Goal: Task Accomplishment & Management: Manage account settings

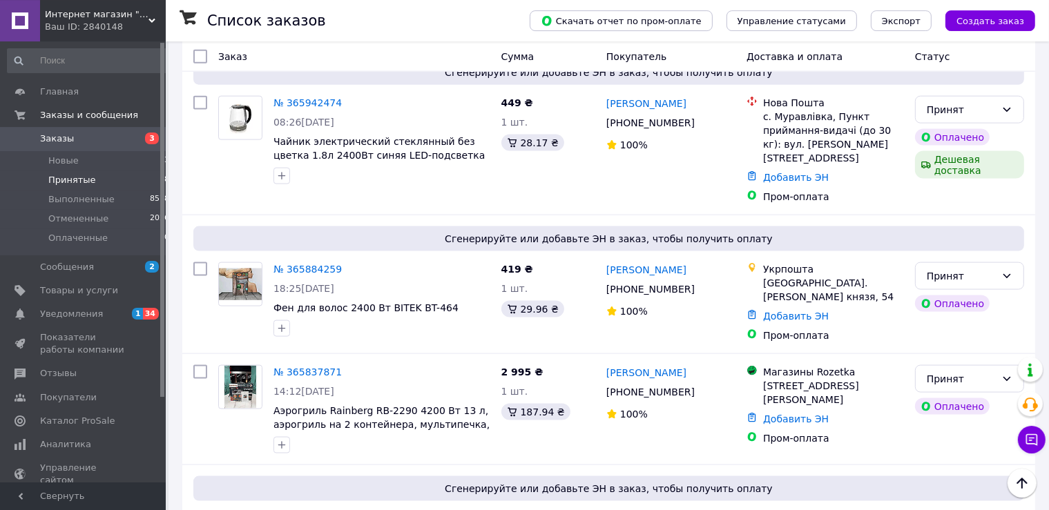
scroll to position [1857, 0]
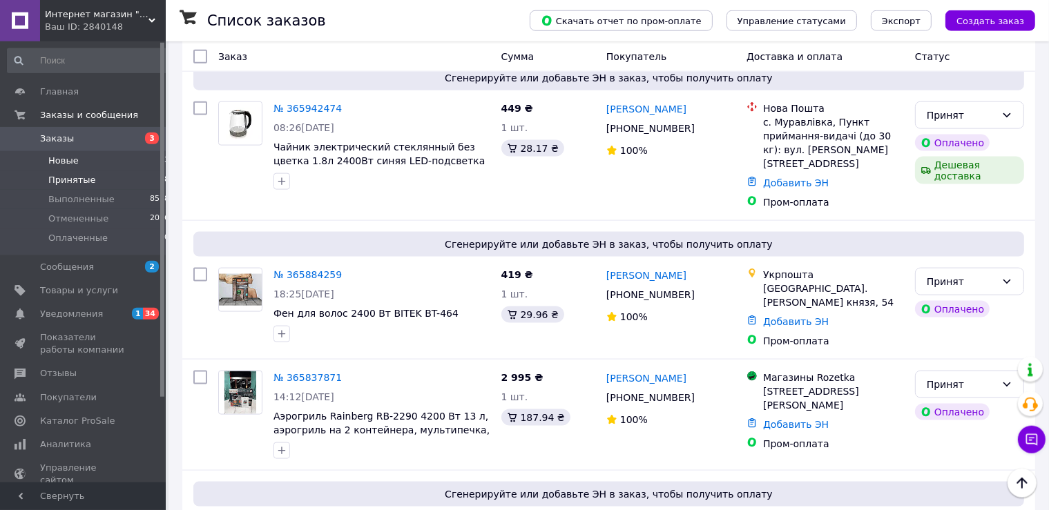
click at [98, 165] on li "Новые 3" at bounding box center [88, 160] width 177 height 19
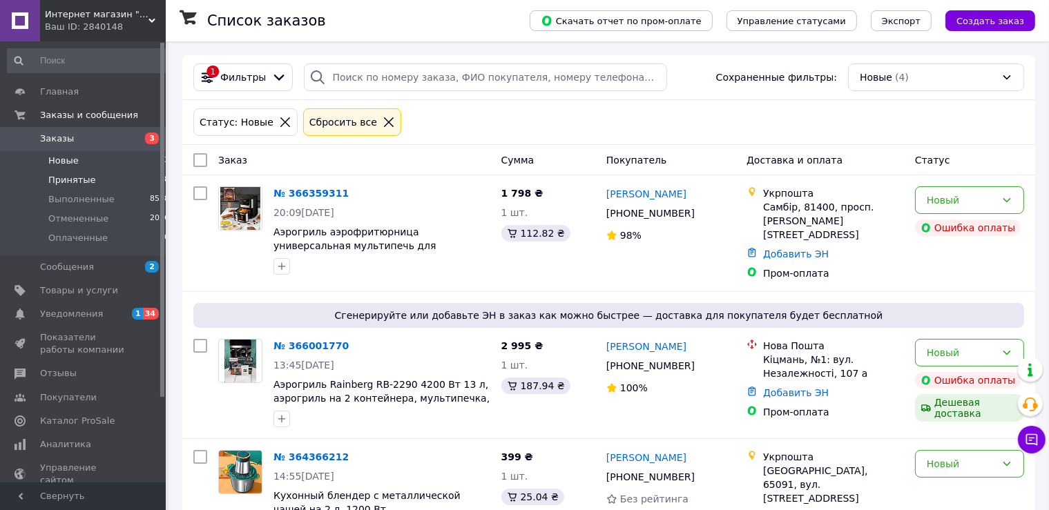
click at [94, 178] on li "Принятые 18" at bounding box center [88, 180] width 177 height 19
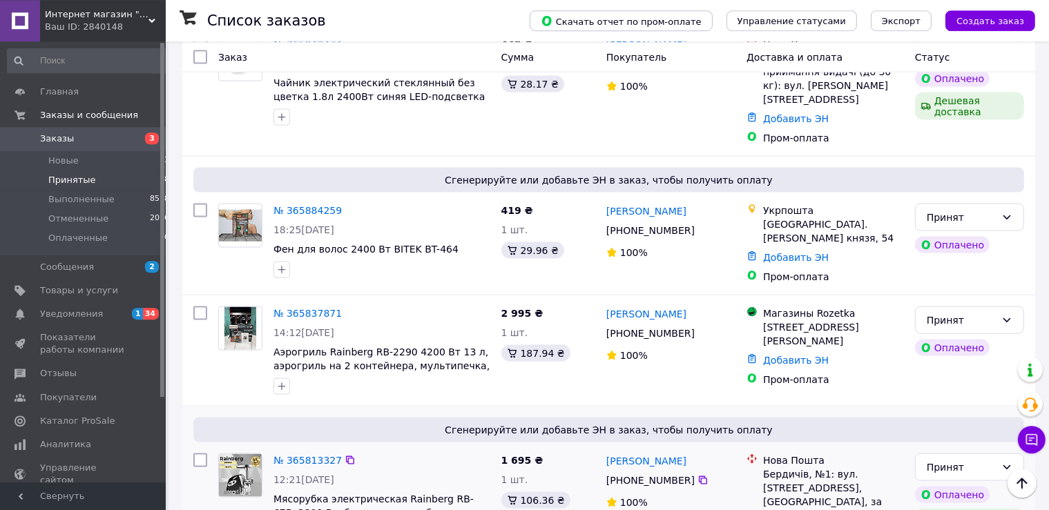
scroll to position [1921, 0]
click at [302, 456] on link "№ 365813327" at bounding box center [307, 461] width 68 height 11
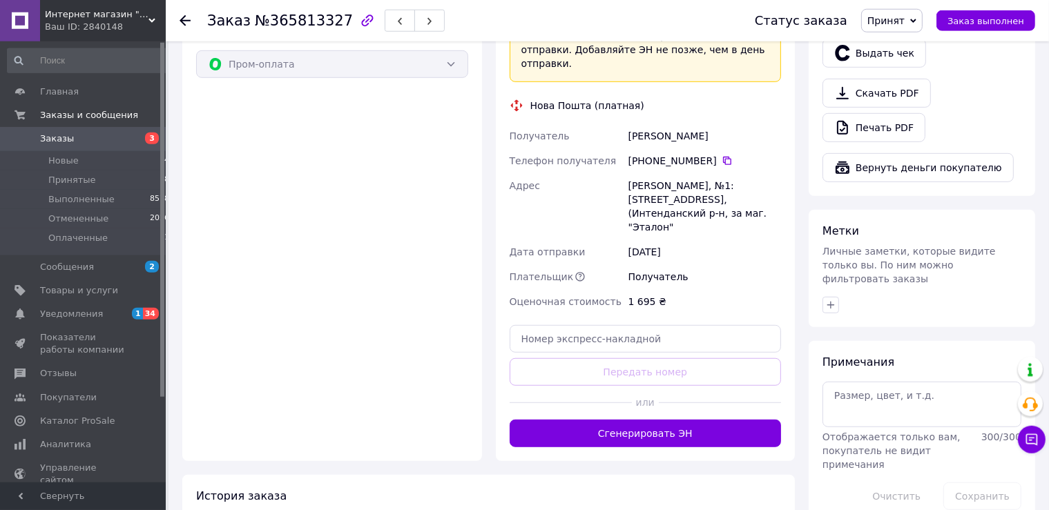
scroll to position [888, 0]
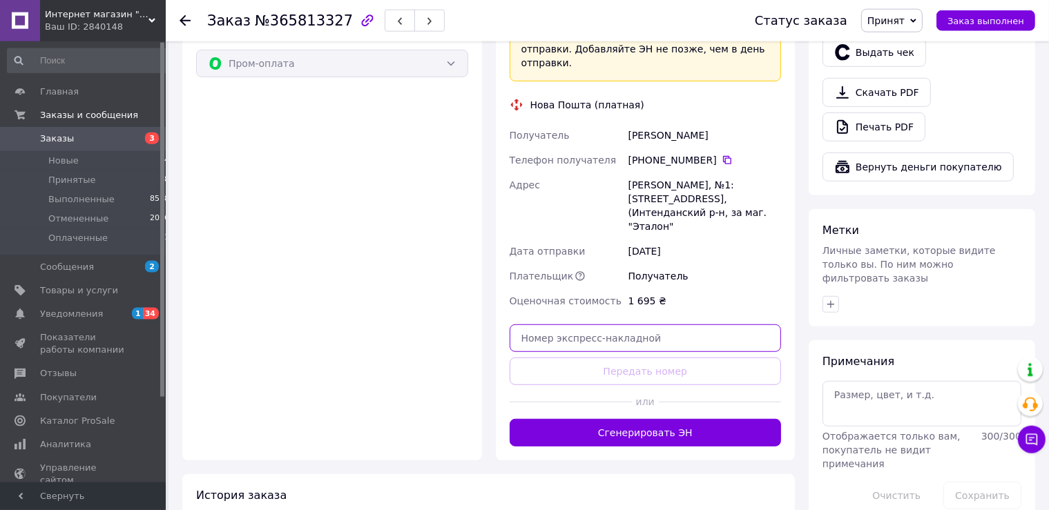
click at [597, 325] on input "text" at bounding box center [646, 339] width 272 height 28
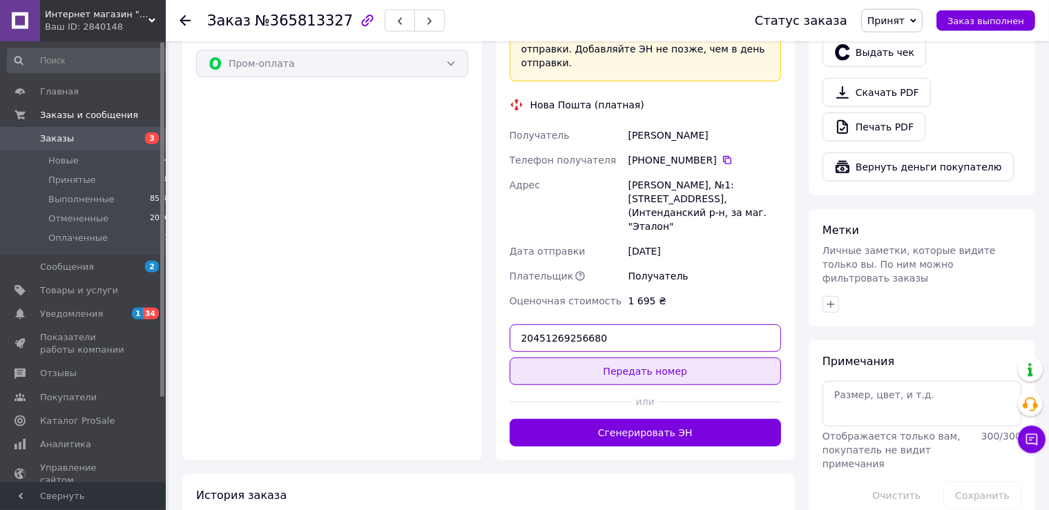
type input "20451269256680"
click at [624, 358] on button "Передать номер" at bounding box center [646, 372] width 272 height 28
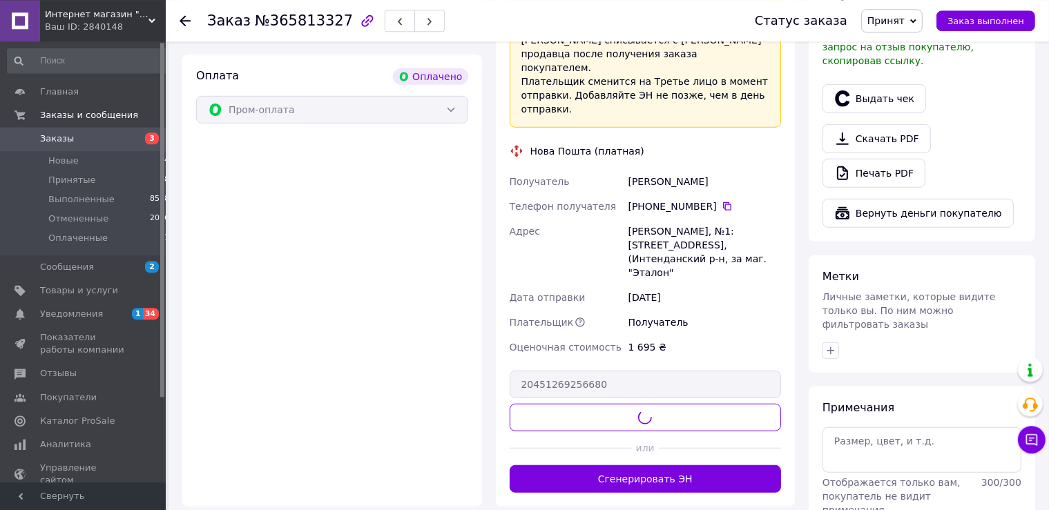
scroll to position [840, 0]
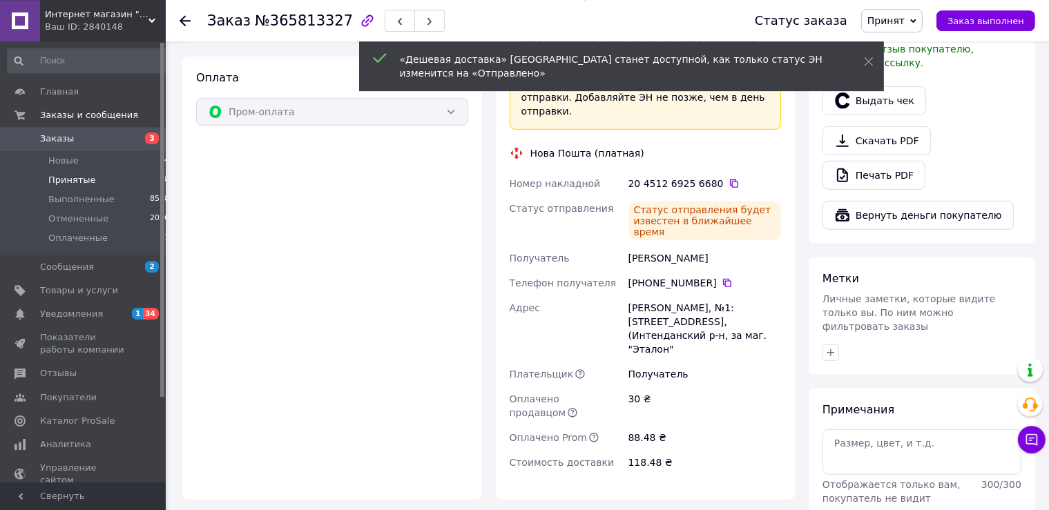
click at [66, 187] on li "Принятые 18" at bounding box center [88, 180] width 177 height 19
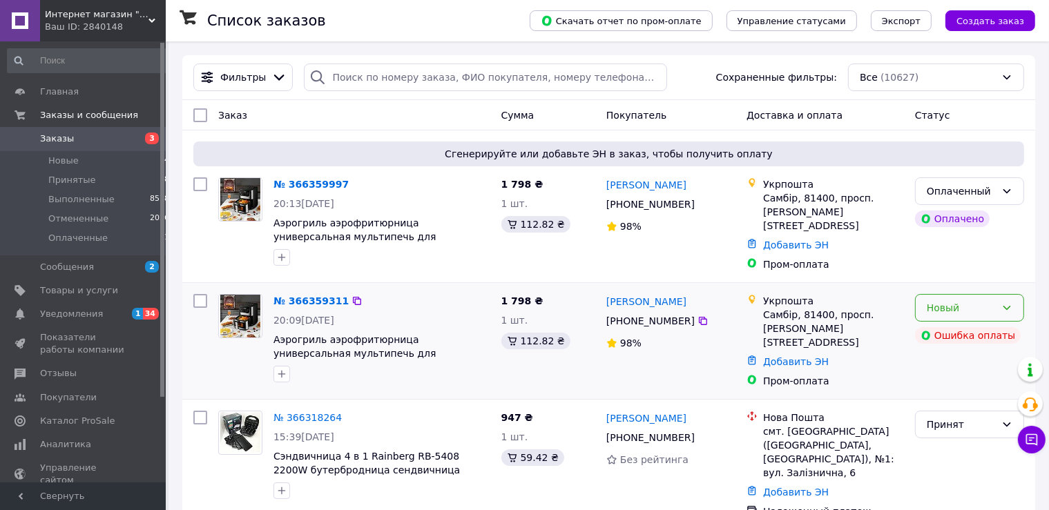
click at [936, 300] on div "Новый" at bounding box center [961, 307] width 69 height 15
click at [958, 376] on li "Отменен" at bounding box center [970, 382] width 108 height 25
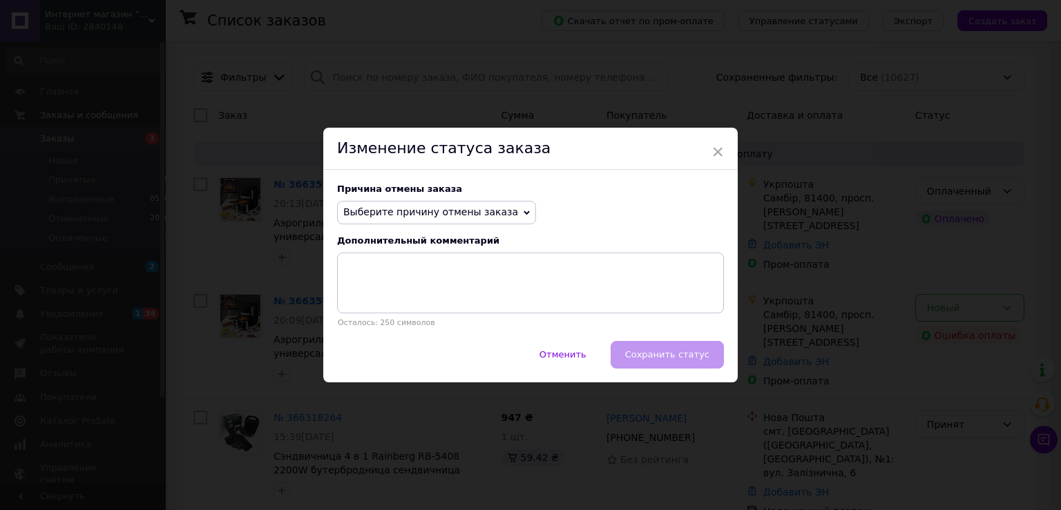
click at [454, 215] on span "Выберите причину отмены заказа" at bounding box center [430, 211] width 175 height 11
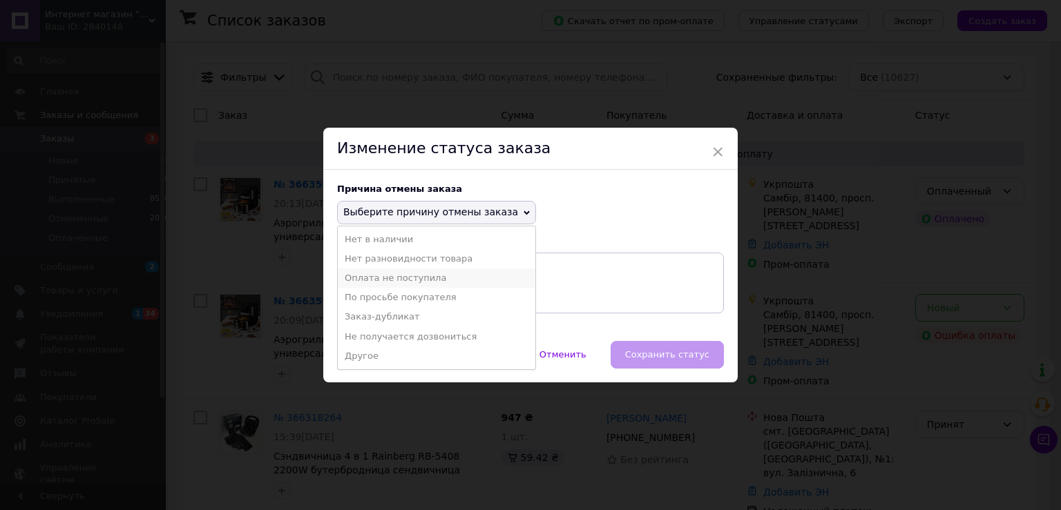
click at [396, 278] on li "Оплата не поступила" at bounding box center [436, 278] width 197 height 19
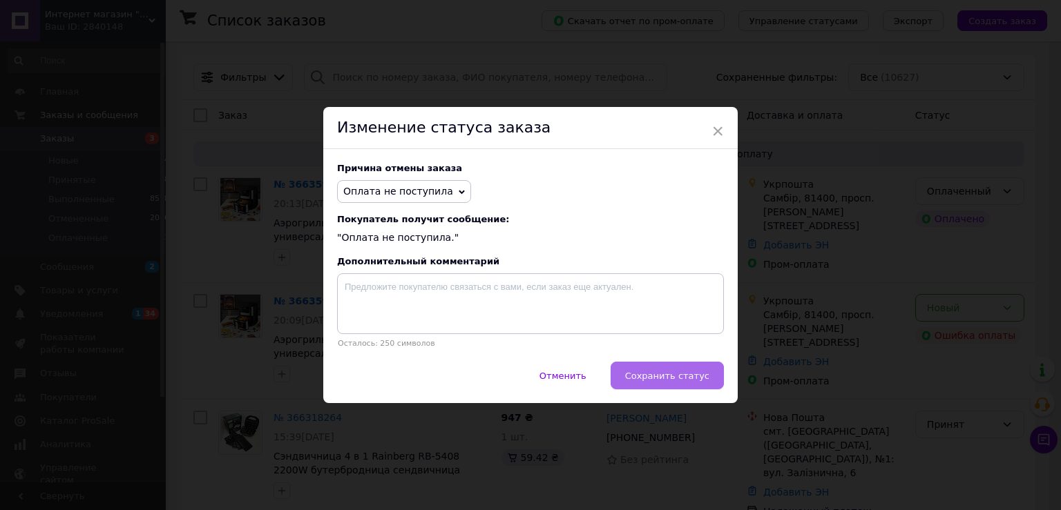
click at [643, 374] on span "Сохранить статус" at bounding box center [667, 376] width 84 height 10
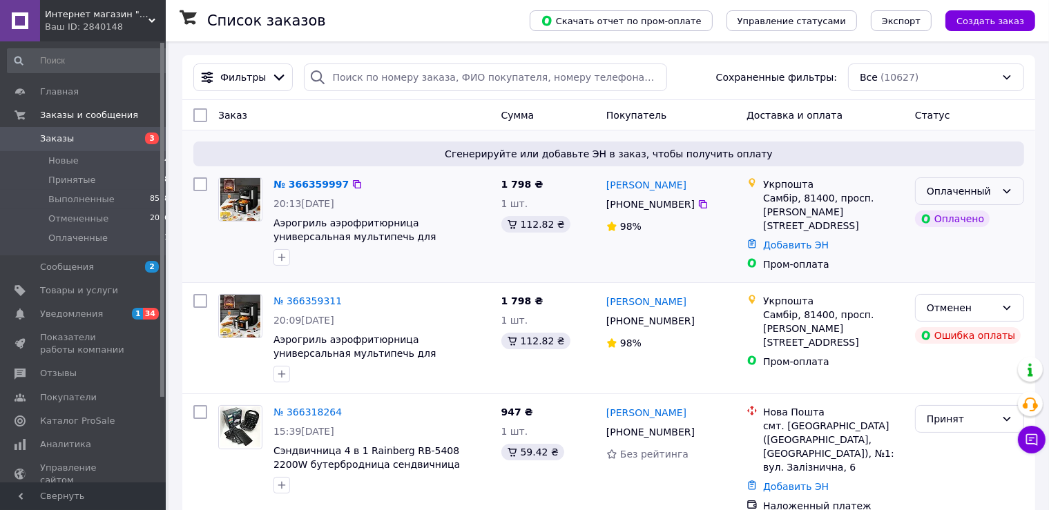
click at [959, 192] on div "Оплаченный" at bounding box center [961, 191] width 69 height 15
click at [962, 220] on li "Принят" at bounding box center [970, 221] width 108 height 25
click at [73, 182] on span "Принятые" at bounding box center [72, 180] width 48 height 12
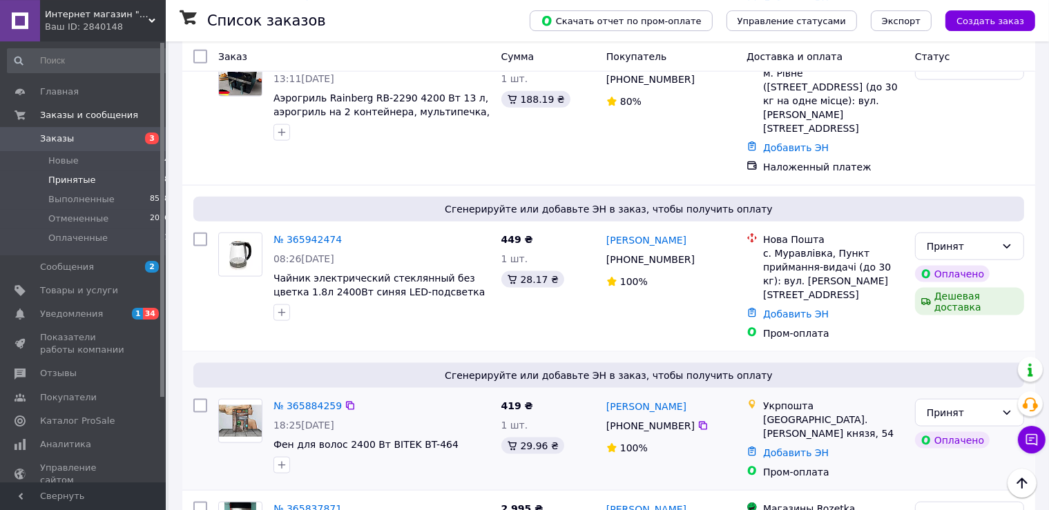
scroll to position [1726, 0]
click at [307, 400] on link "№ 365884259" at bounding box center [307, 405] width 68 height 11
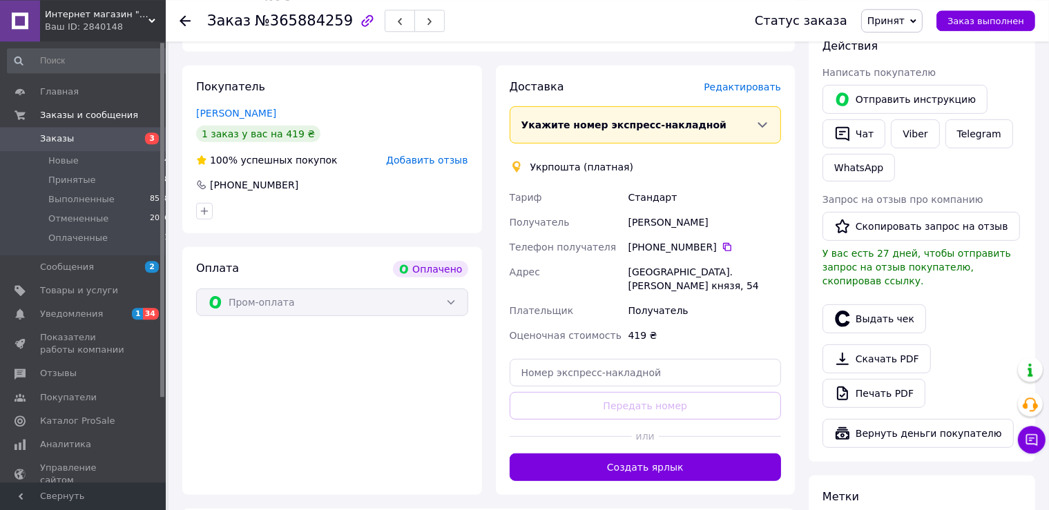
scroll to position [786, 0]
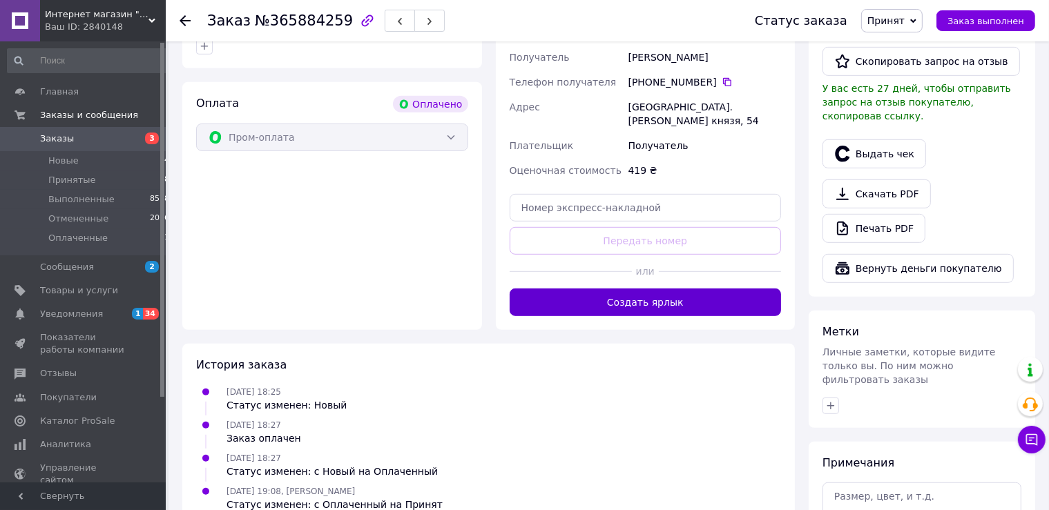
click at [625, 294] on button "Создать ярлык" at bounding box center [646, 303] width 272 height 28
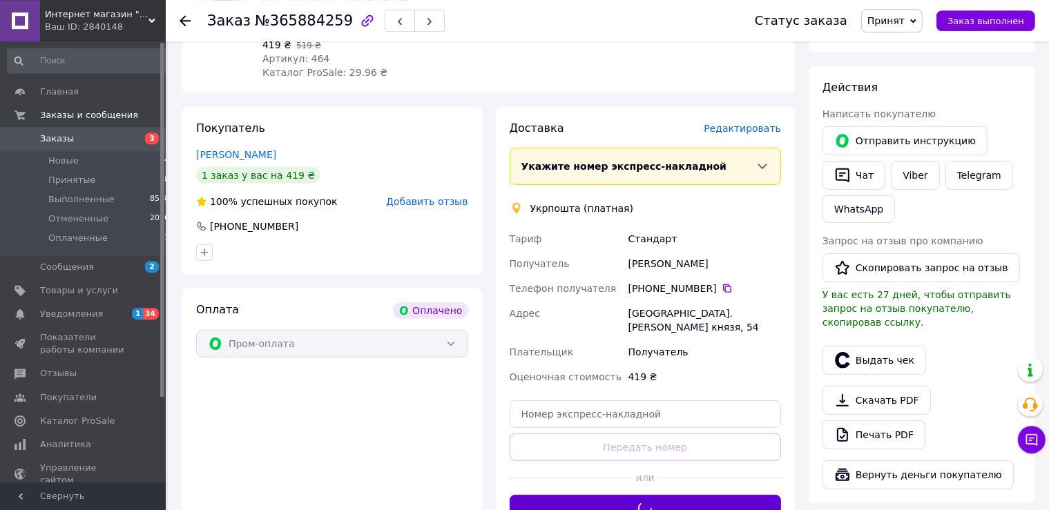
scroll to position [579, 0]
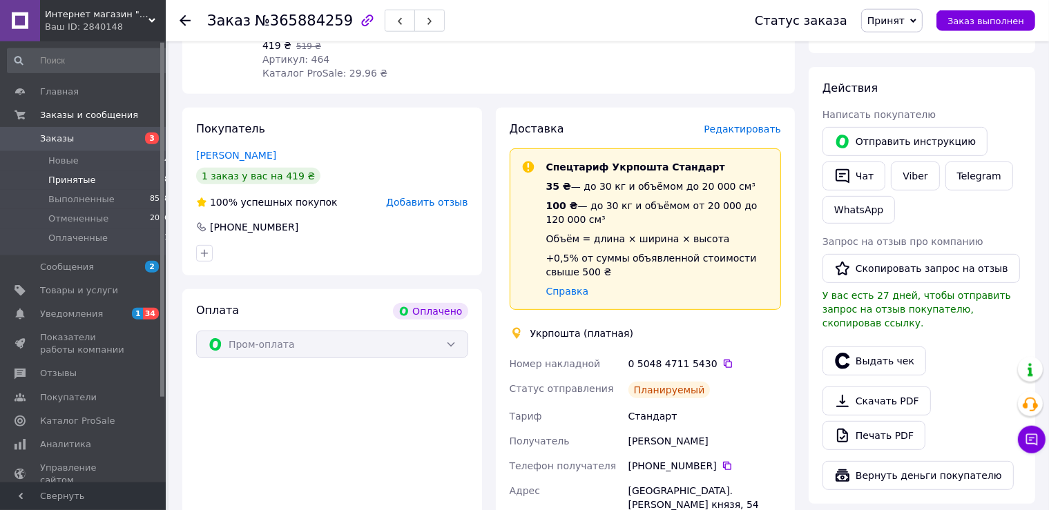
click at [77, 180] on span "Принятые" at bounding box center [72, 180] width 48 height 12
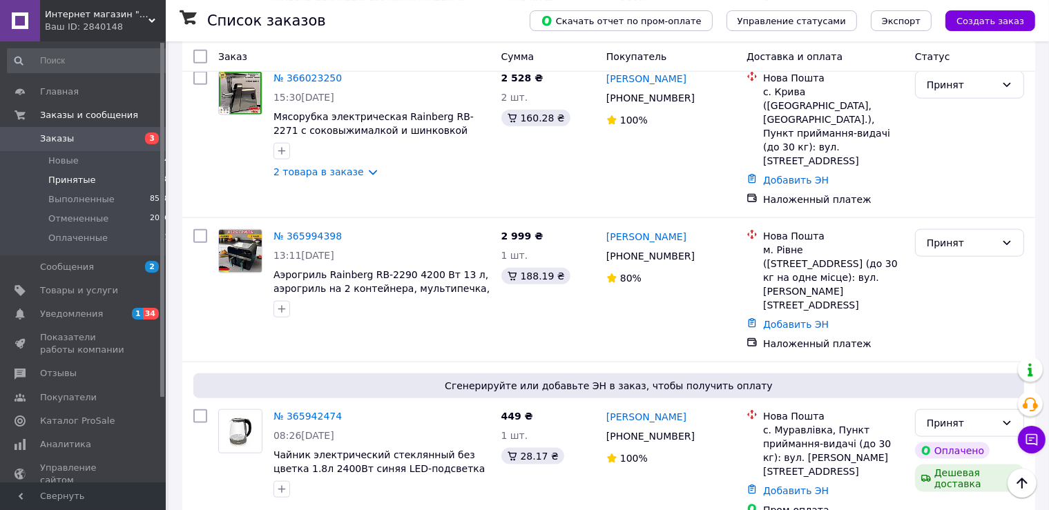
scroll to position [1547, 0]
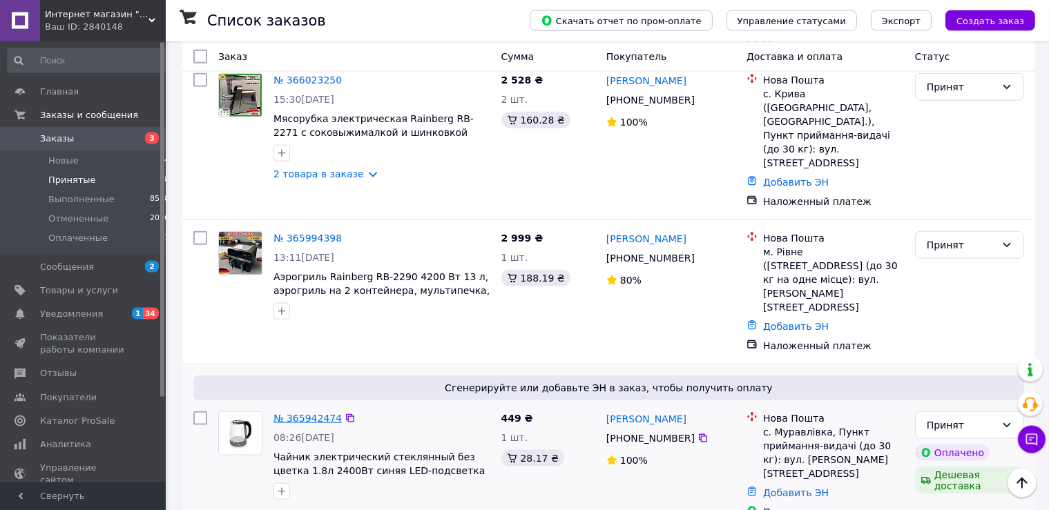
click at [291, 413] on link "№ 365942474" at bounding box center [307, 418] width 68 height 11
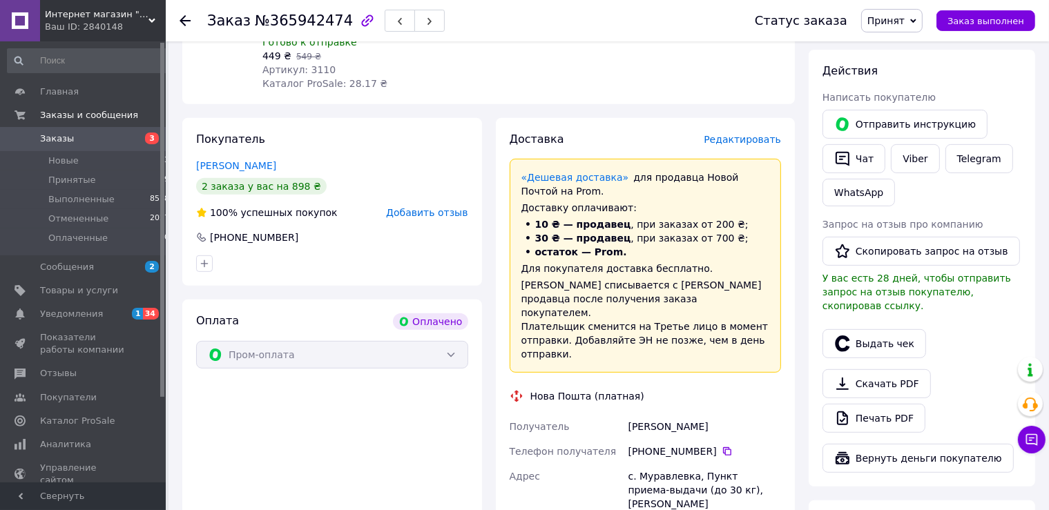
scroll to position [762, 0]
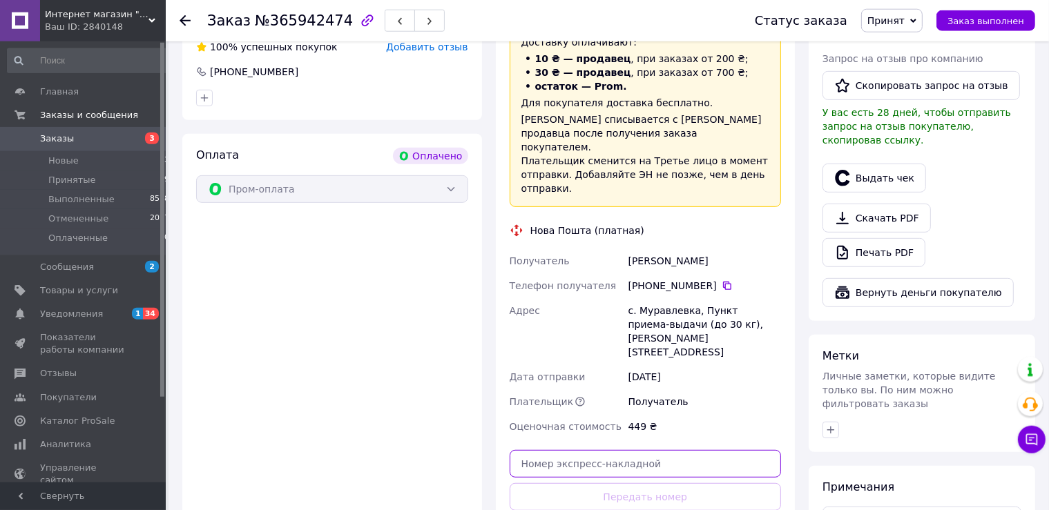
click at [619, 450] on input "text" at bounding box center [646, 464] width 272 height 28
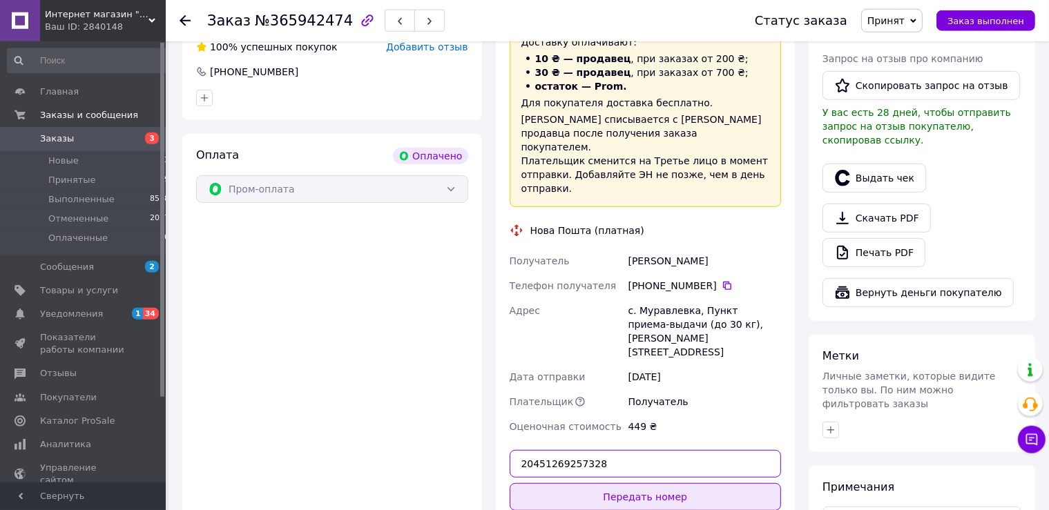
type input "20451269257328"
click at [664, 483] on button "Передать номер" at bounding box center [646, 497] width 272 height 28
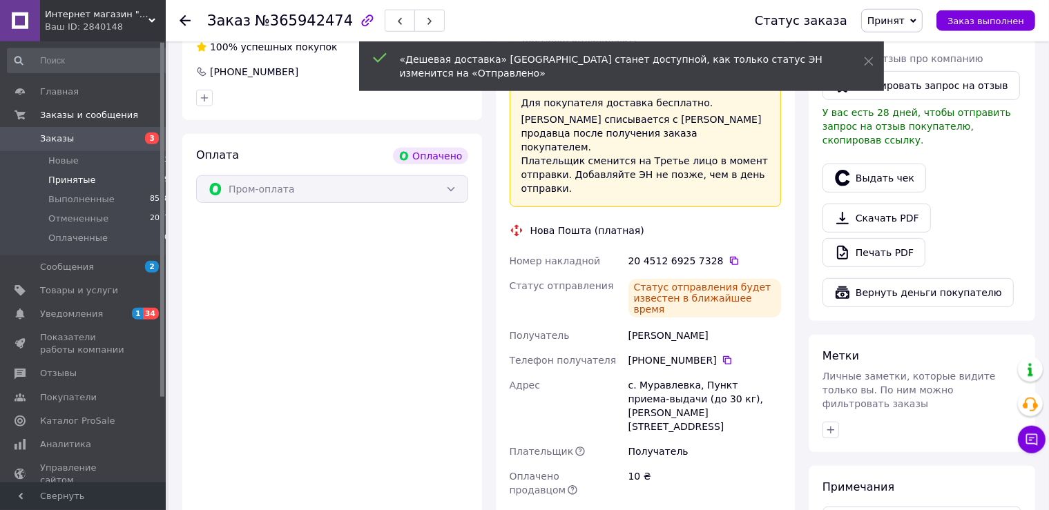
click at [101, 182] on li "Принятые 19" at bounding box center [88, 180] width 177 height 19
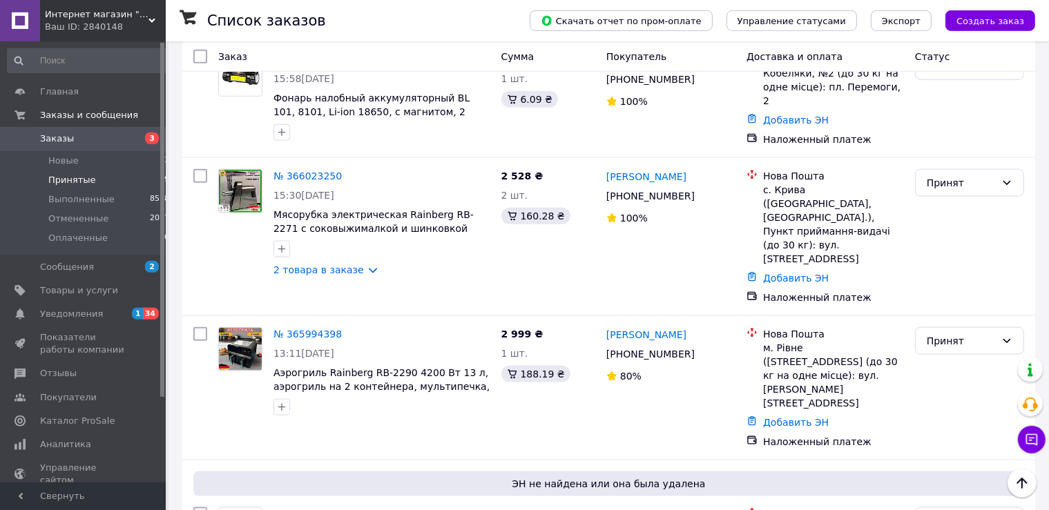
scroll to position [1599, 0]
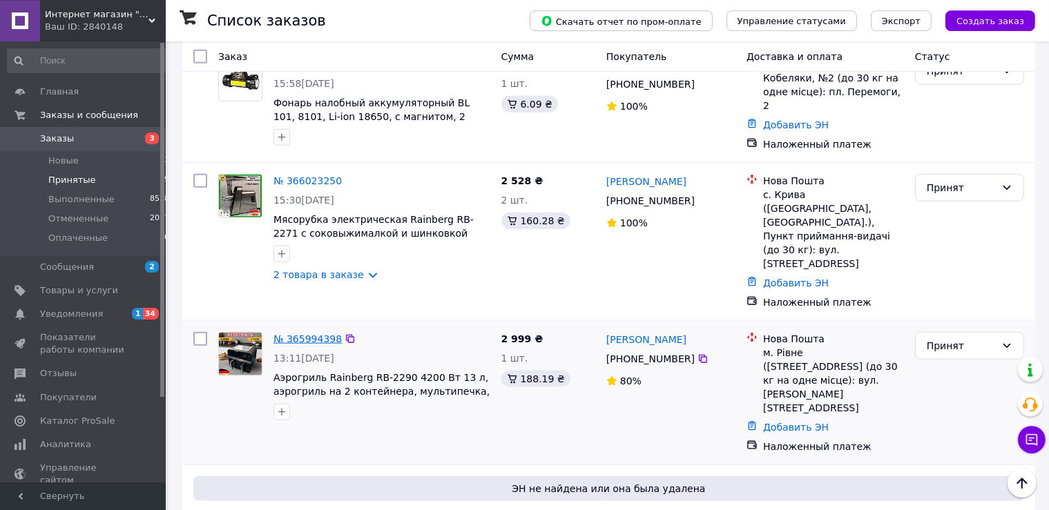
click at [289, 333] on link "№ 365994398" at bounding box center [307, 338] width 68 height 11
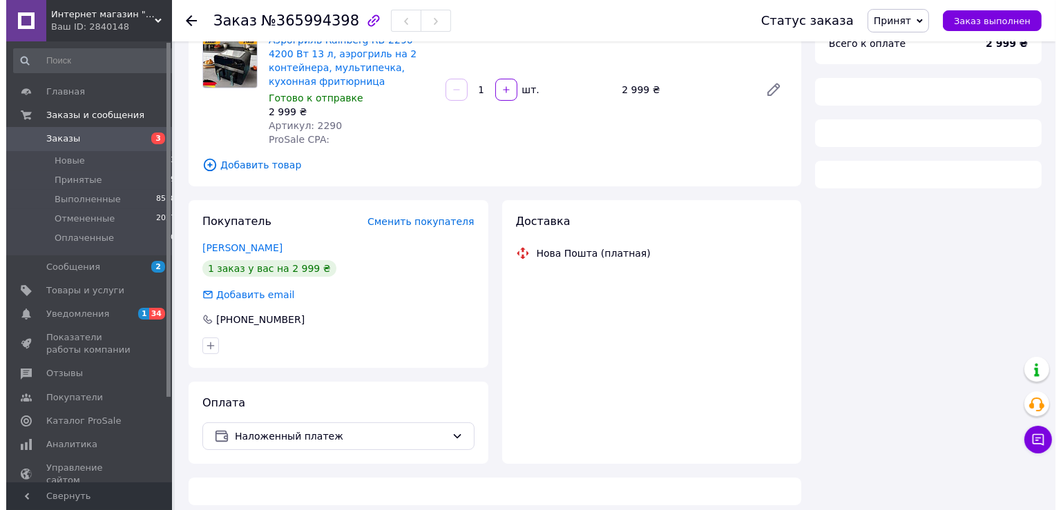
scroll to position [116, 0]
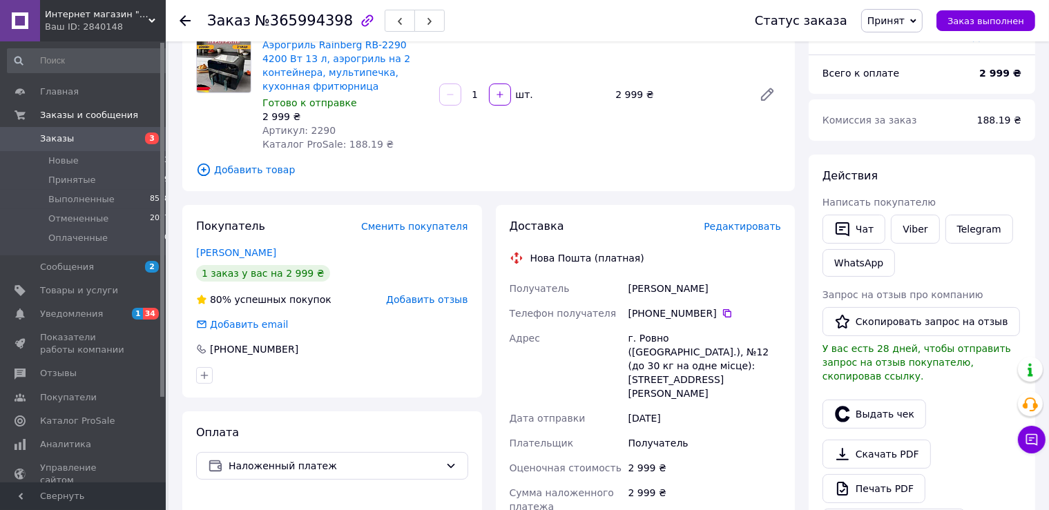
click at [753, 221] on span "Редактировать" at bounding box center [742, 226] width 77 height 11
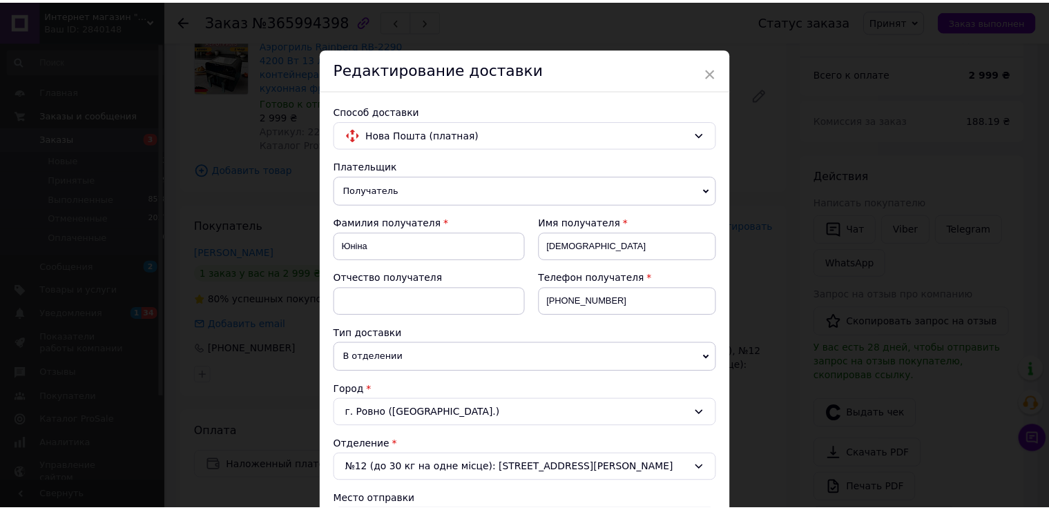
scroll to position [693, 0]
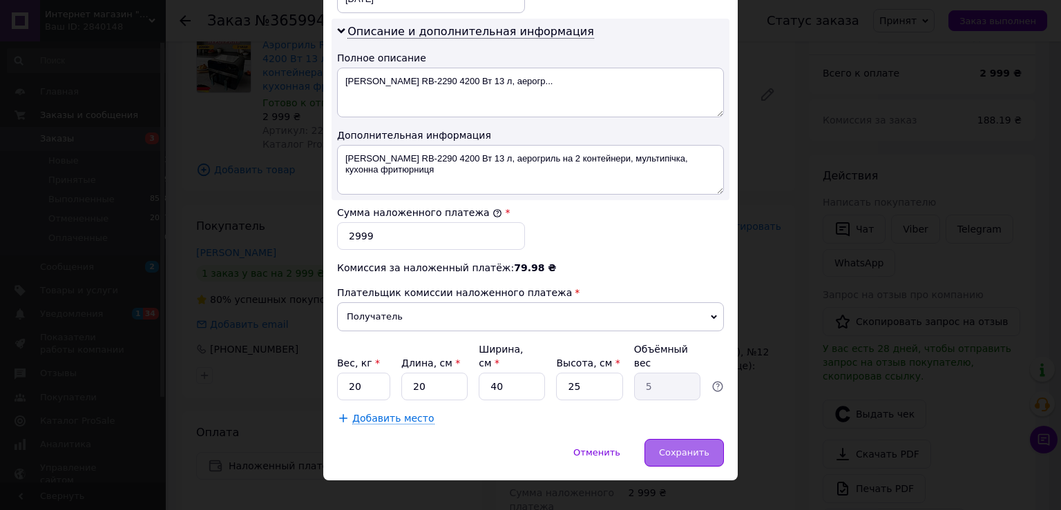
click at [672, 447] on span "Сохранить" at bounding box center [684, 452] width 50 height 10
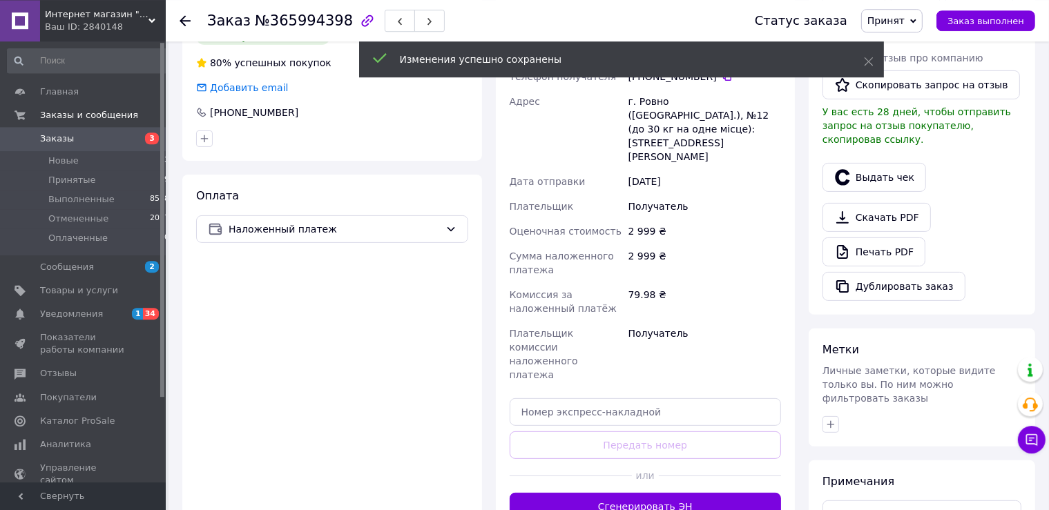
scroll to position [356, 0]
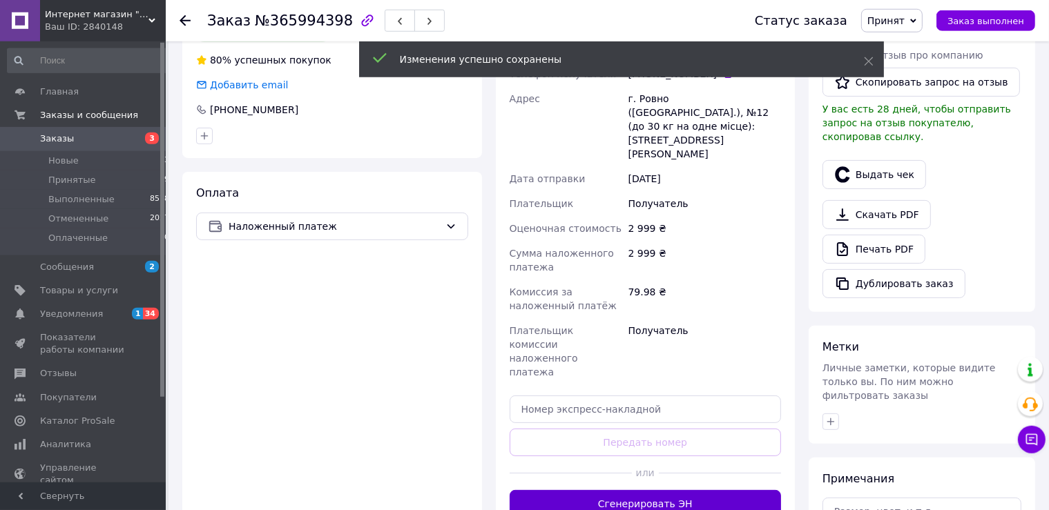
click at [642, 490] on button "Сгенерировать ЭН" at bounding box center [646, 504] width 272 height 28
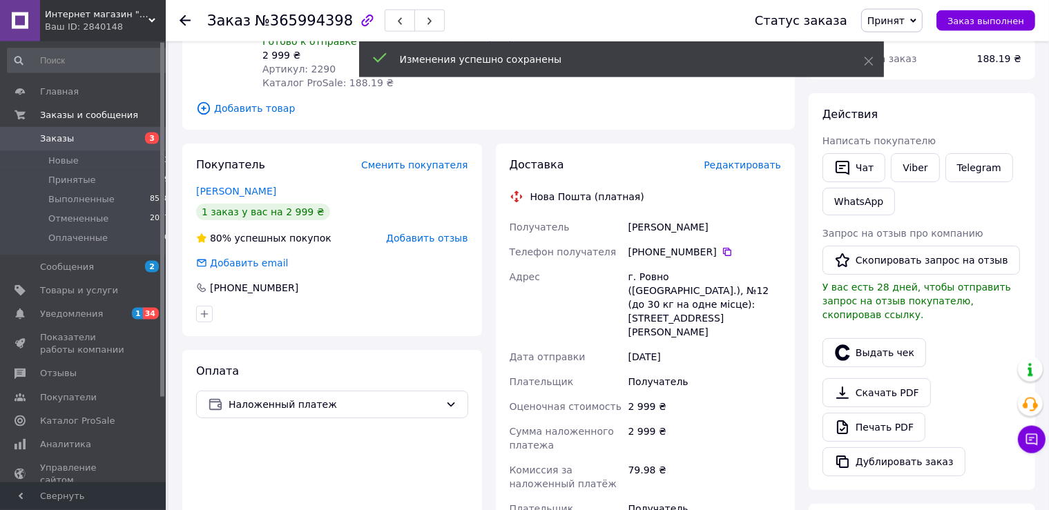
scroll to position [175, 0]
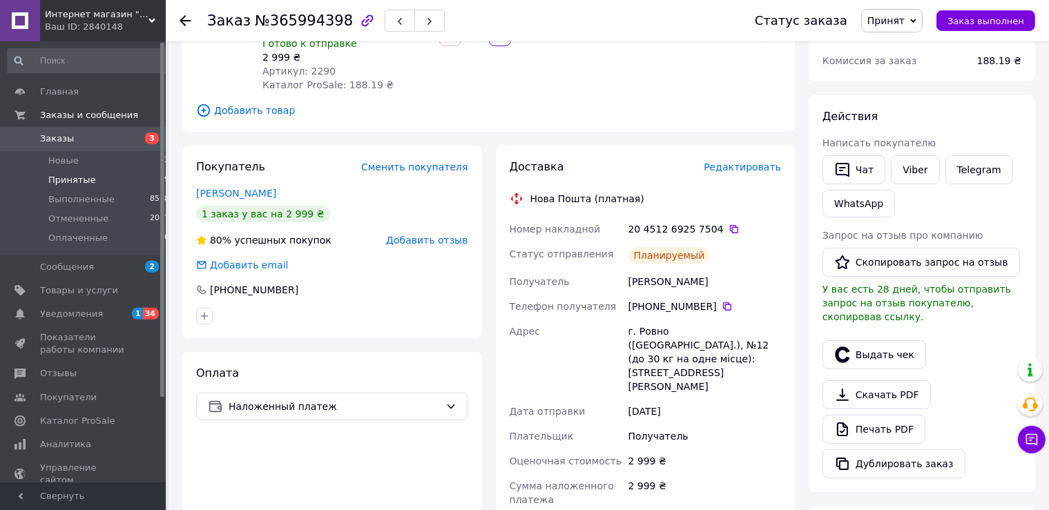
click at [84, 184] on span "Принятые" at bounding box center [72, 180] width 48 height 12
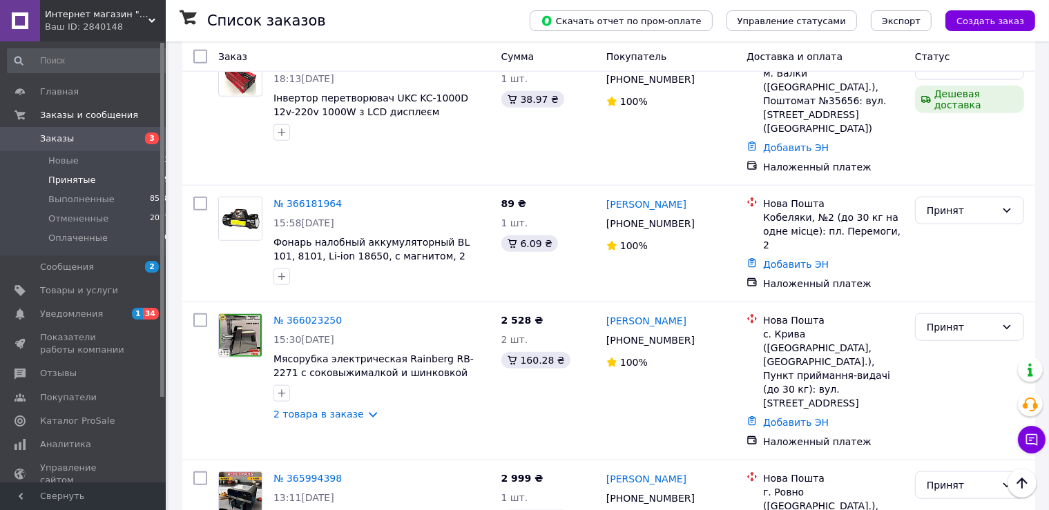
scroll to position [1458, 0]
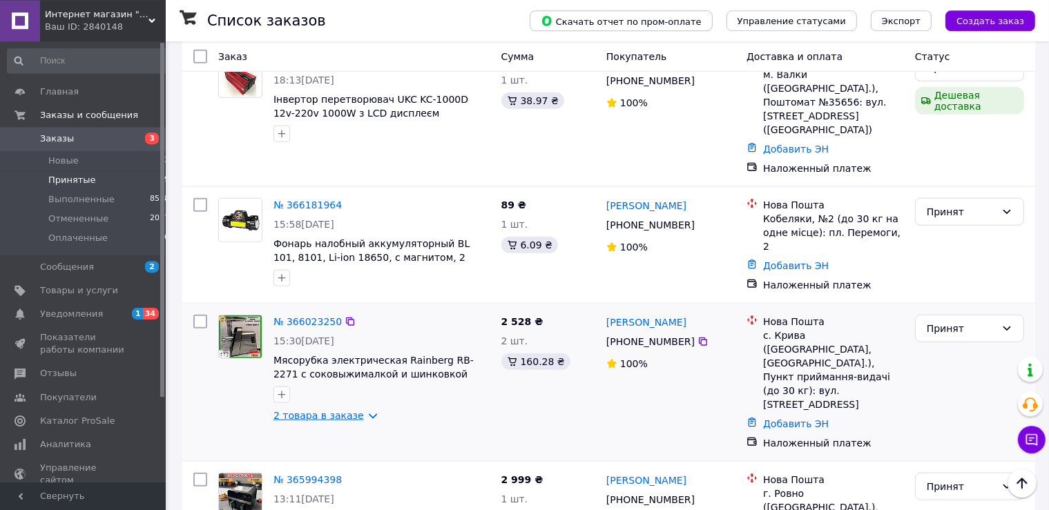
click at [318, 410] on link "2 товара в заказе" at bounding box center [318, 415] width 90 height 11
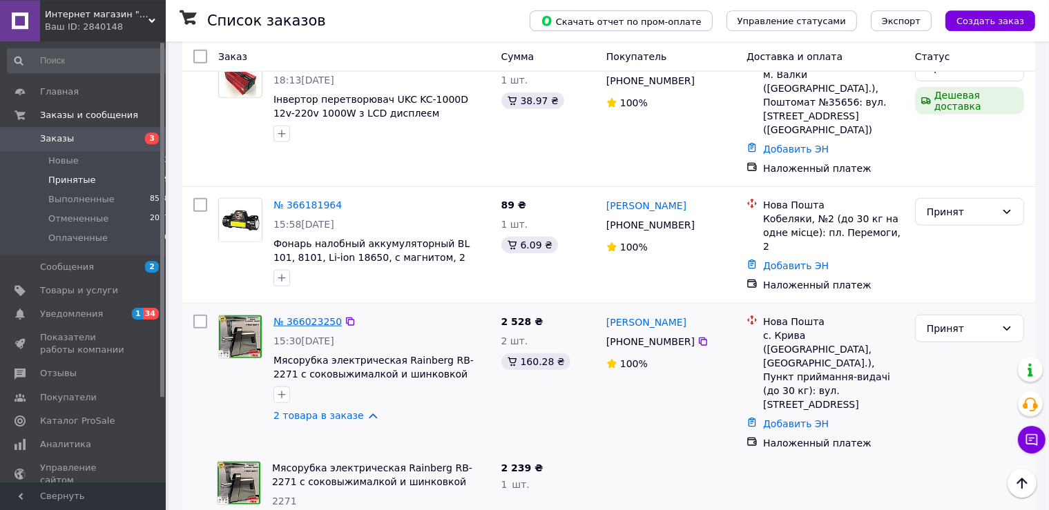
click at [302, 316] on link "№ 366023250" at bounding box center [307, 321] width 68 height 11
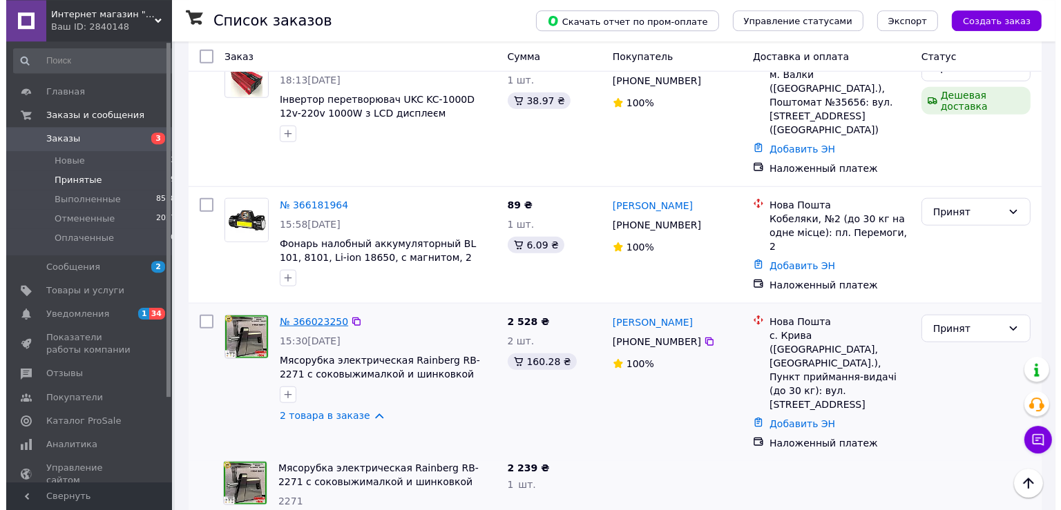
scroll to position [121, 0]
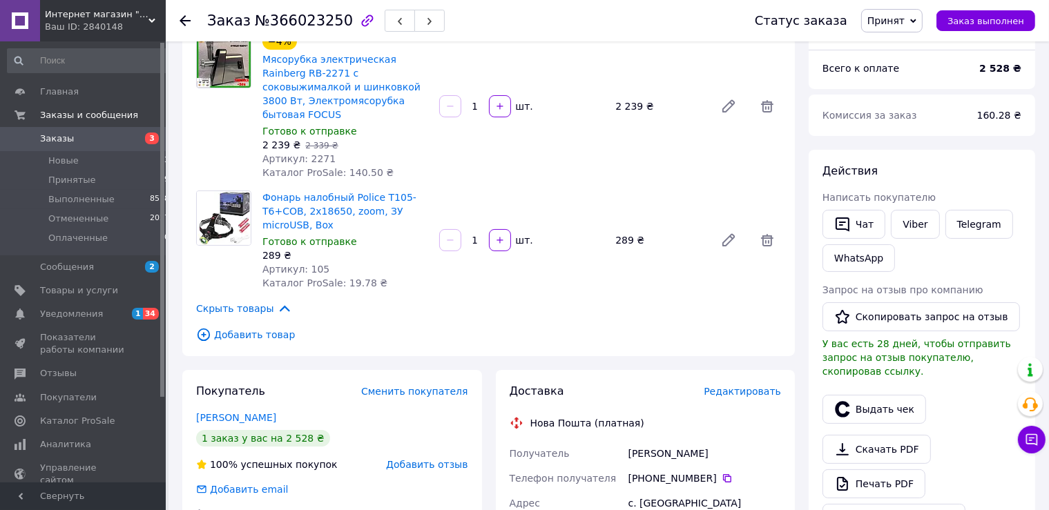
click at [743, 386] on span "Редактировать" at bounding box center [742, 391] width 77 height 11
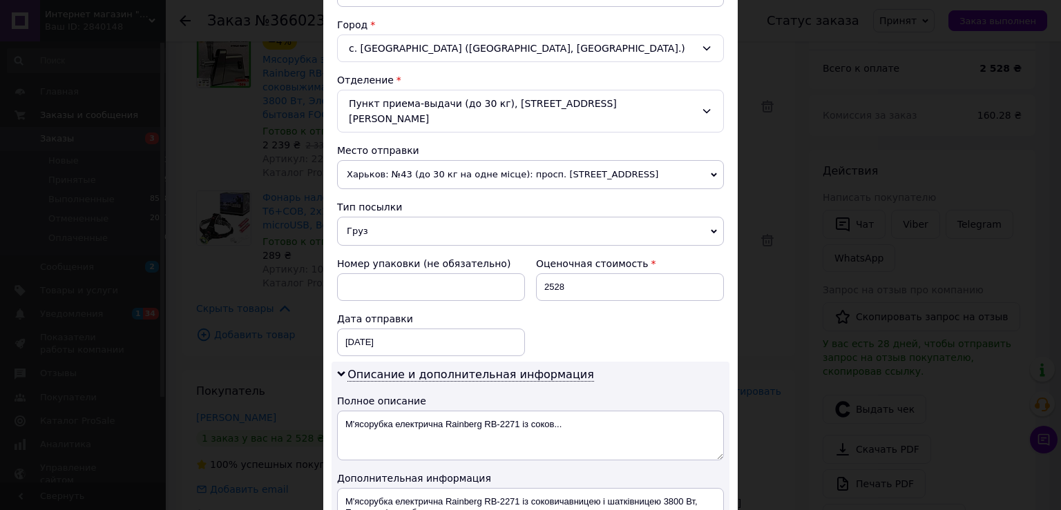
scroll to position [451, 0]
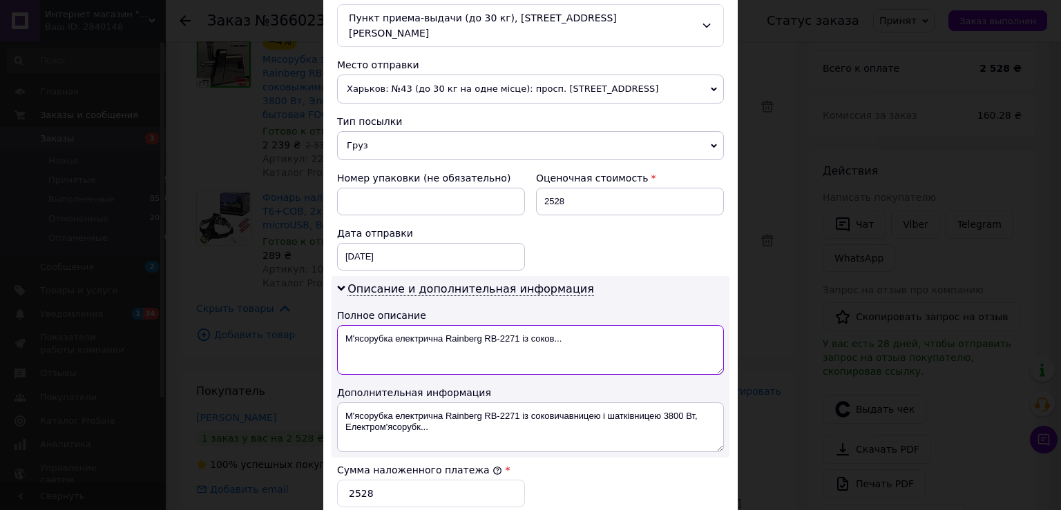
drag, startPoint x: 512, startPoint y: 316, endPoint x: 609, endPoint y: 325, distance: 97.7
click at [609, 325] on textarea "М'ясорубка електрична Rainberg RB-2271 із соков..." at bounding box center [530, 350] width 387 height 50
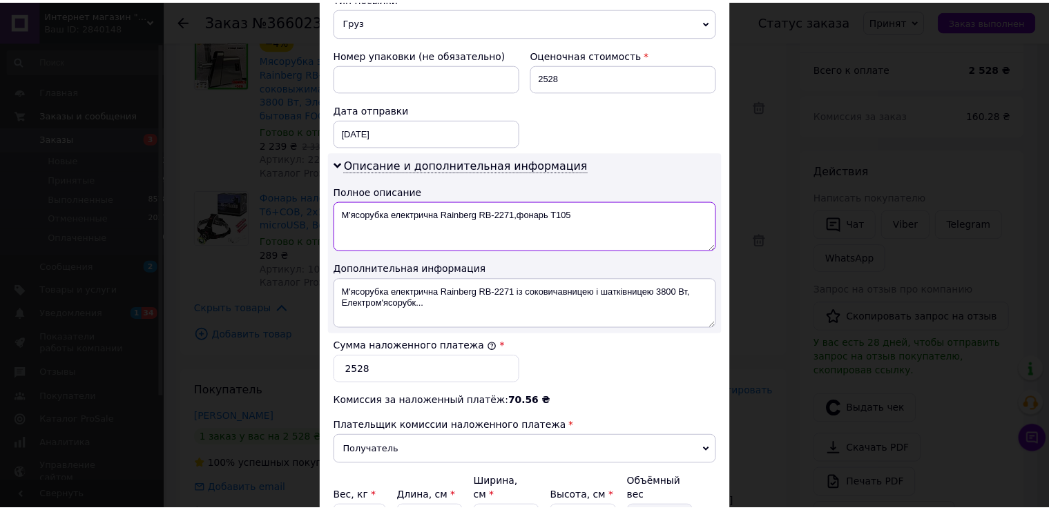
scroll to position [693, 0]
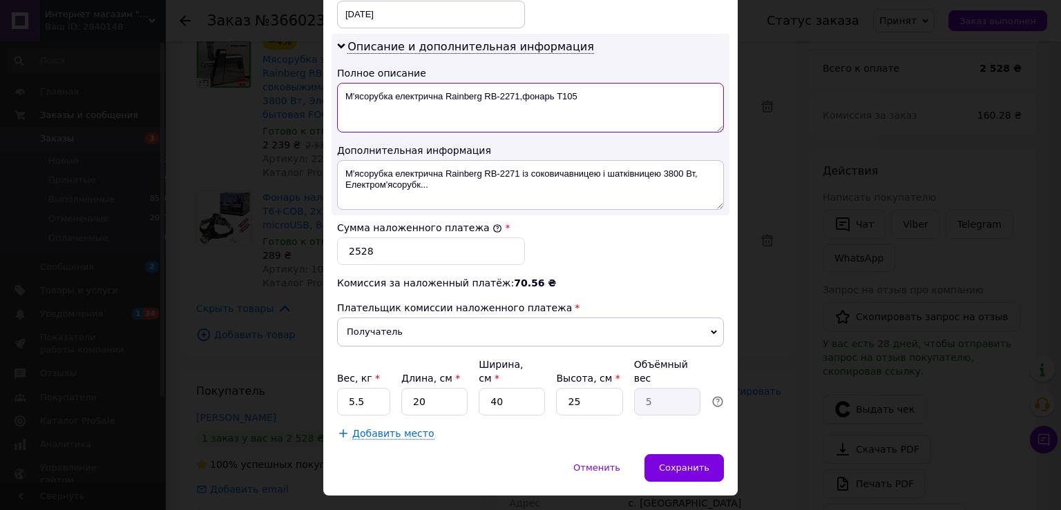
type textarea "М'ясорубка електрична Rainberg RB-2271,фонарь Т105"
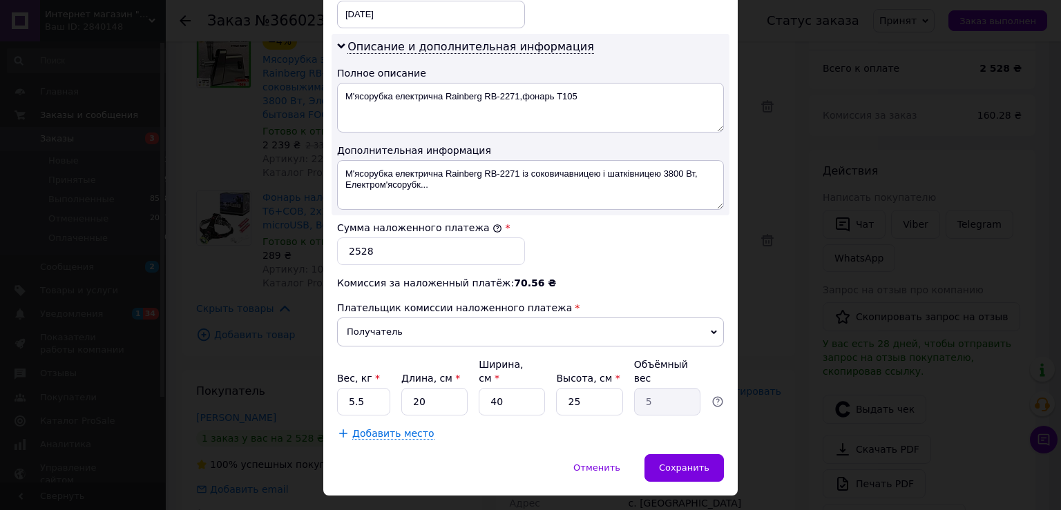
drag, startPoint x: 385, startPoint y: 374, endPoint x: 373, endPoint y: 372, distance: 12.6
click at [373, 372] on div "Вес, кг * 5.5 Длина, см * 20 Ширина, см * 40 Высота, см * 25 Объёмный вес 5" at bounding box center [530, 387] width 387 height 58
click at [373, 388] on input "5.5" at bounding box center [363, 402] width 53 height 28
type input "5"
type input "10"
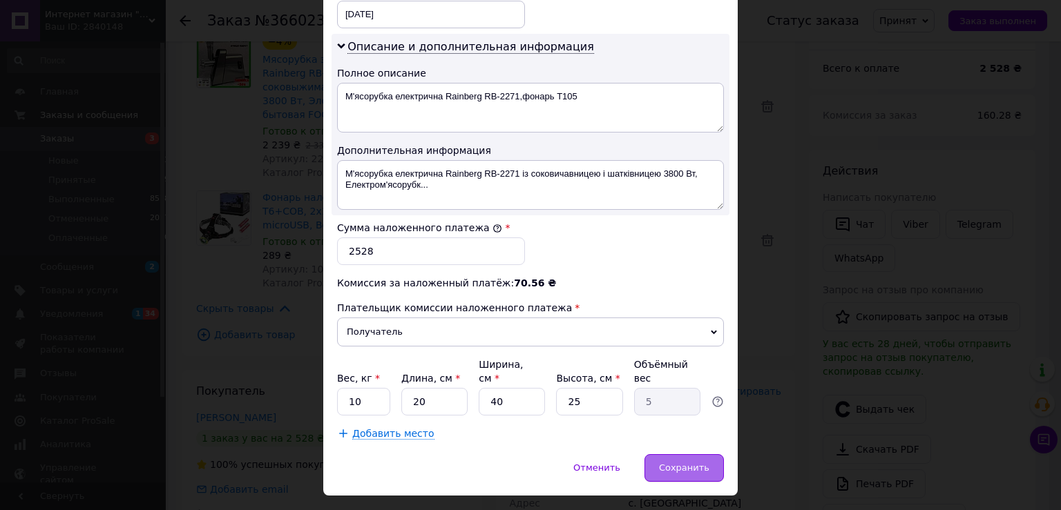
click at [674, 463] on span "Сохранить" at bounding box center [684, 468] width 50 height 10
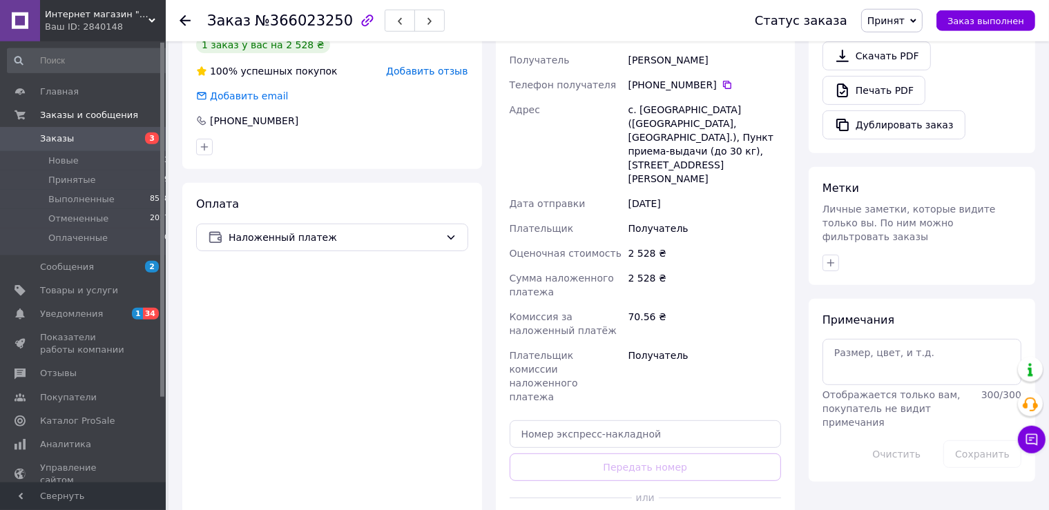
scroll to position [515, 0]
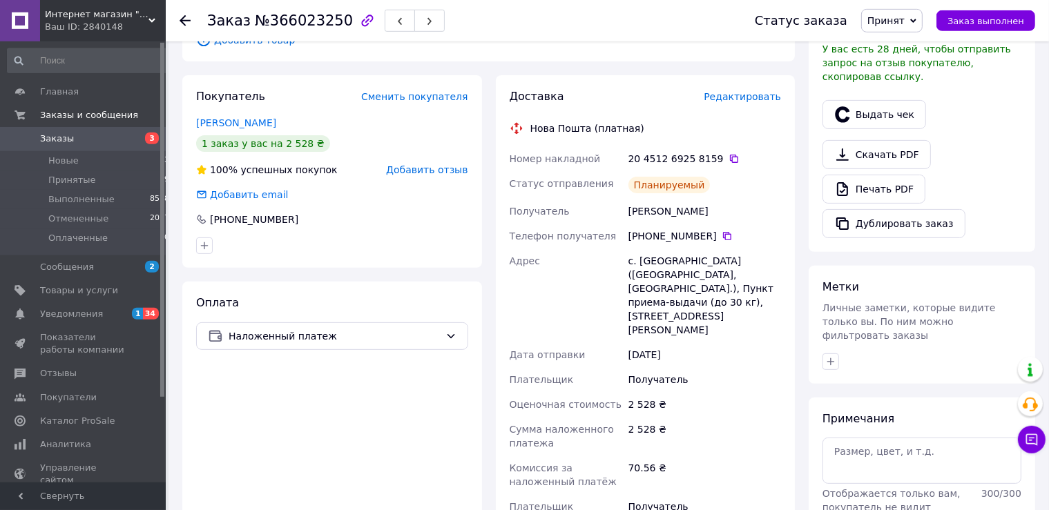
click at [81, 176] on span "Принятые" at bounding box center [72, 180] width 48 height 12
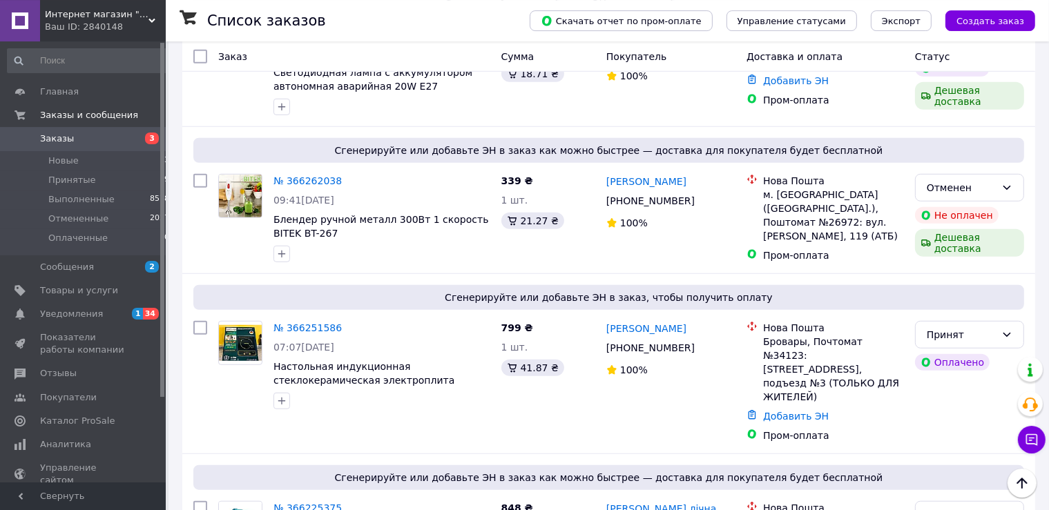
scroll to position [1030, 0]
click at [48, 188] on li "Принятые 19" at bounding box center [88, 180] width 177 height 19
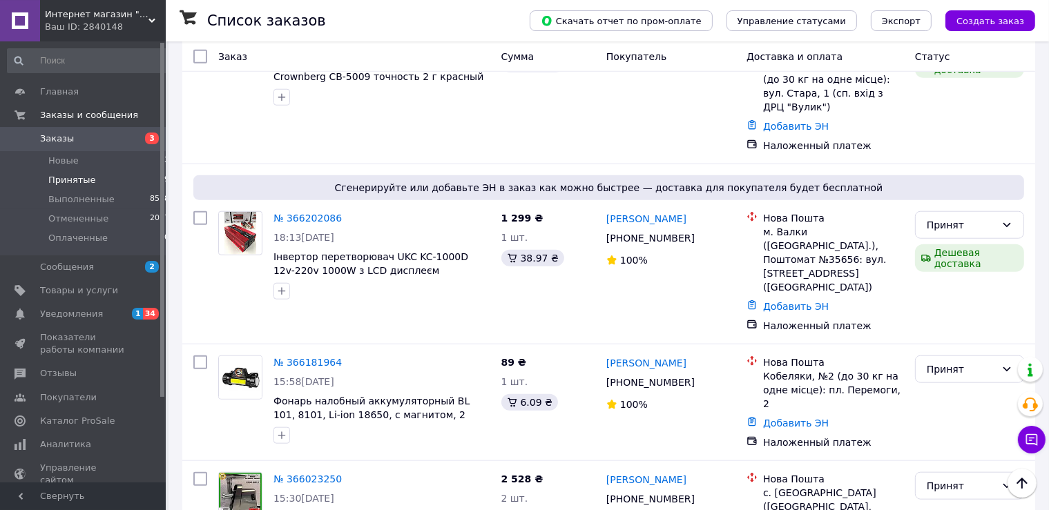
scroll to position [1299, 0]
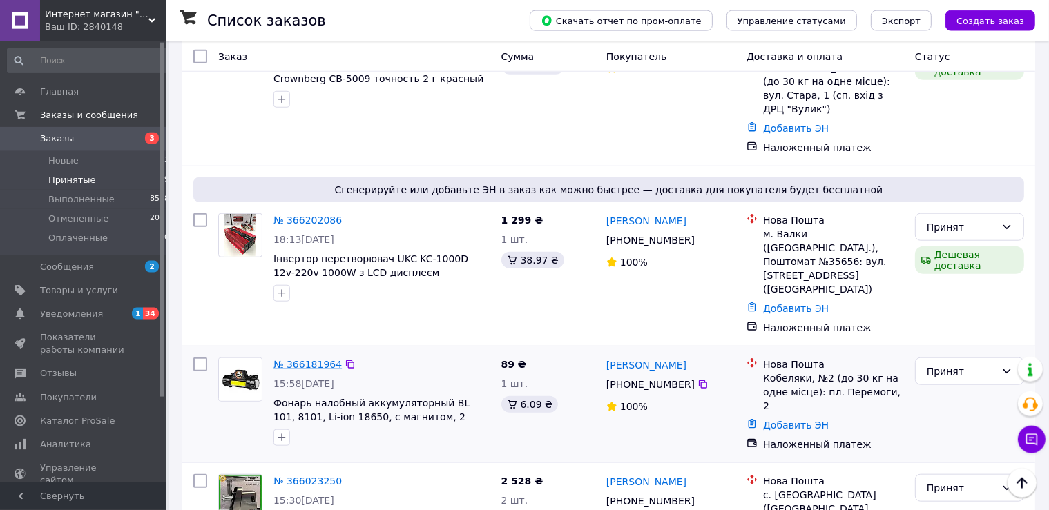
click at [308, 359] on link "№ 366181964" at bounding box center [307, 364] width 68 height 11
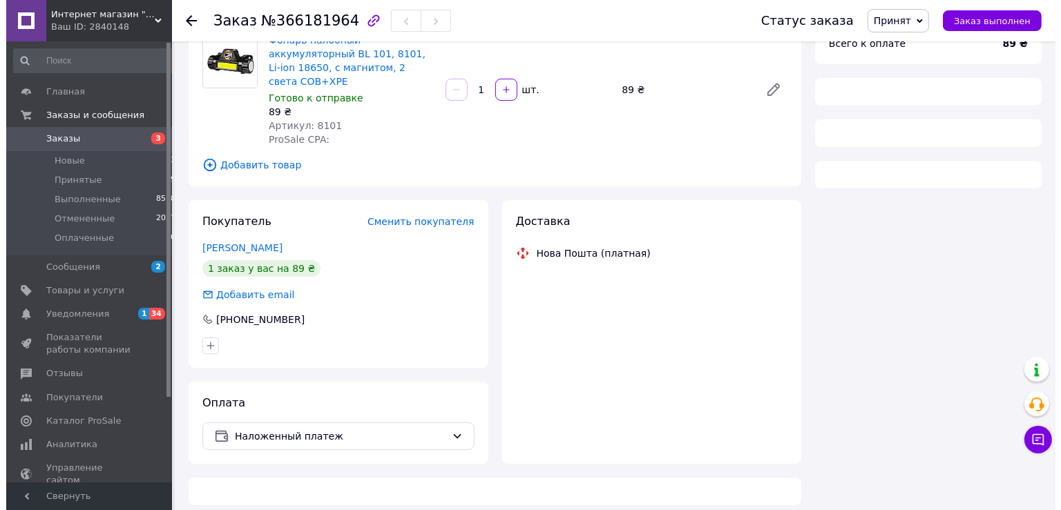
scroll to position [116, 0]
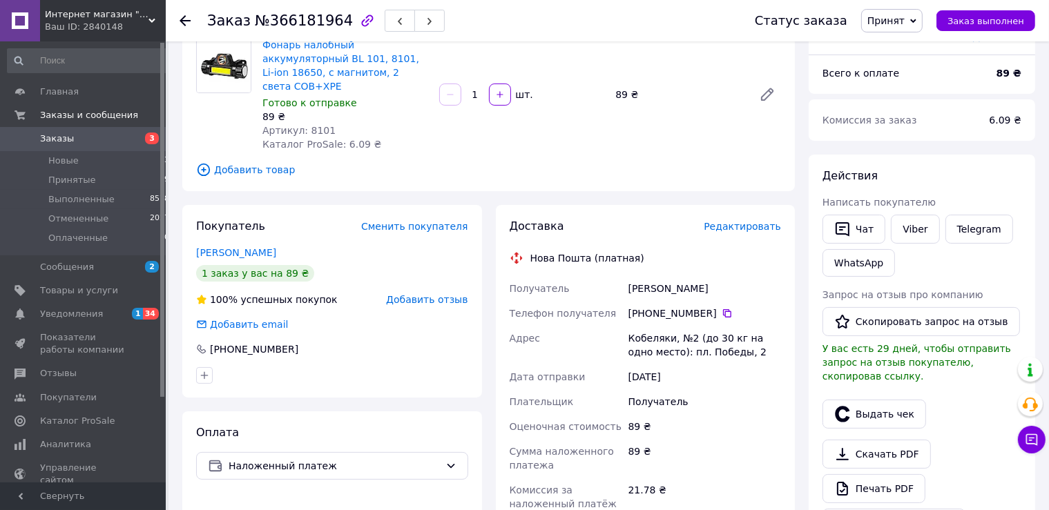
drag, startPoint x: 748, startPoint y: 206, endPoint x: 752, endPoint y: 220, distance: 14.9
click at [752, 220] on div "Доставка Редактировать" at bounding box center [646, 227] width 272 height 16
click at [746, 221] on span "Редактировать" at bounding box center [742, 226] width 77 height 11
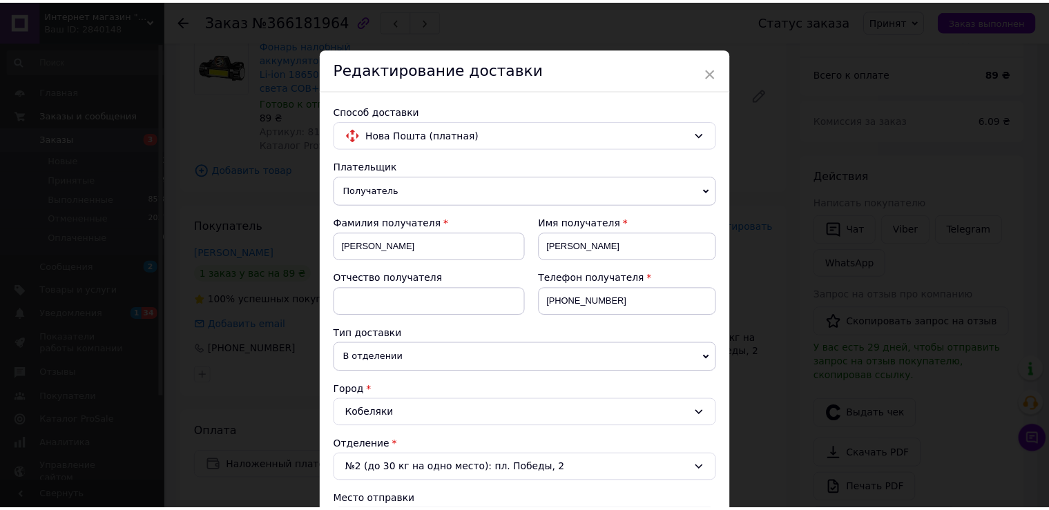
scroll to position [693, 0]
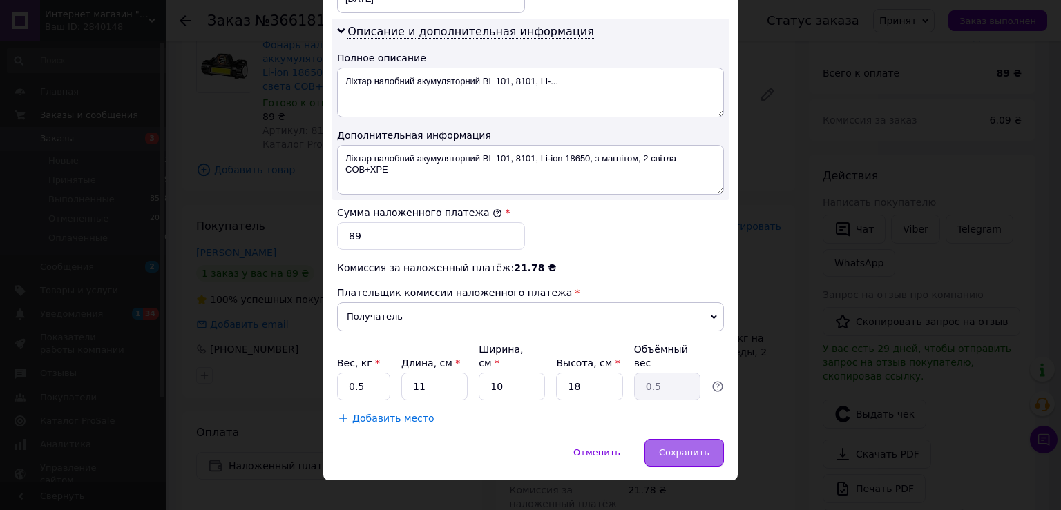
click at [679, 447] on span "Сохранить" at bounding box center [684, 452] width 50 height 10
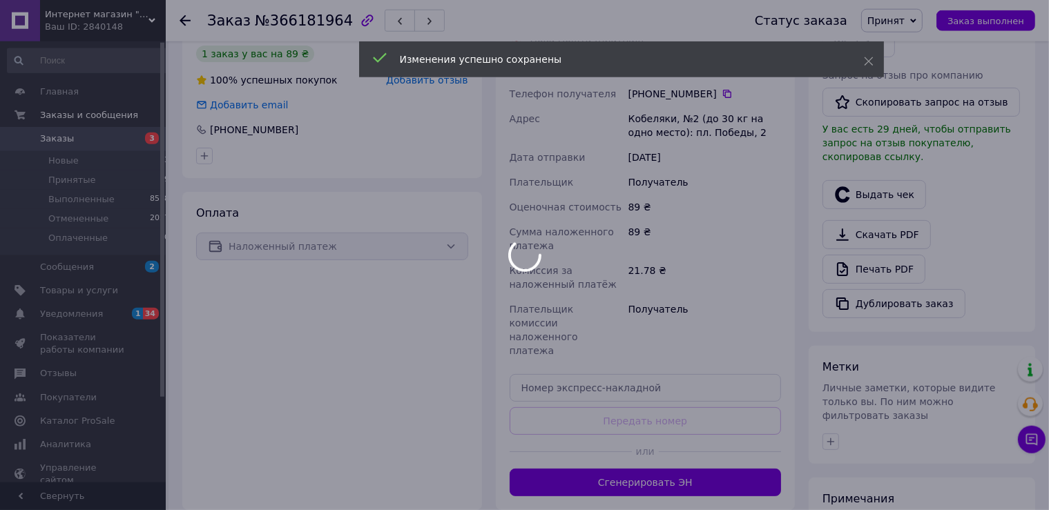
scroll to position [411, 0]
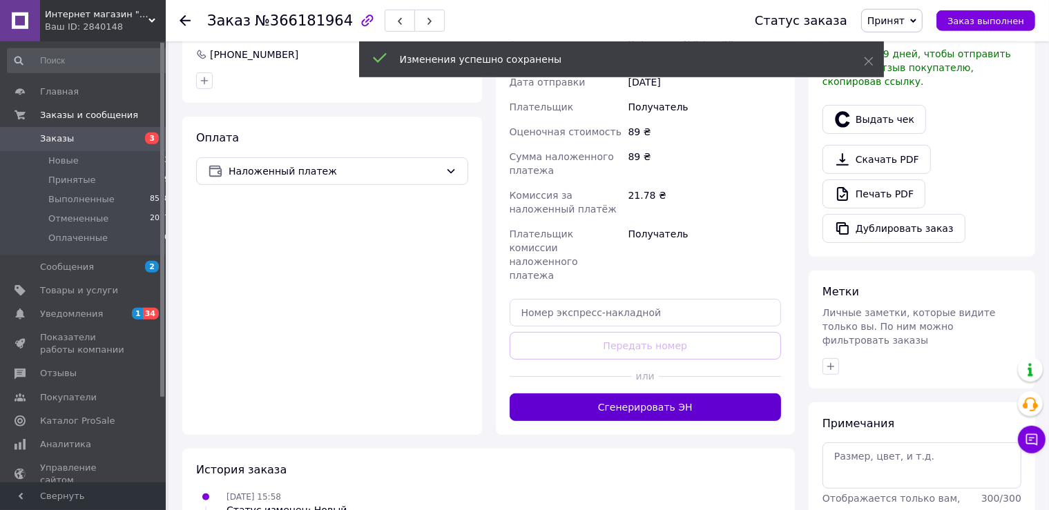
click at [637, 394] on button "Сгенерировать ЭН" at bounding box center [646, 408] width 272 height 28
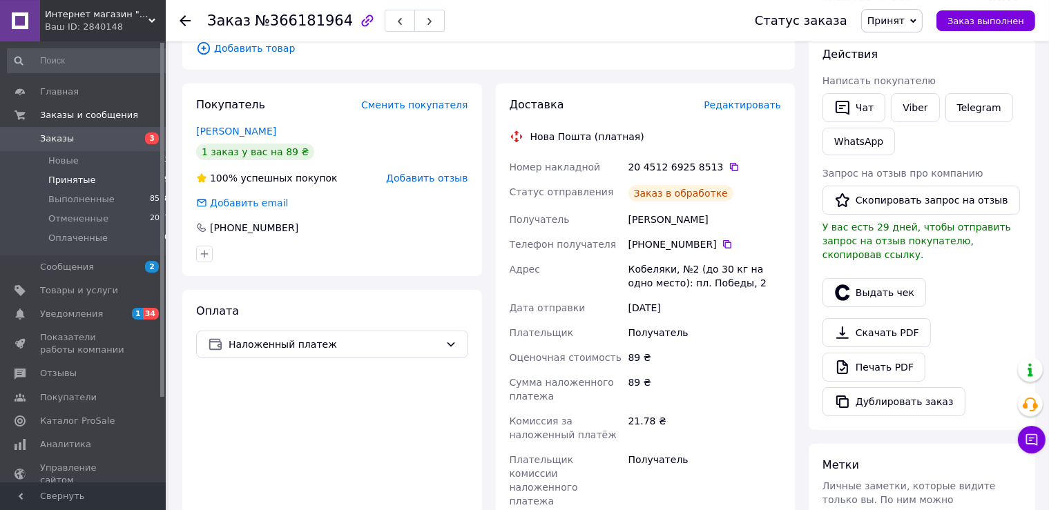
click at [84, 178] on span "Принятые" at bounding box center [72, 180] width 48 height 12
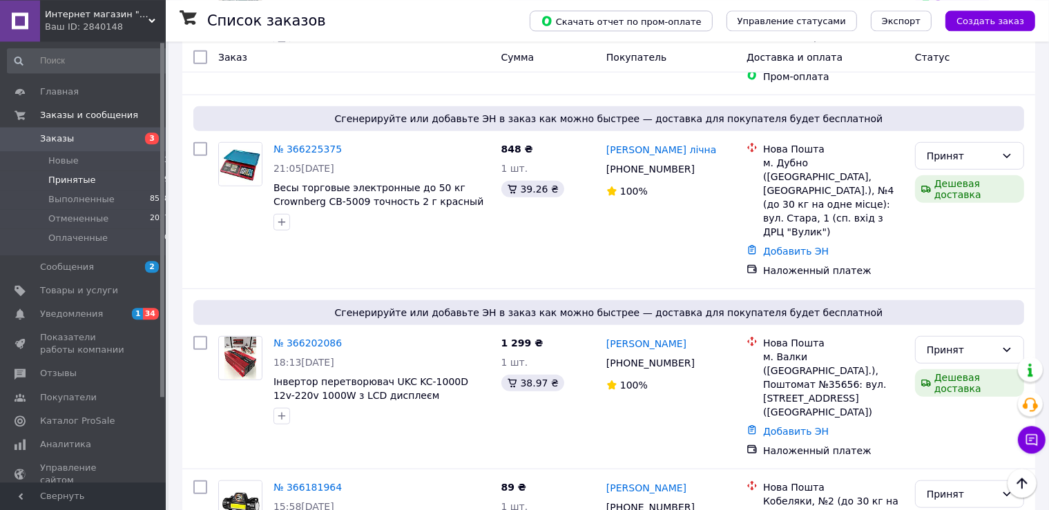
scroll to position [1136, 0]
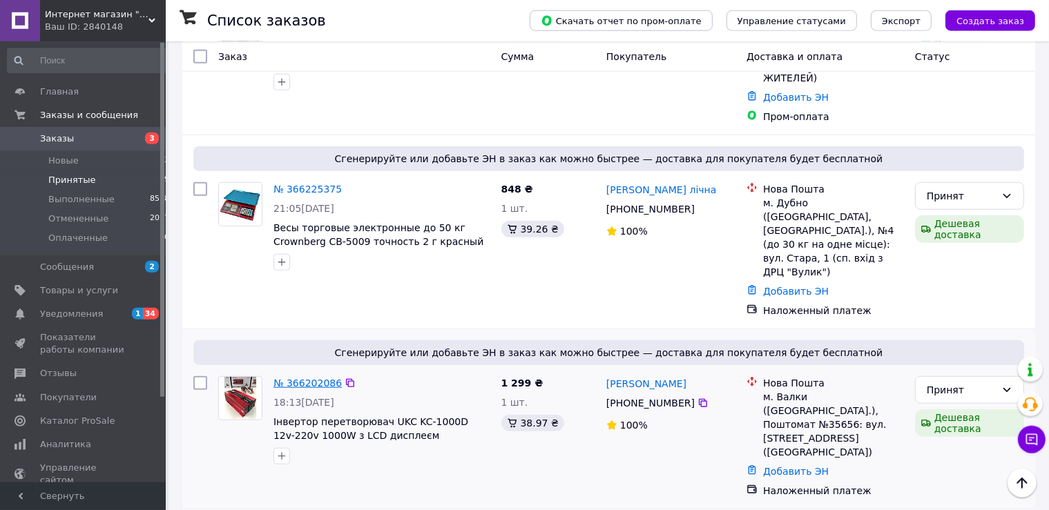
click at [310, 378] on link "№ 366202086" at bounding box center [307, 383] width 68 height 11
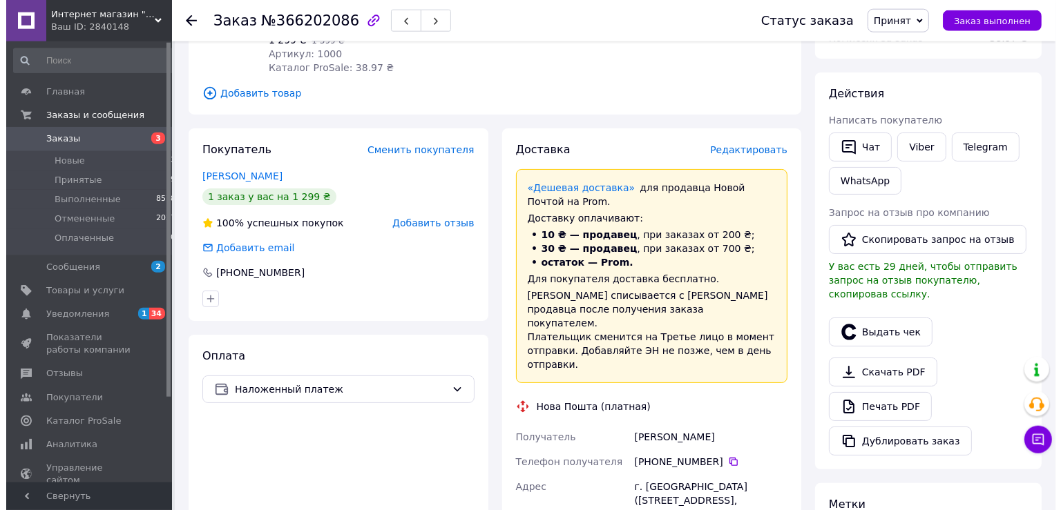
scroll to position [190, 0]
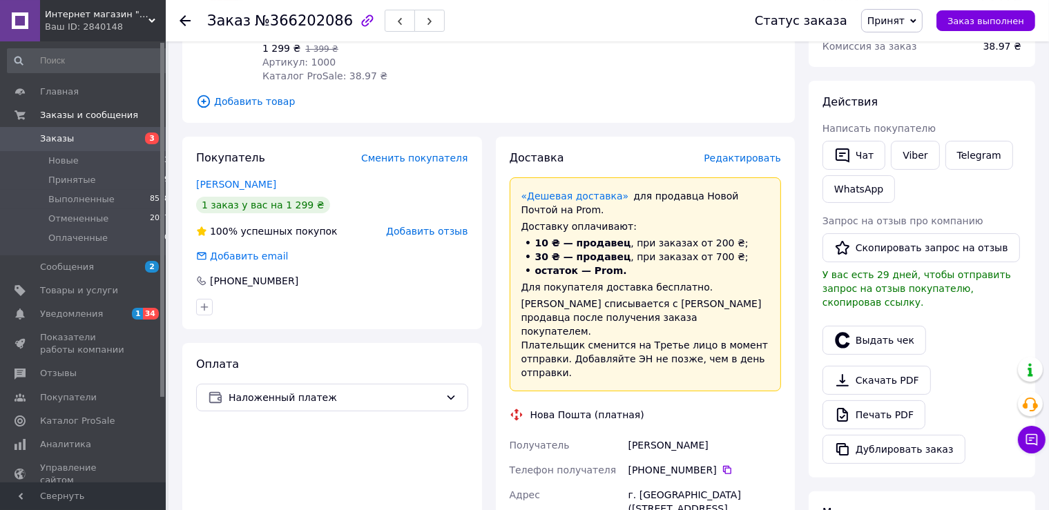
click at [751, 160] on span "Редактировать" at bounding box center [742, 158] width 77 height 11
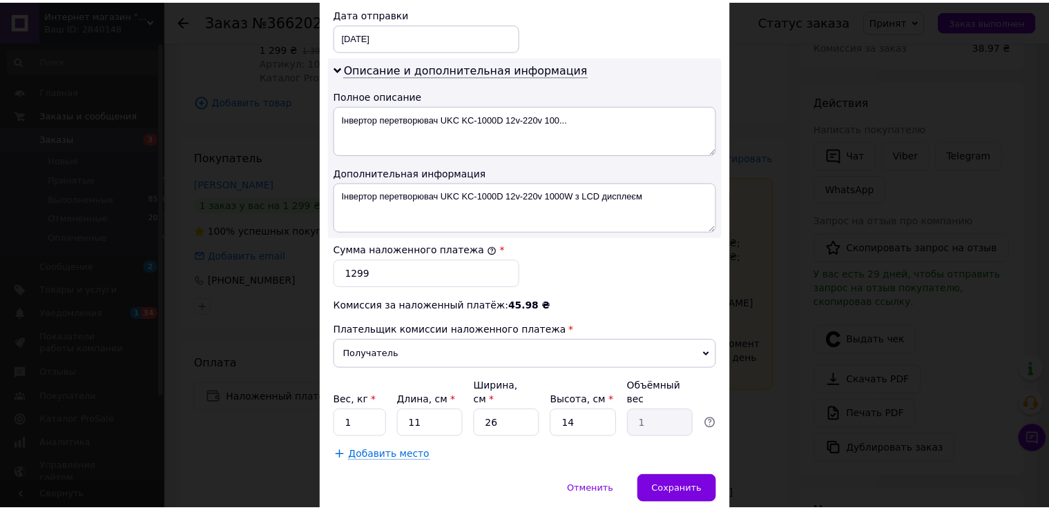
scroll to position [693, 0]
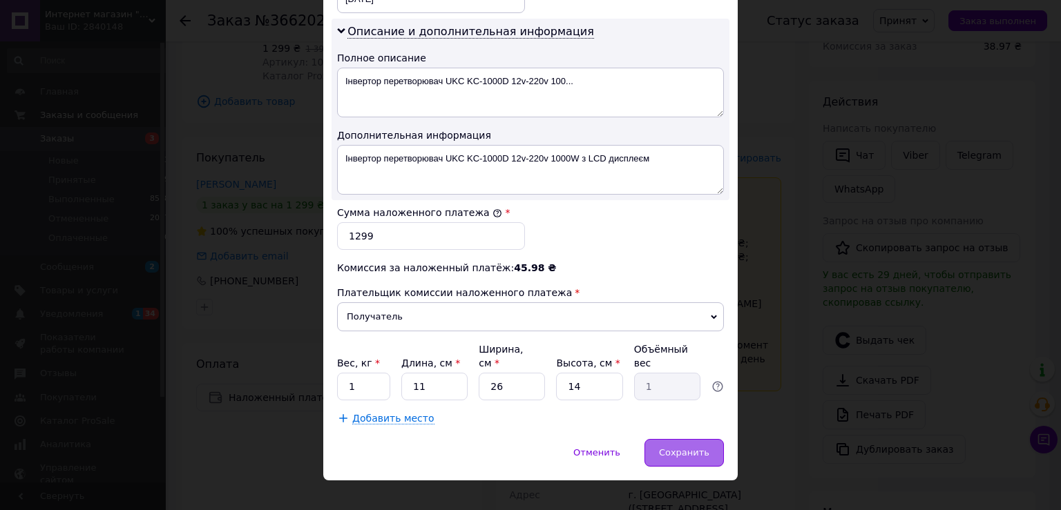
click at [667, 442] on div "Сохранить" at bounding box center [683, 453] width 79 height 28
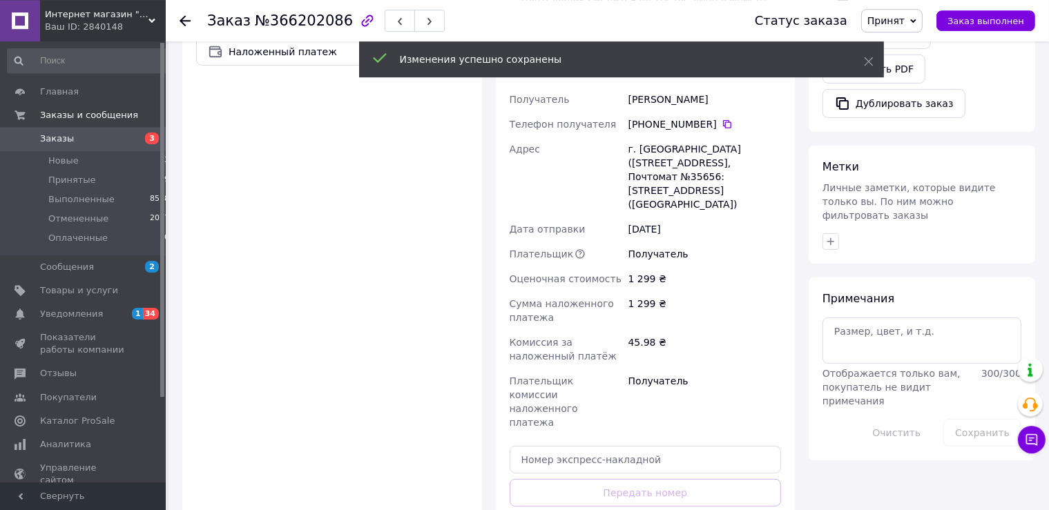
scroll to position [543, 0]
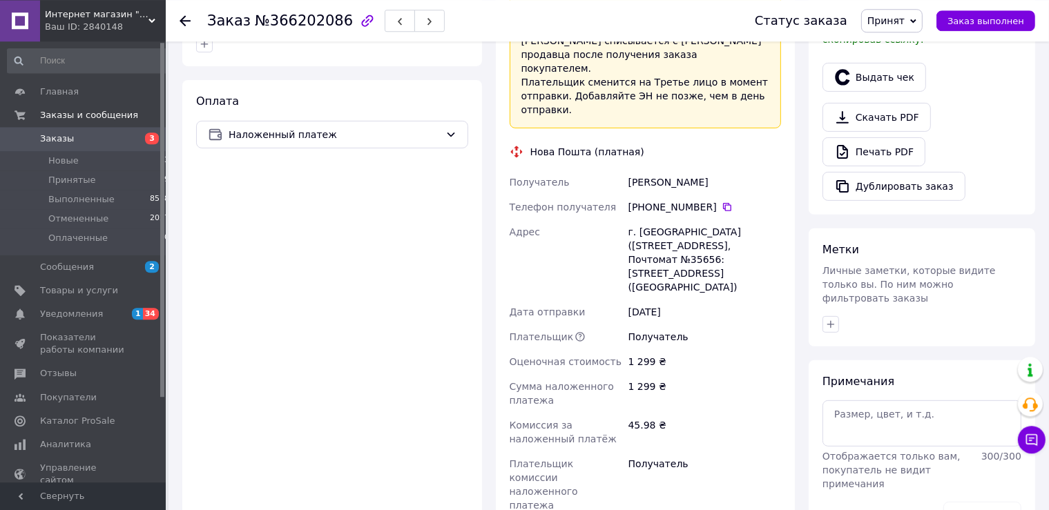
scroll to position [451, 0]
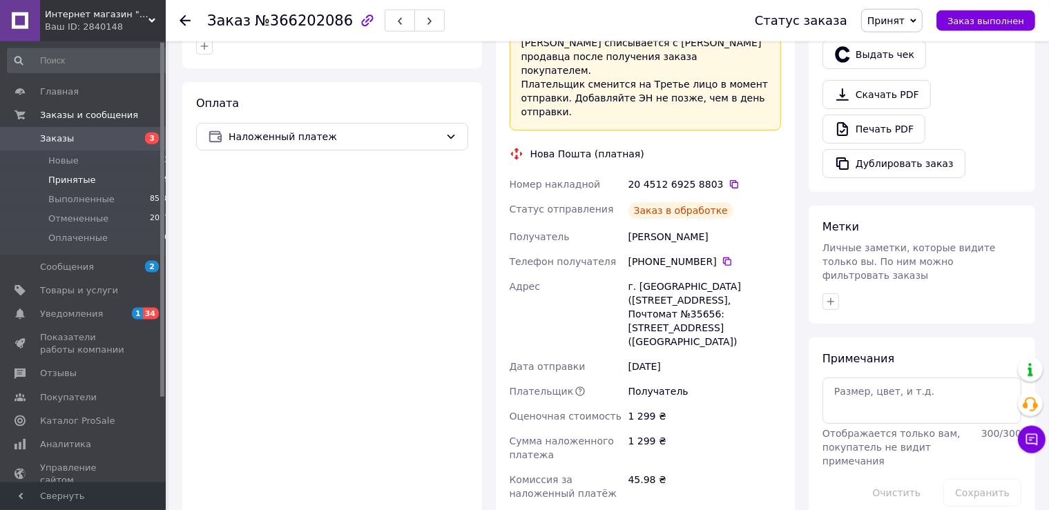
click at [94, 182] on li "Принятые 19" at bounding box center [88, 180] width 177 height 19
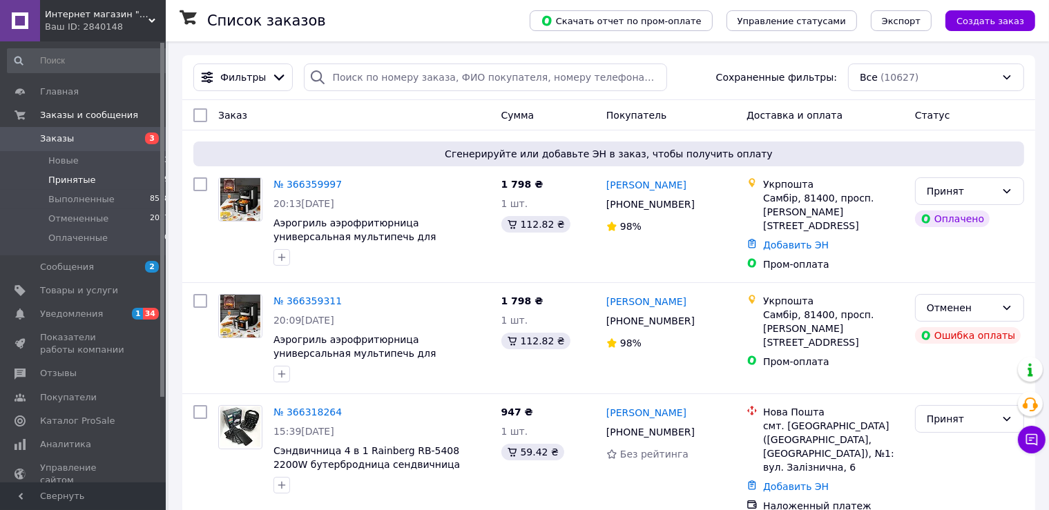
click at [97, 186] on li "Принятые 19" at bounding box center [88, 180] width 177 height 19
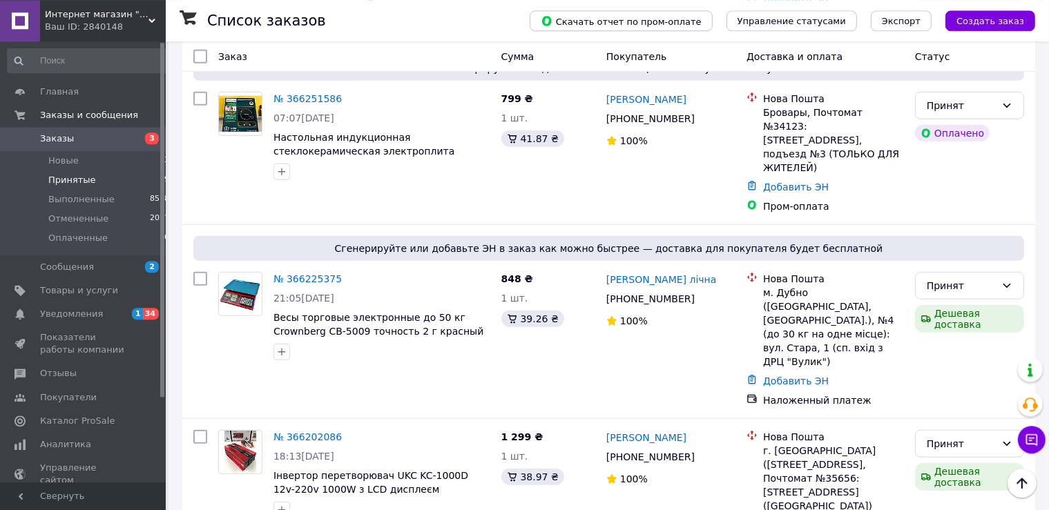
scroll to position [1034, 0]
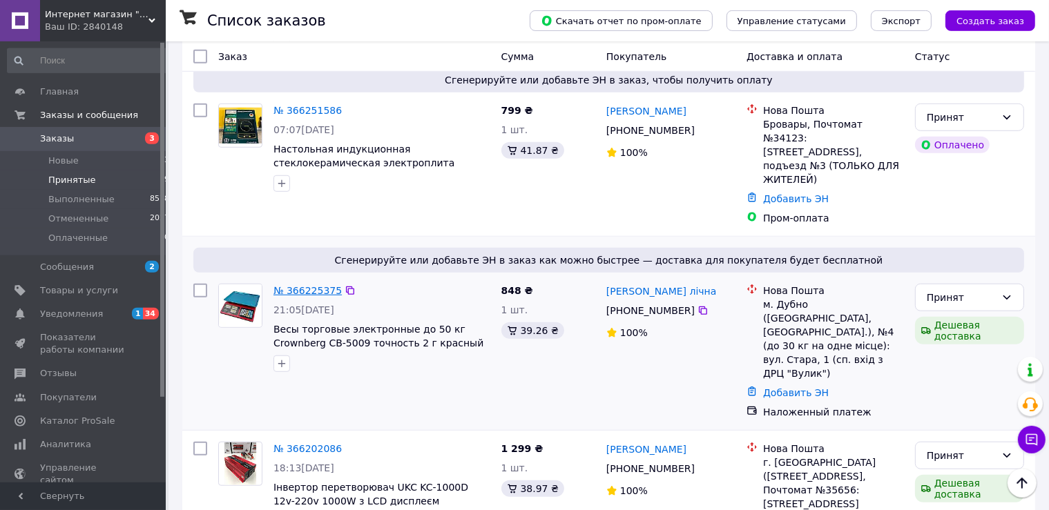
click at [298, 285] on link "№ 366225375" at bounding box center [307, 290] width 68 height 11
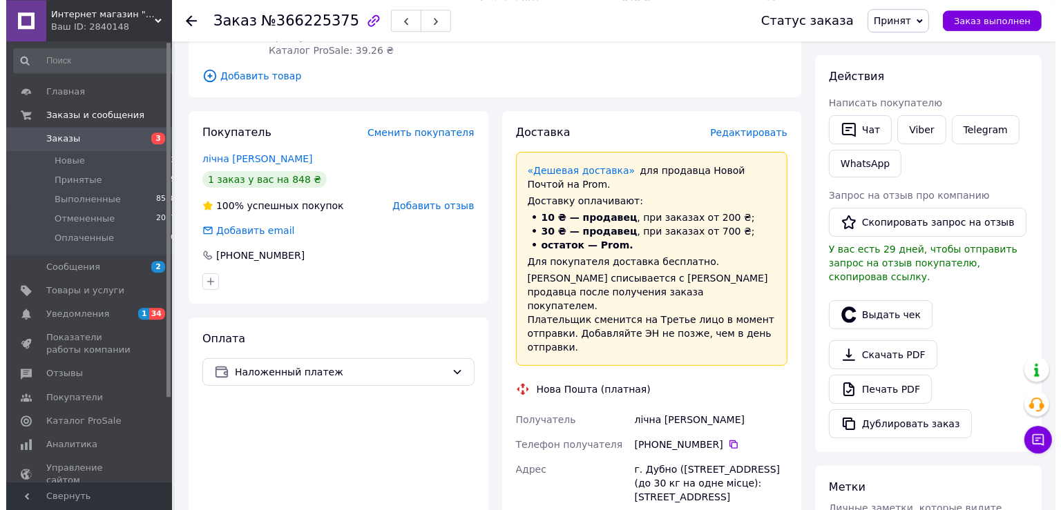
scroll to position [204, 0]
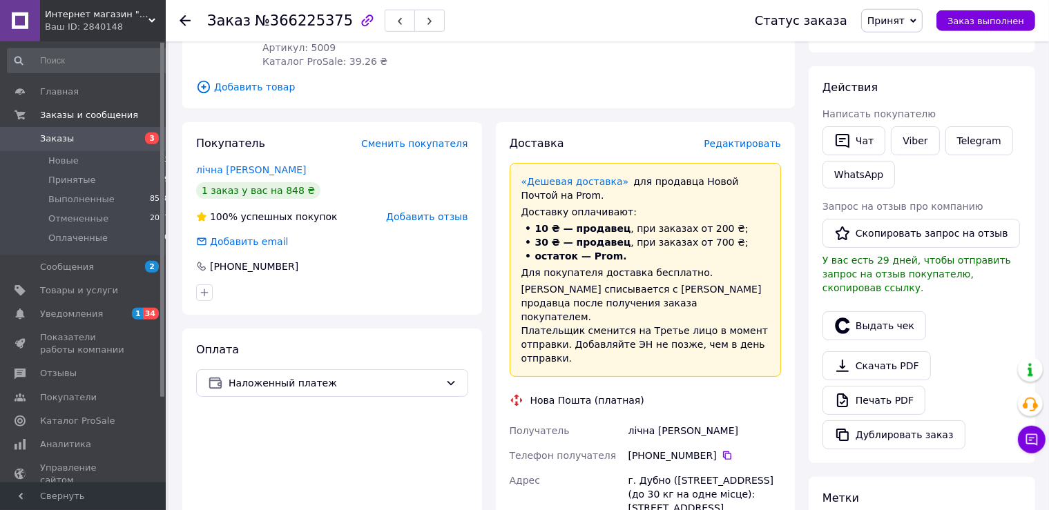
click at [733, 144] on span "Редактировать" at bounding box center [742, 143] width 77 height 11
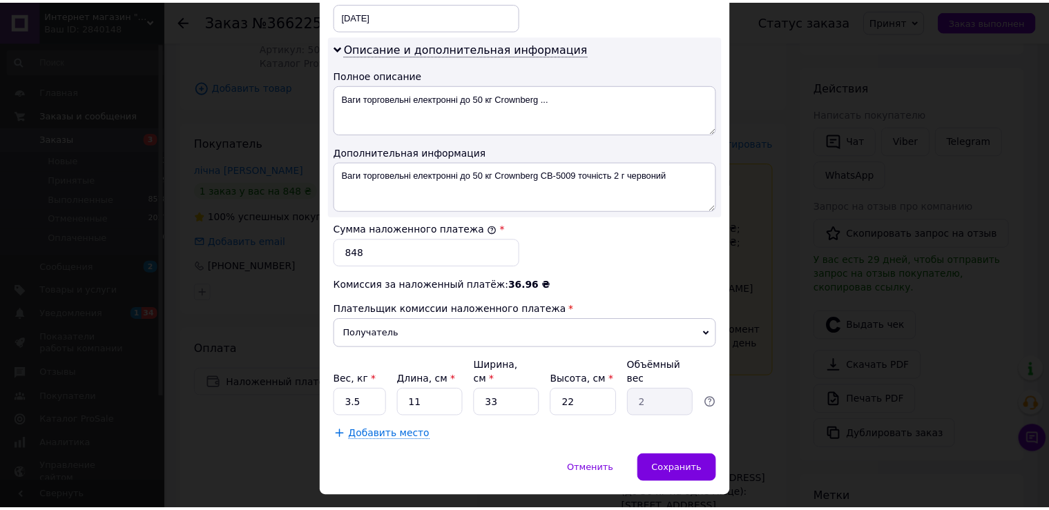
scroll to position [693, 0]
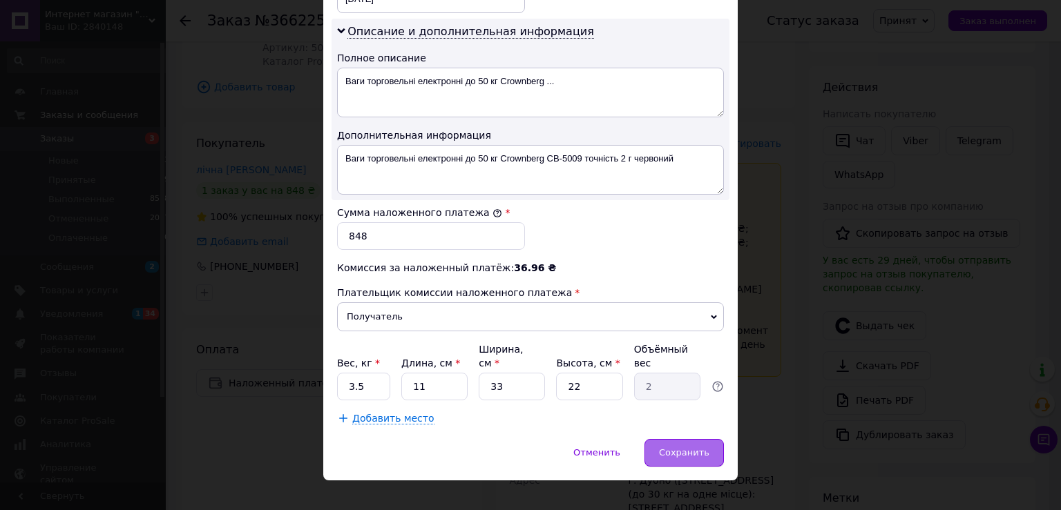
click at [680, 439] on div "Сохранить" at bounding box center [683, 453] width 79 height 28
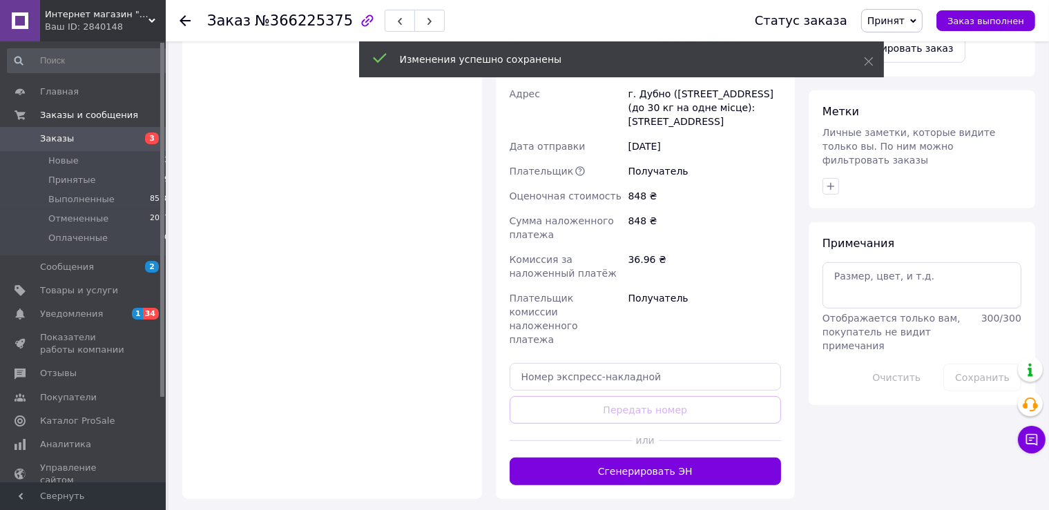
scroll to position [592, 0]
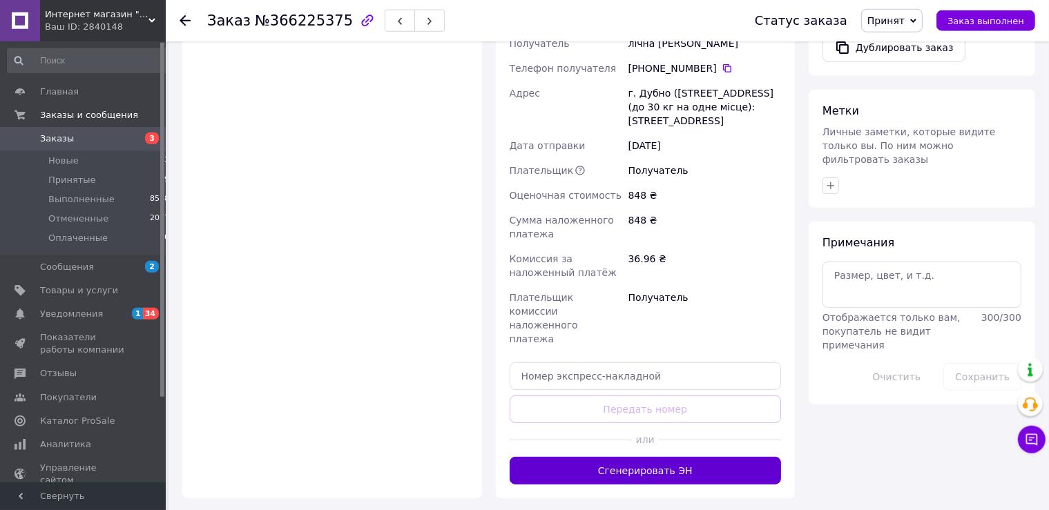
click at [646, 457] on button "Сгенерировать ЭН" at bounding box center [646, 471] width 272 height 28
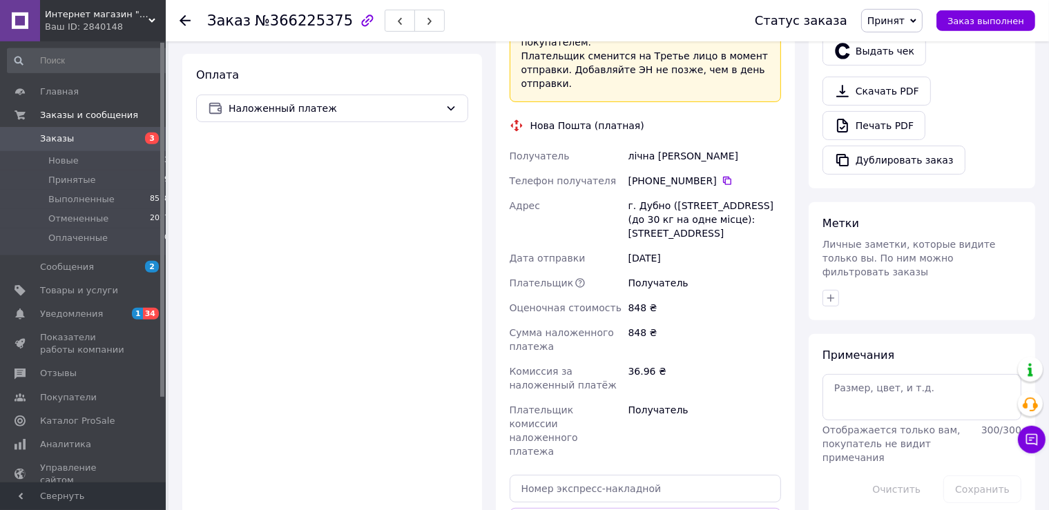
scroll to position [478, 0]
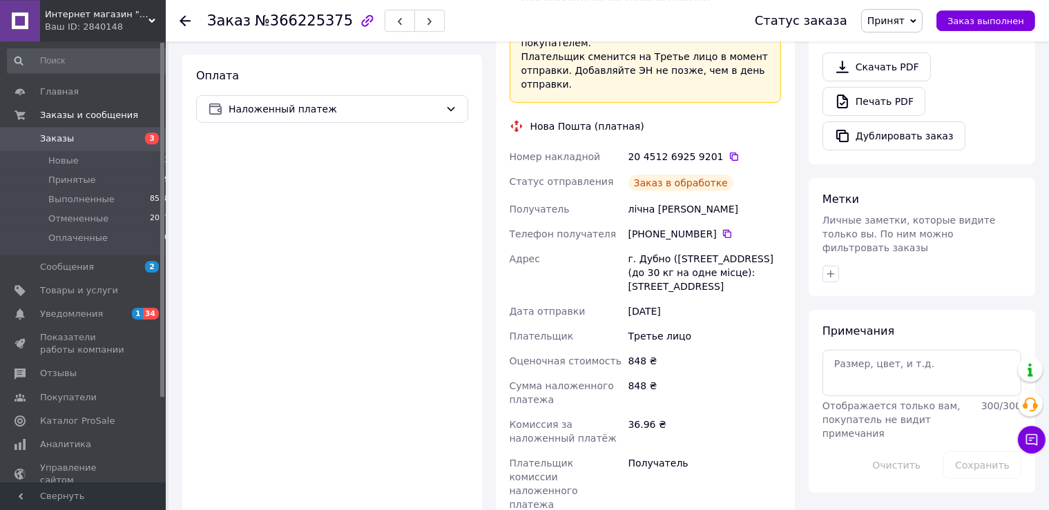
click at [78, 181] on span "Принятые" at bounding box center [72, 180] width 48 height 12
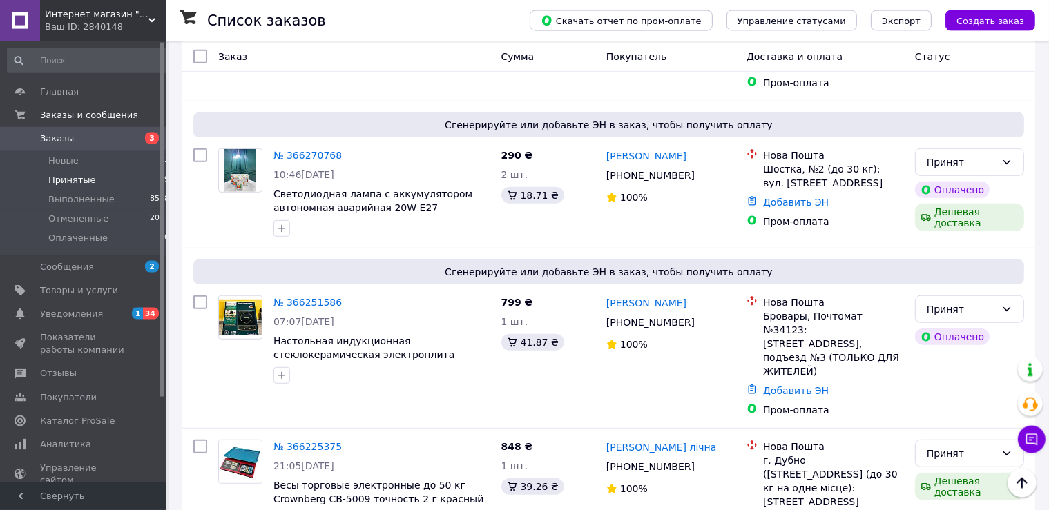
scroll to position [842, 0]
click at [294, 298] on link "№ 366251586" at bounding box center [307, 303] width 68 height 11
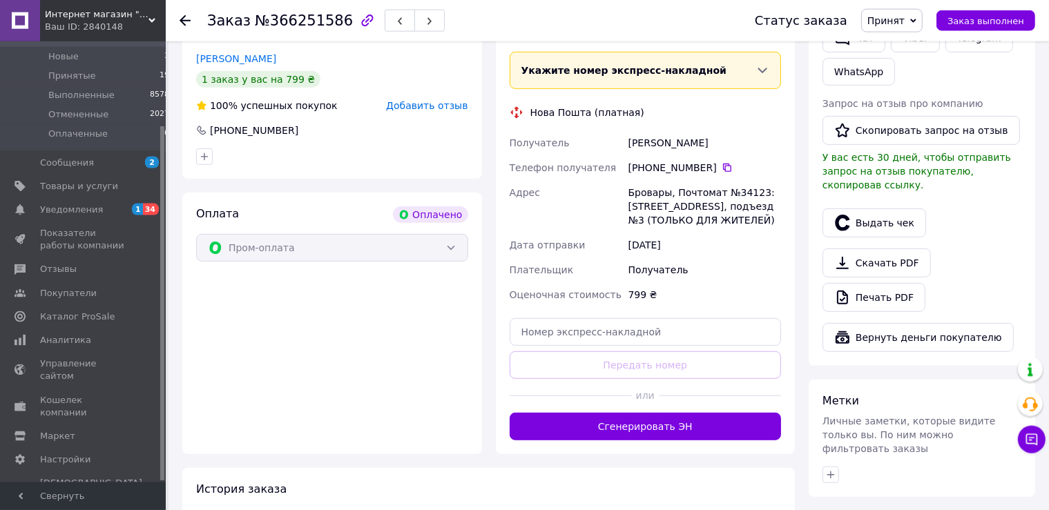
scroll to position [718, 0]
click at [636, 318] on input "text" at bounding box center [646, 332] width 272 height 28
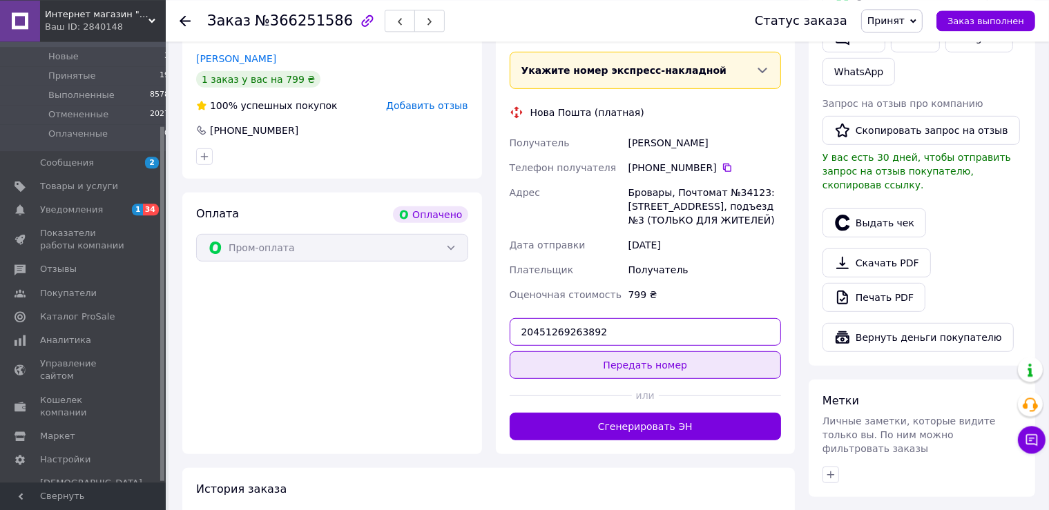
type input "20451269263892"
click at [688, 351] on button "Передать номер" at bounding box center [646, 365] width 272 height 28
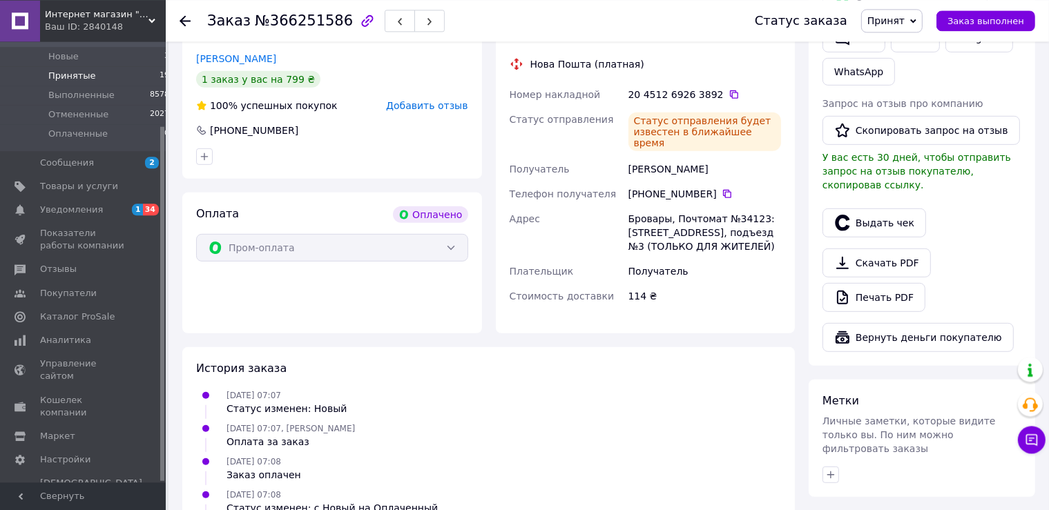
click at [68, 72] on span "Принятые" at bounding box center [72, 76] width 48 height 12
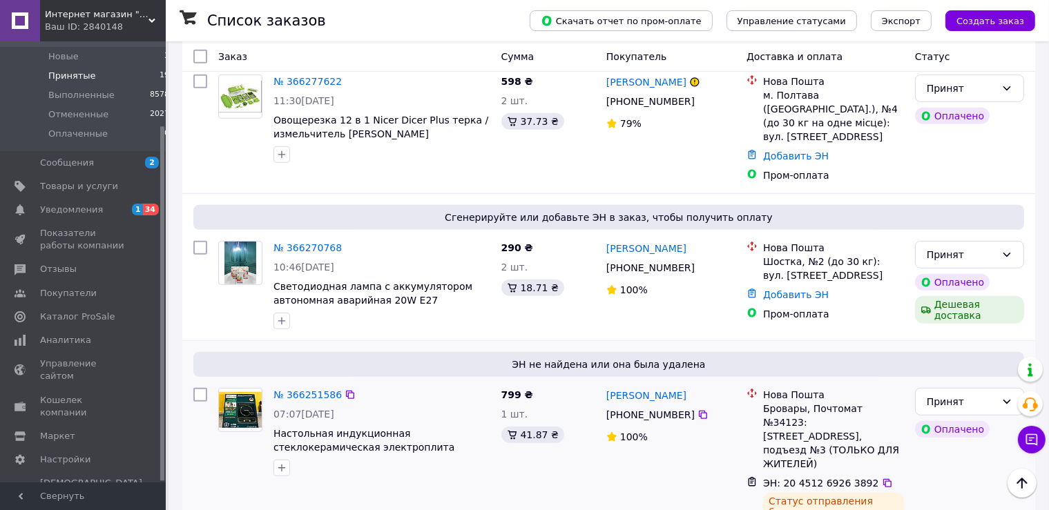
scroll to position [748, 0]
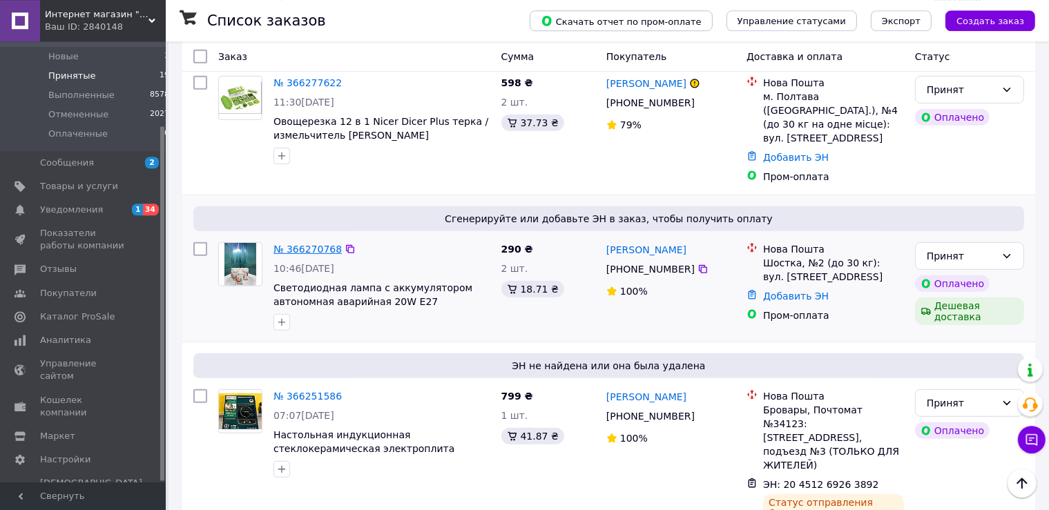
click at [306, 244] on link "№ 366270768" at bounding box center [307, 249] width 68 height 11
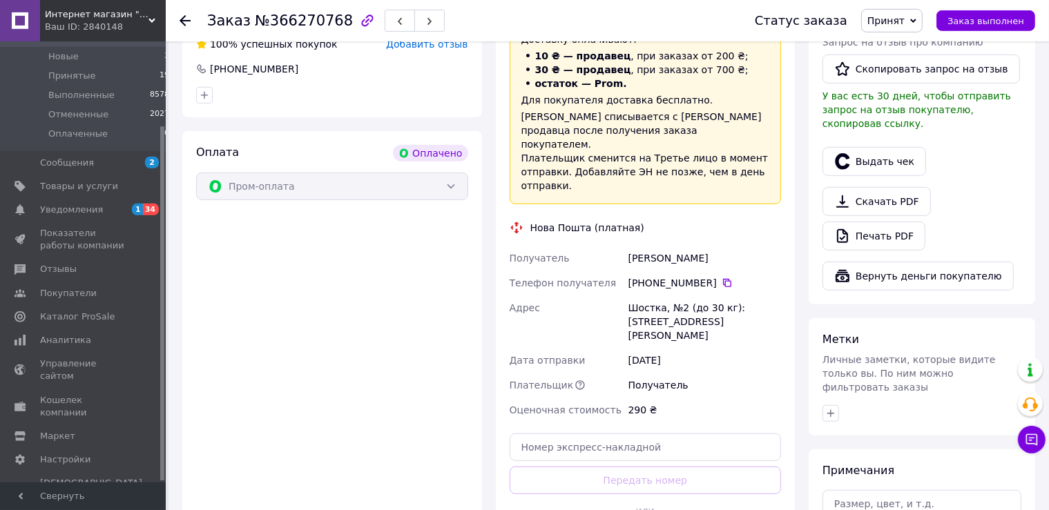
scroll to position [780, 0]
click at [640, 433] on input "text" at bounding box center [646, 447] width 272 height 28
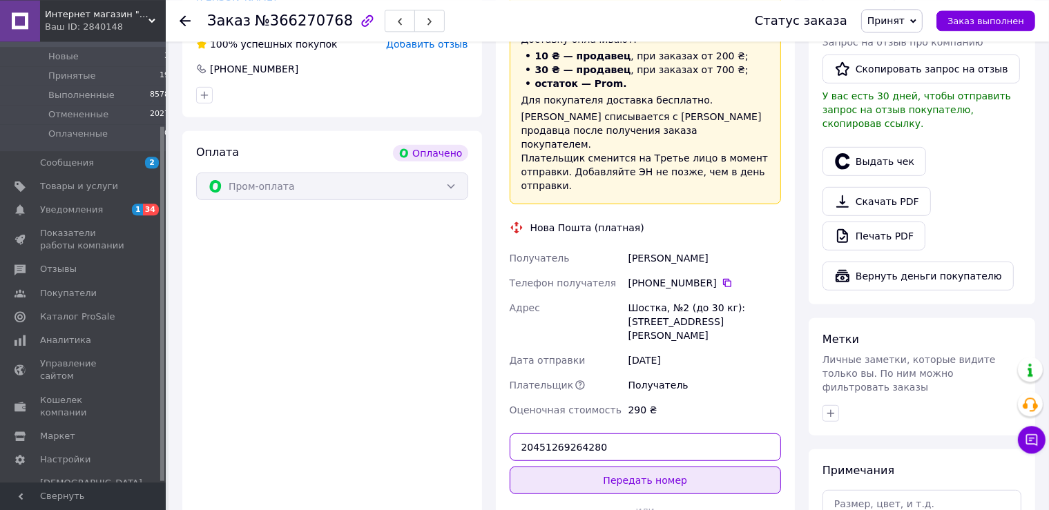
type input "20451269264280"
click at [677, 466] on button "Передать номер" at bounding box center [646, 480] width 272 height 28
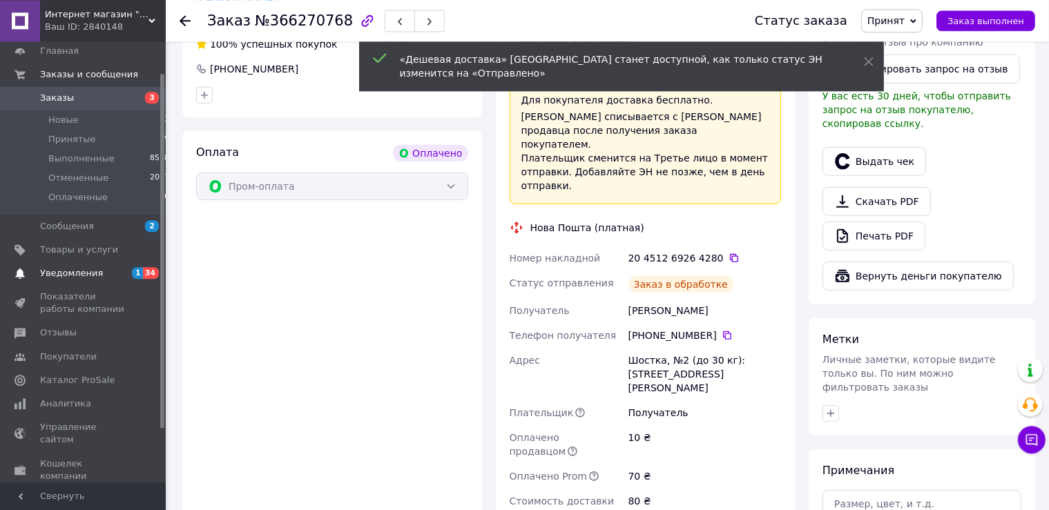
scroll to position [39, 0]
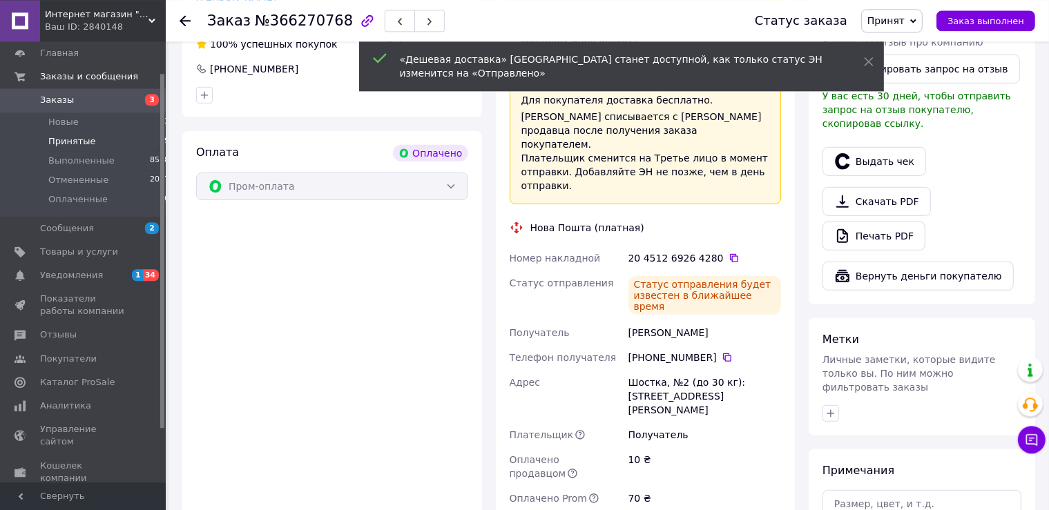
click at [64, 142] on span "Принятые" at bounding box center [72, 141] width 48 height 12
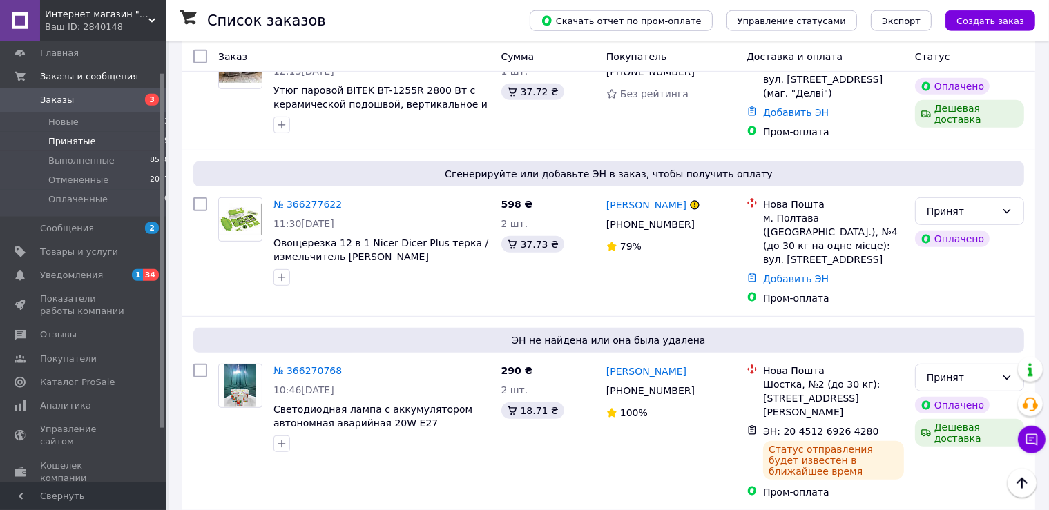
scroll to position [626, 0]
click at [300, 204] on link "№ 366277622" at bounding box center [307, 205] width 68 height 11
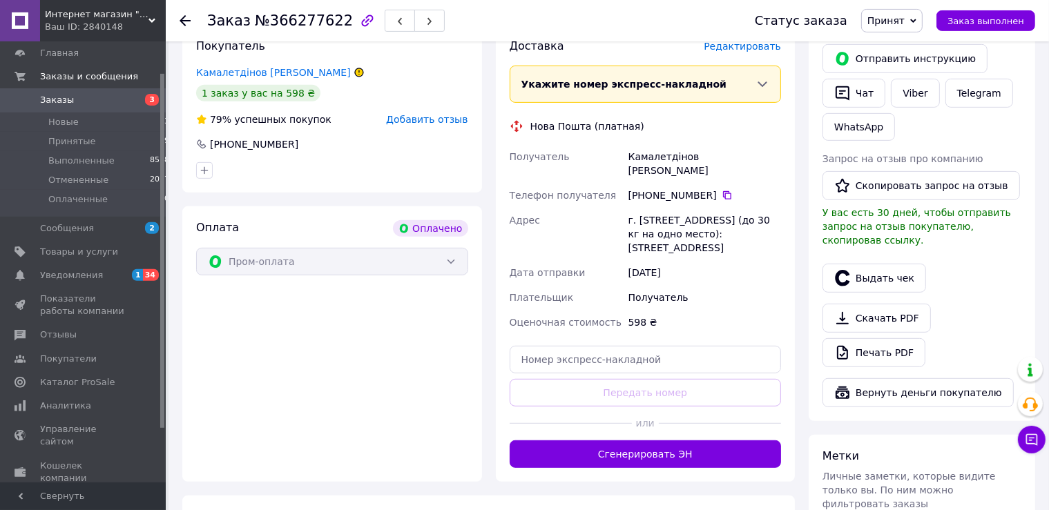
scroll to position [666, 0]
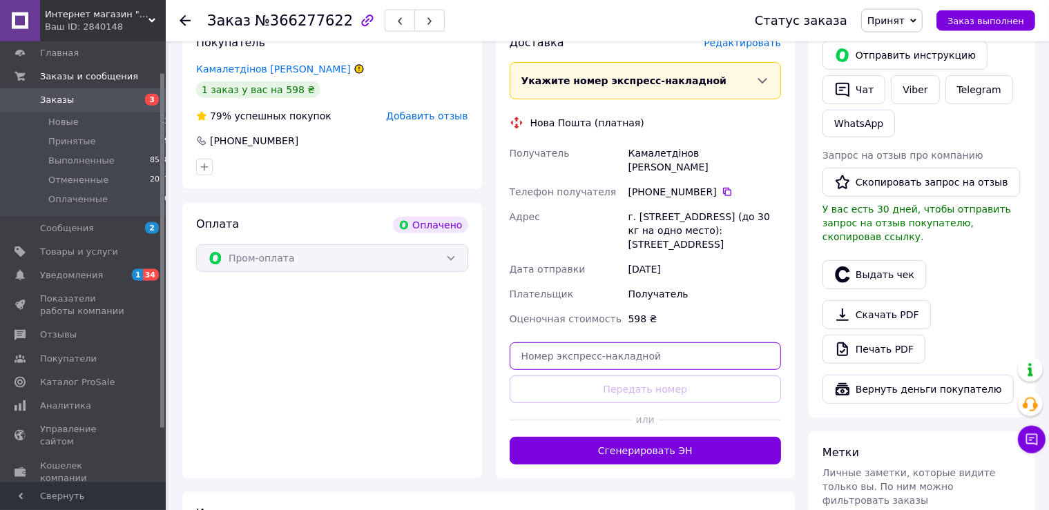
click at [608, 342] on input "text" at bounding box center [646, 356] width 272 height 28
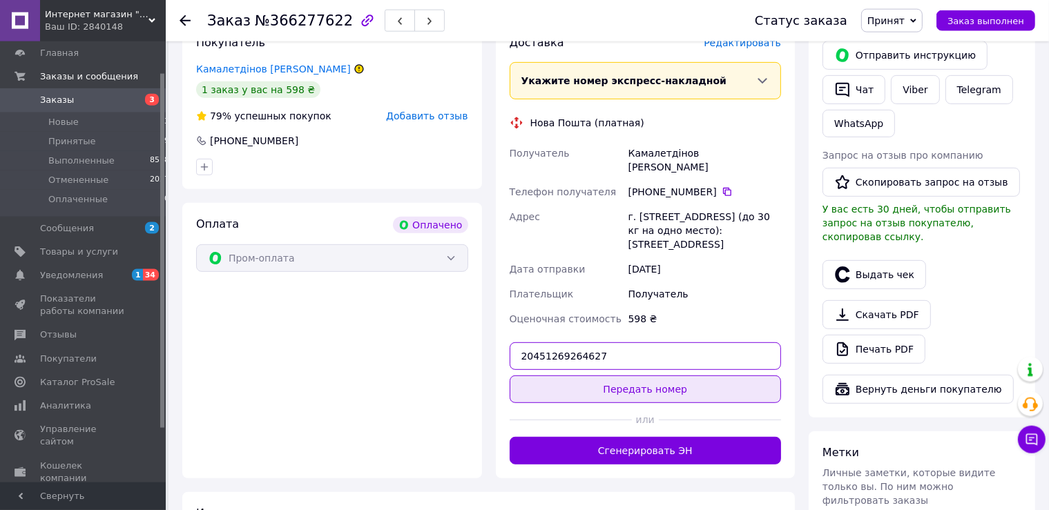
type input "20451269264627"
click at [647, 376] on button "Передать номер" at bounding box center [646, 390] width 272 height 28
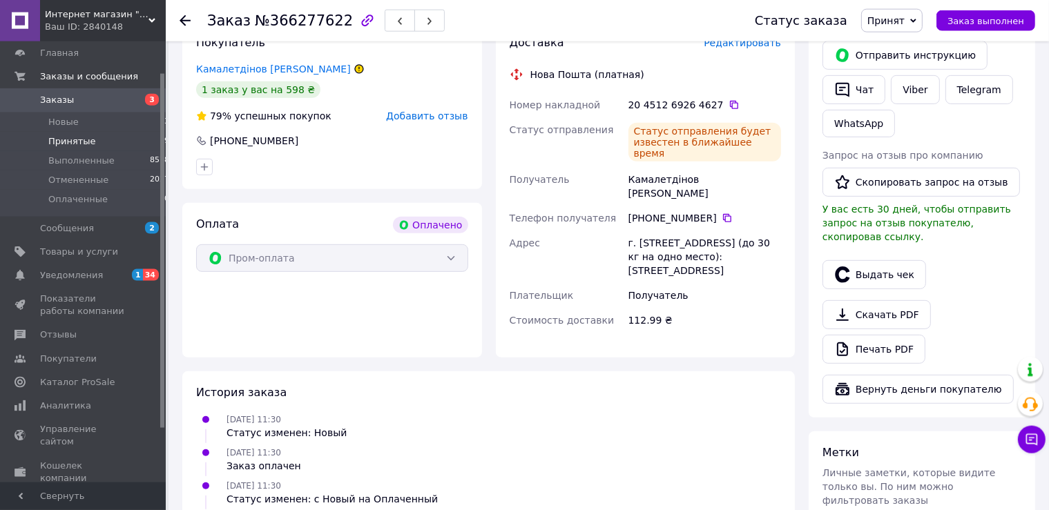
click at [79, 148] on li "Принятые 19" at bounding box center [88, 141] width 177 height 19
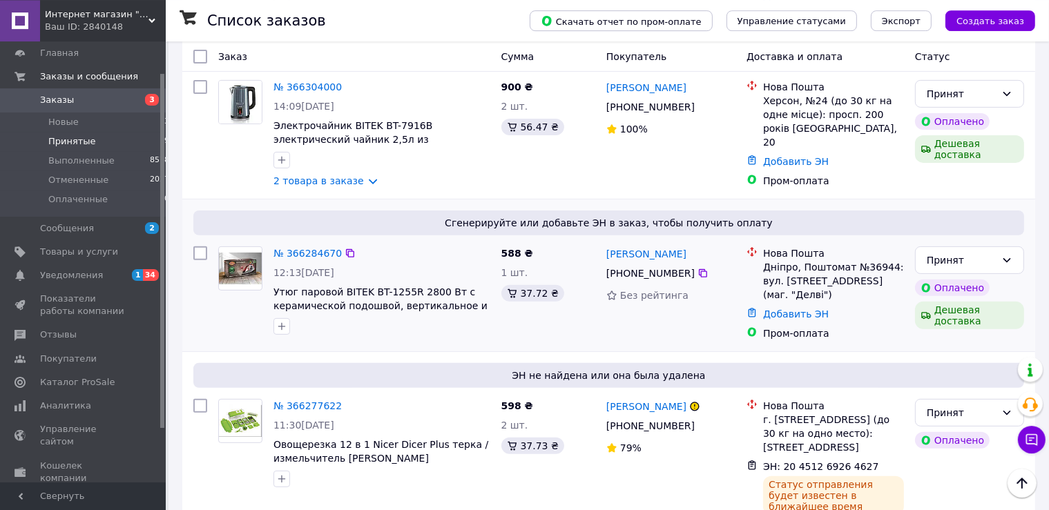
scroll to position [424, 0]
click at [302, 253] on link "№ 366284670" at bounding box center [307, 254] width 68 height 11
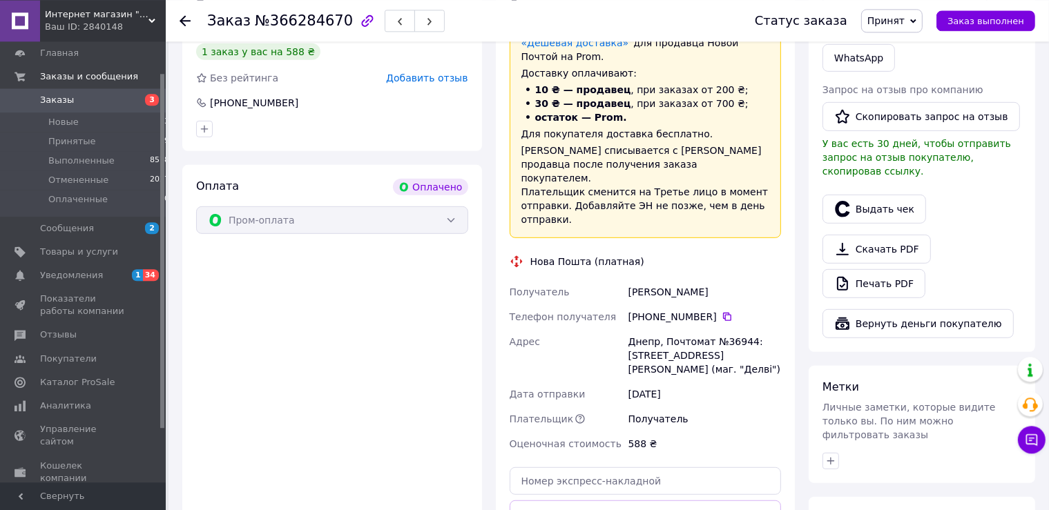
scroll to position [819, 0]
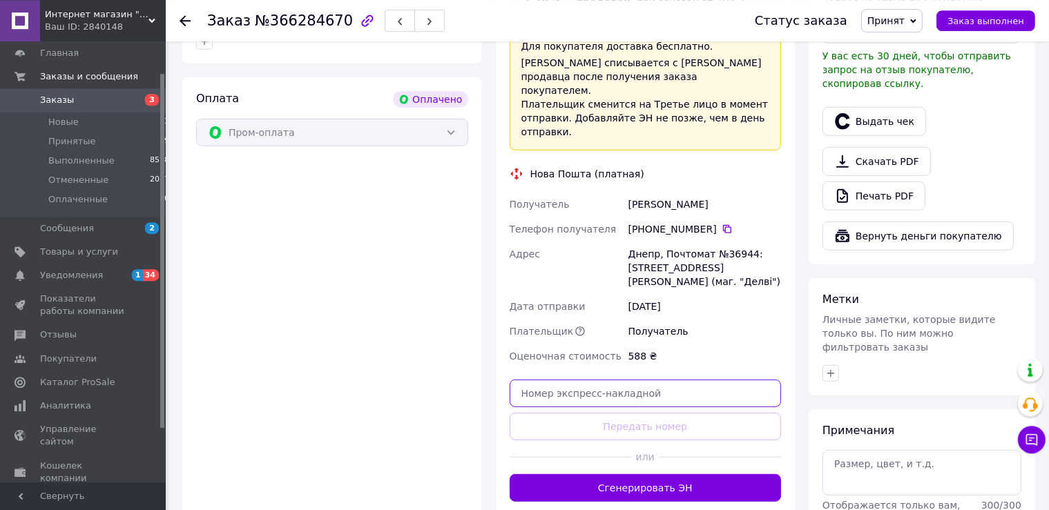
click at [627, 380] on input "text" at bounding box center [646, 394] width 272 height 28
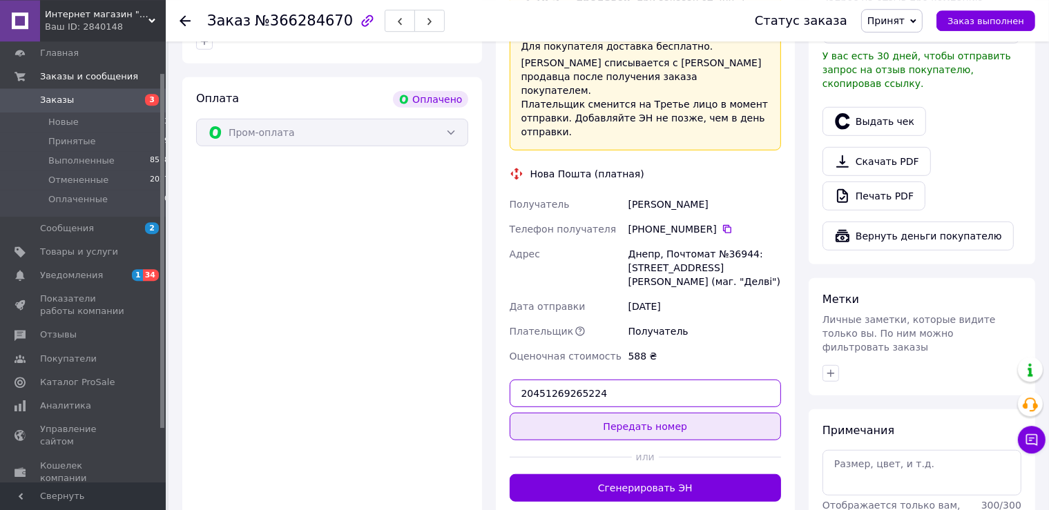
type input "20451269265224"
click at [671, 413] on button "Передать номер" at bounding box center [646, 427] width 272 height 28
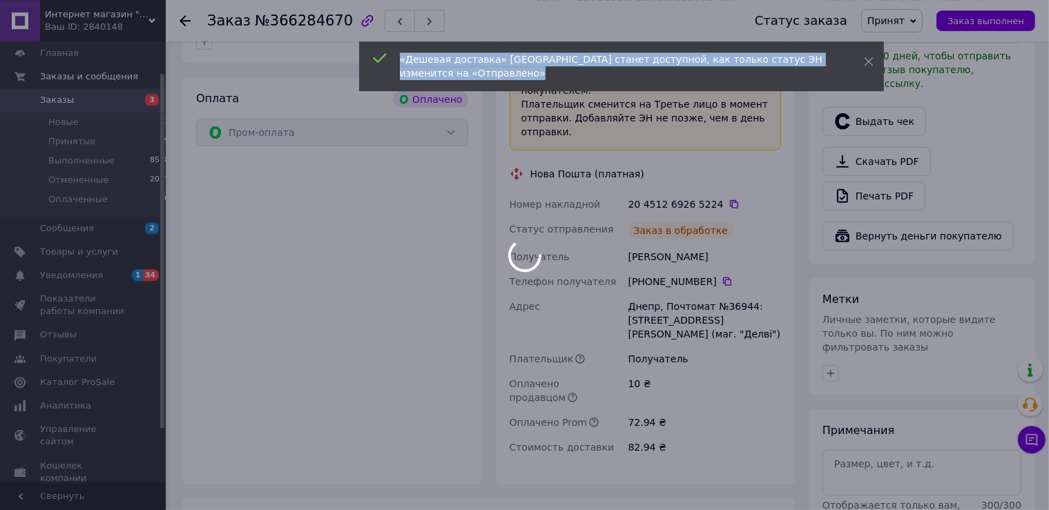
drag, startPoint x: 671, startPoint y: 413, endPoint x: 675, endPoint y: 426, distance: 13.8
click at [675, 435] on div "82.94 ₴" at bounding box center [705, 447] width 158 height 25
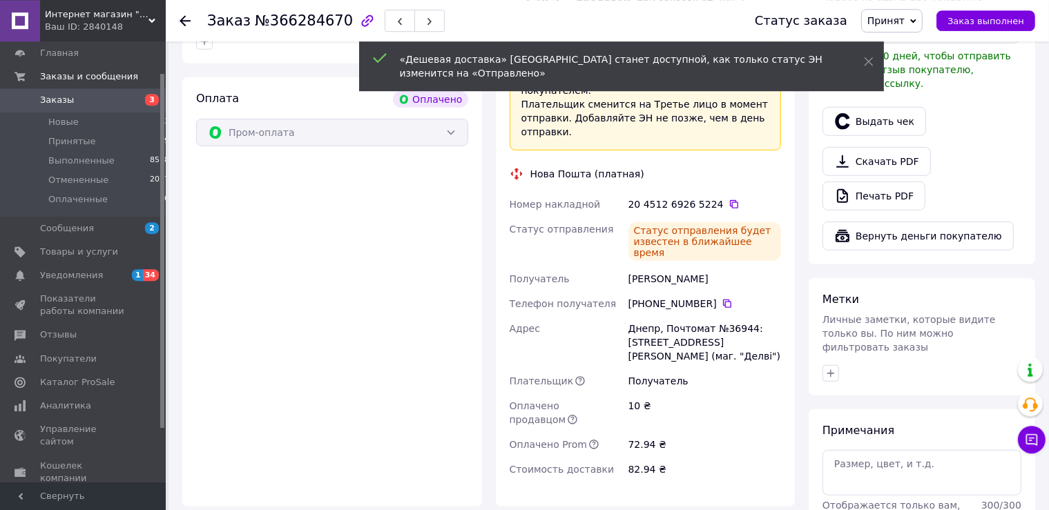
click at [341, 292] on div "Оплата Оплачено Пром-оплата" at bounding box center [332, 291] width 300 height 429
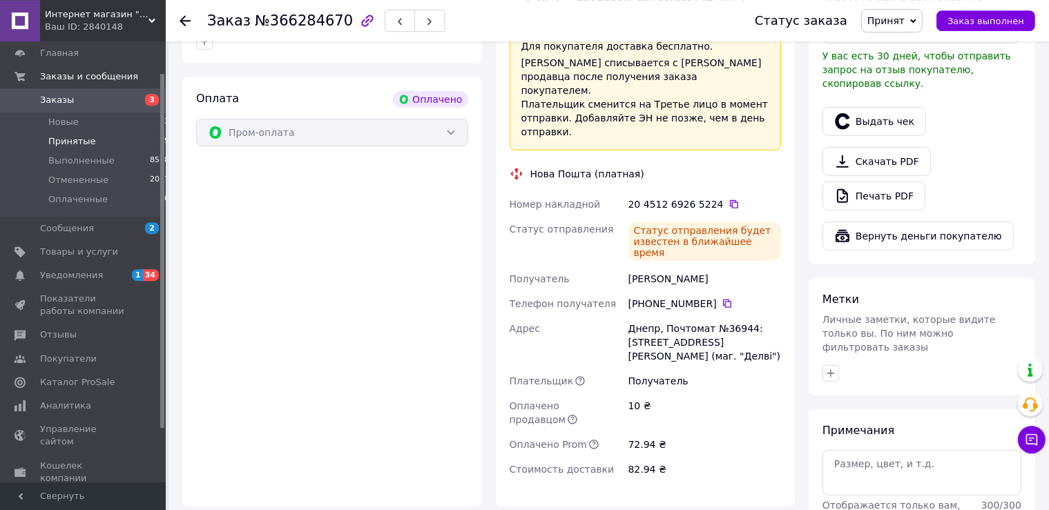
click at [73, 143] on span "Принятые" at bounding box center [72, 141] width 48 height 12
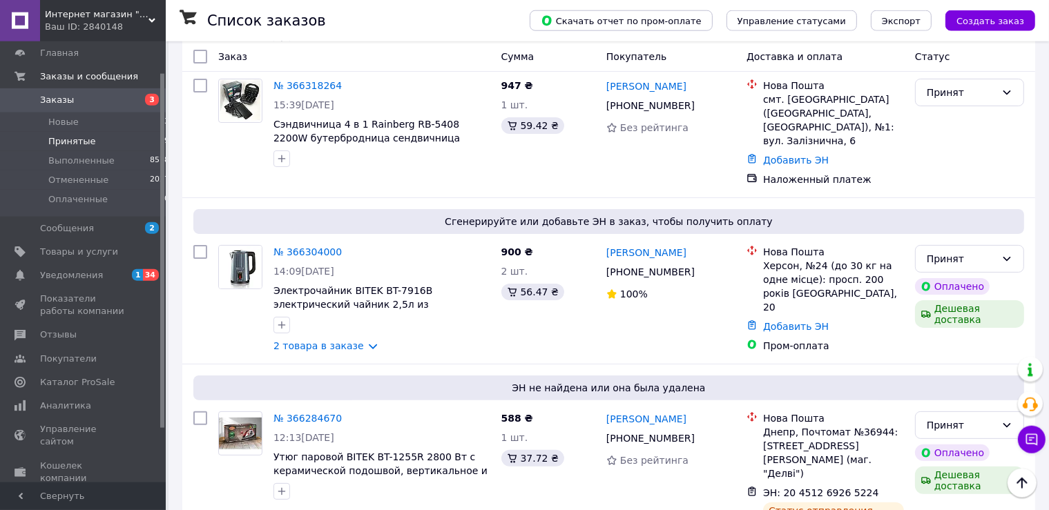
scroll to position [254, 0]
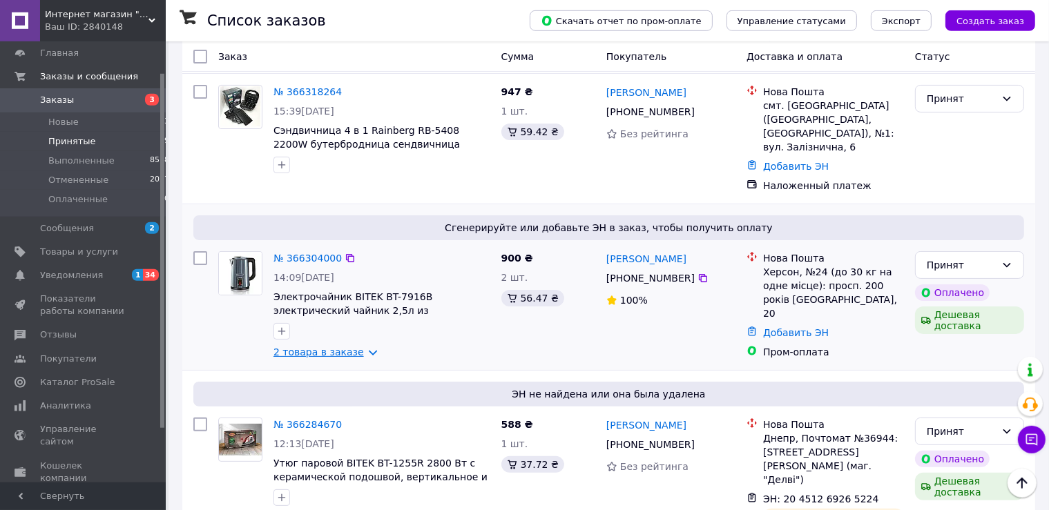
click at [316, 347] on link "2 товара в заказе" at bounding box center [318, 352] width 90 height 11
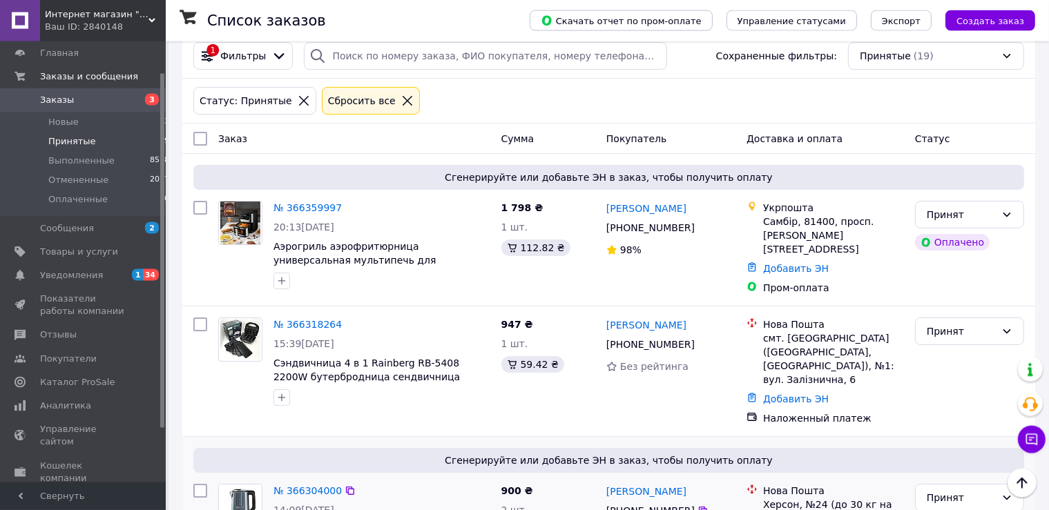
scroll to position [19, 0]
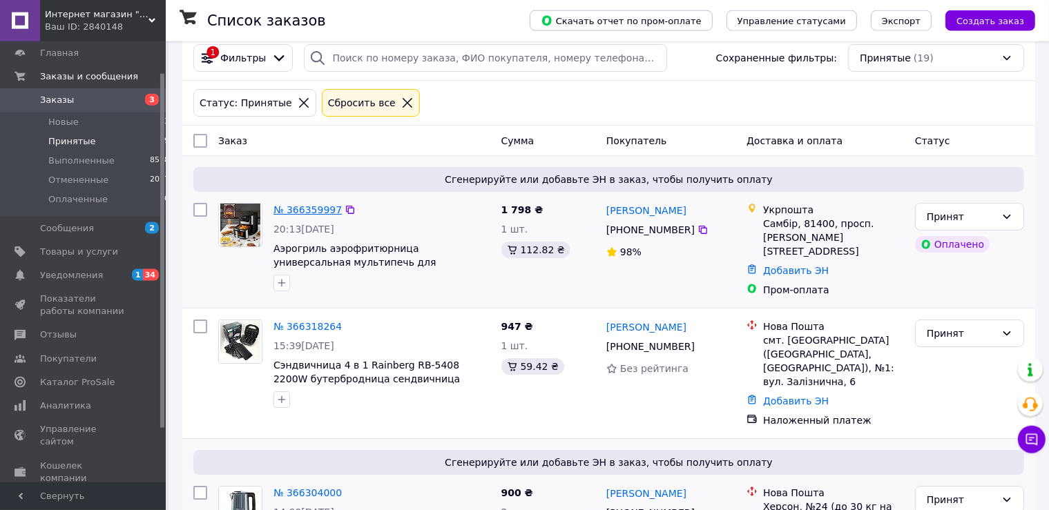
click at [302, 210] on link "№ 366359997" at bounding box center [307, 209] width 68 height 11
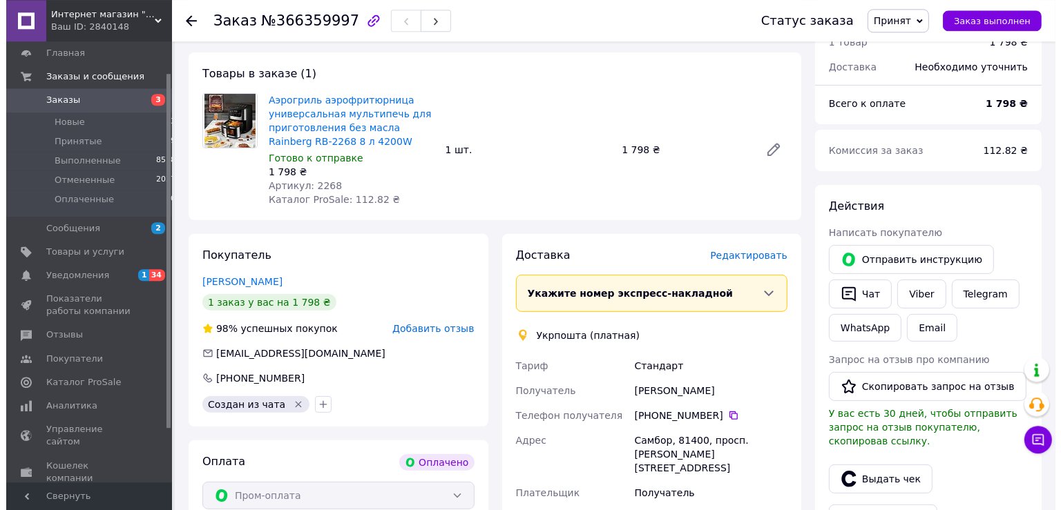
scroll to position [463, 0]
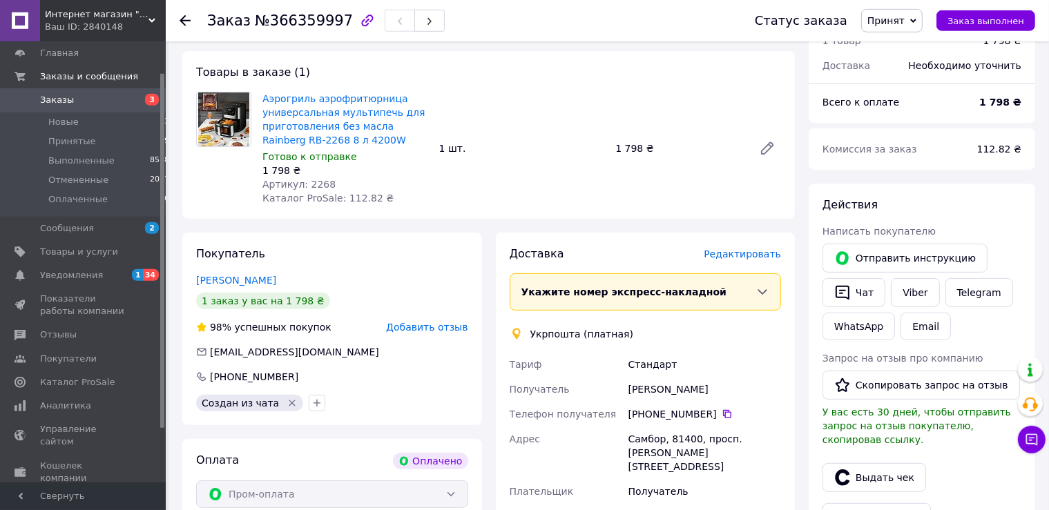
click at [746, 256] on span "Редактировать" at bounding box center [742, 254] width 77 height 11
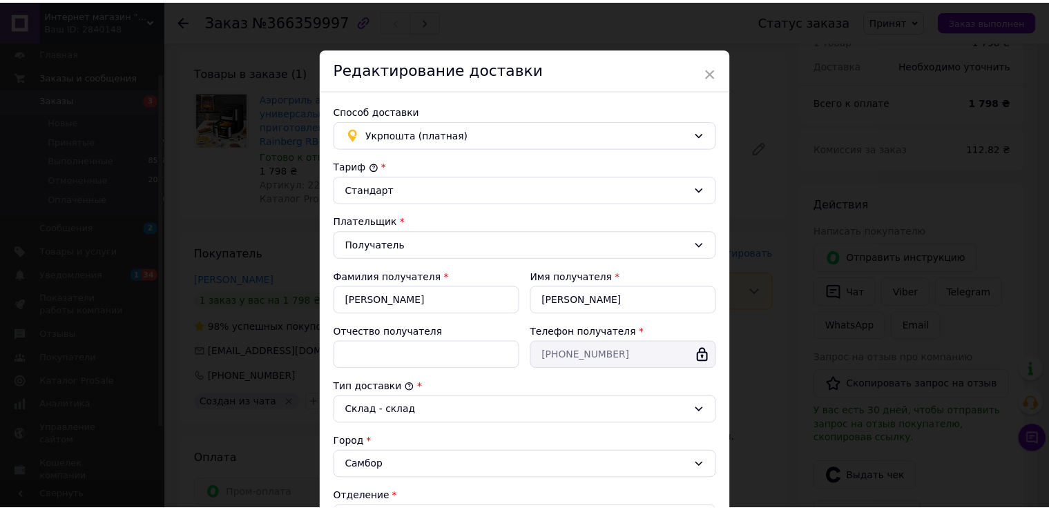
scroll to position [350, 0]
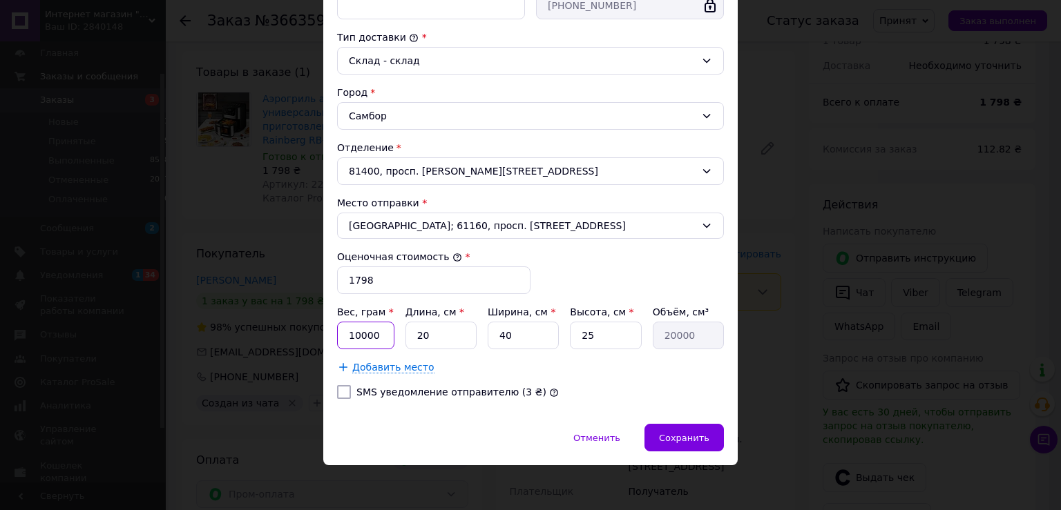
click at [379, 336] on input "10000" at bounding box center [365, 336] width 57 height 28
type input "1"
type input "4000"
click at [674, 433] on span "Сохранить" at bounding box center [684, 438] width 50 height 10
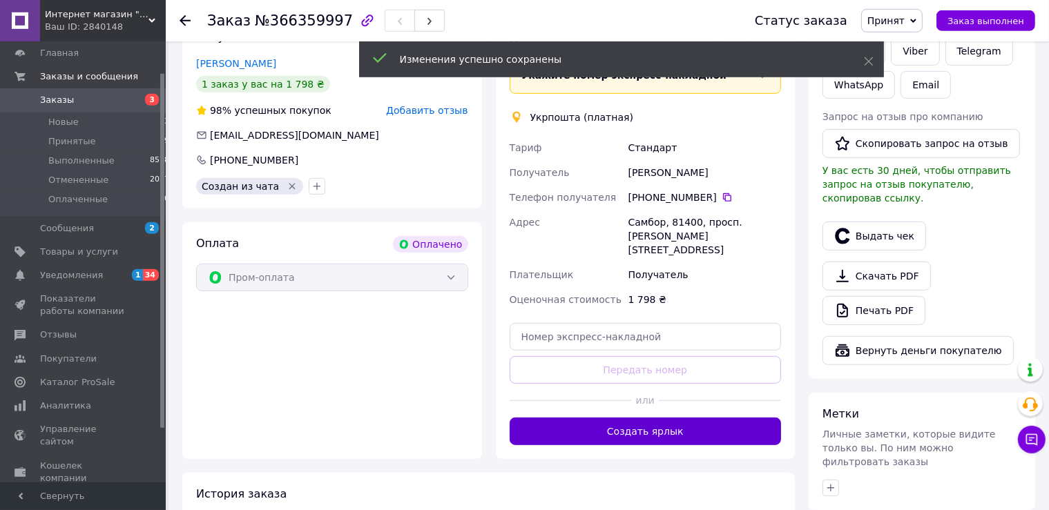
click at [645, 424] on button "Создать ярлык" at bounding box center [646, 432] width 272 height 28
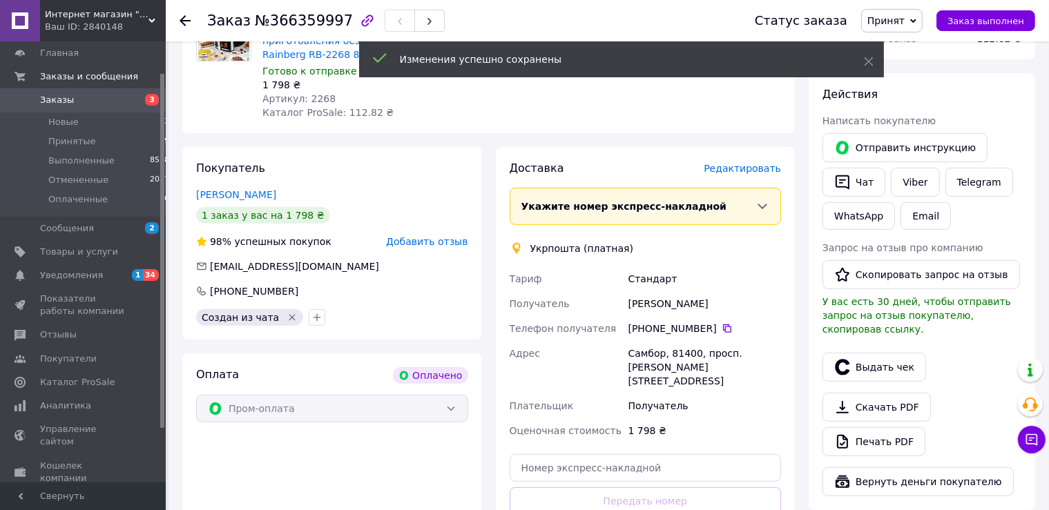
scroll to position [545, 0]
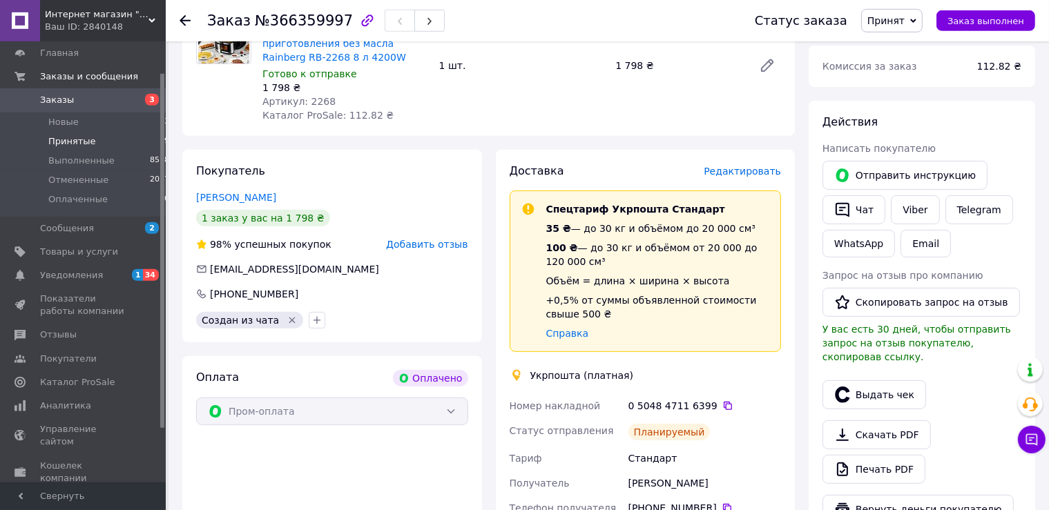
click at [57, 143] on span "Принятые" at bounding box center [72, 141] width 48 height 12
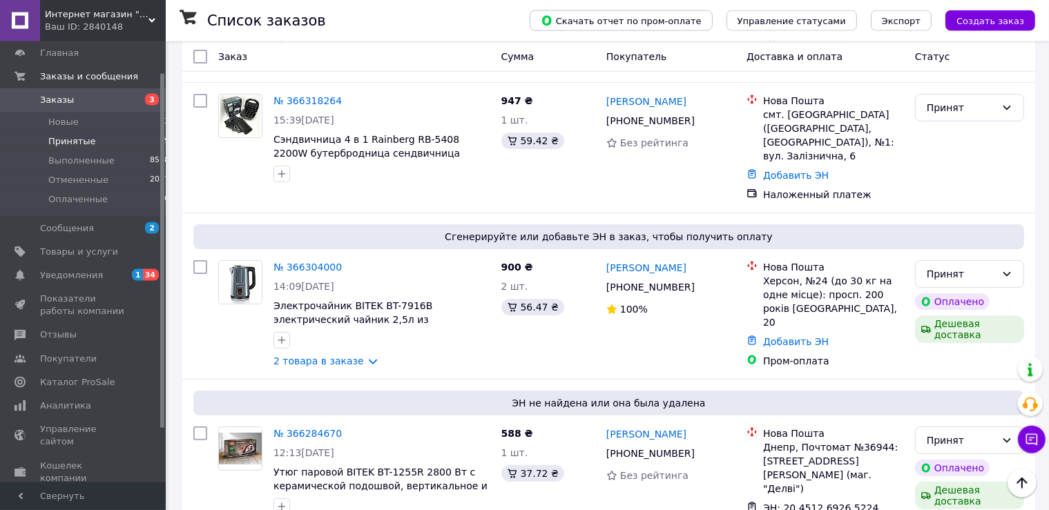
scroll to position [273, 0]
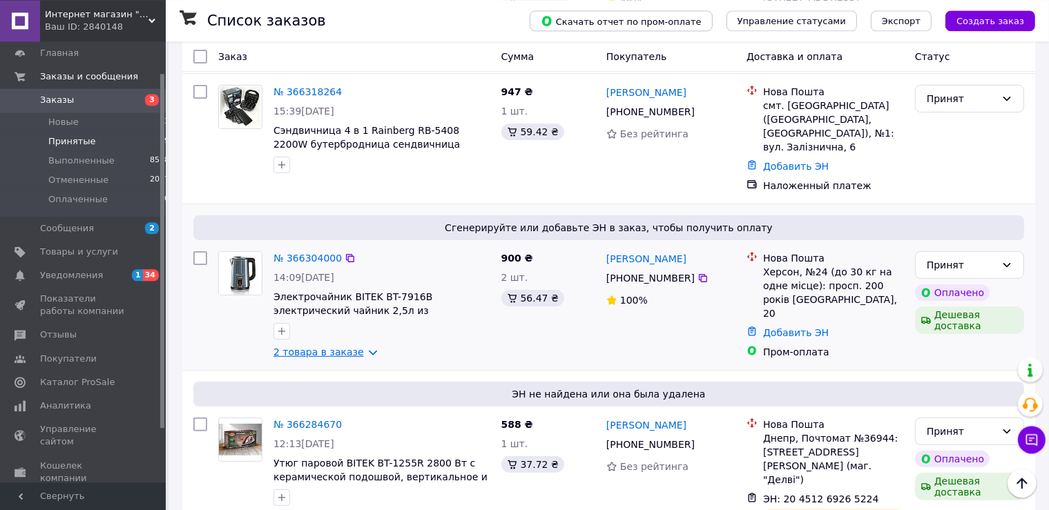
click at [343, 347] on link "2 товара в заказе" at bounding box center [318, 352] width 90 height 11
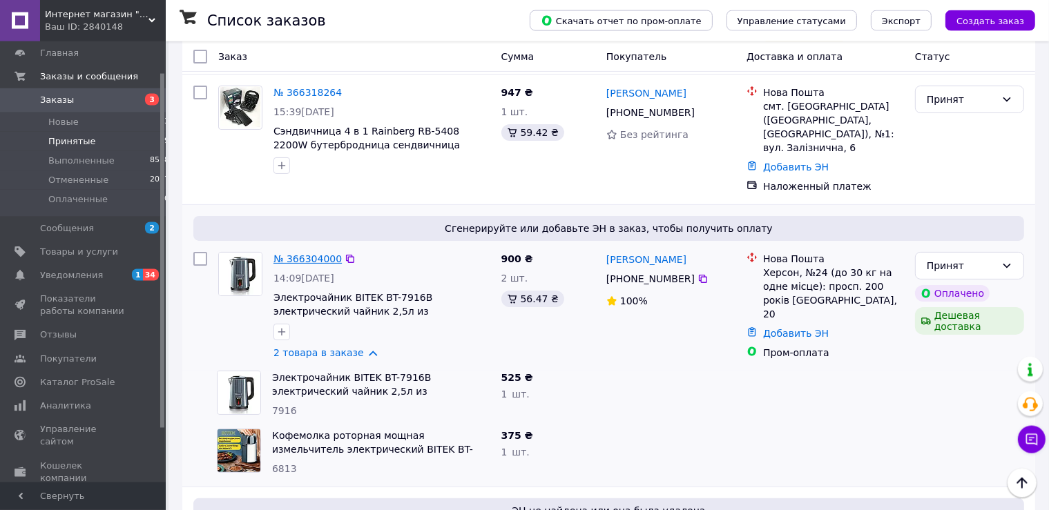
click at [311, 253] on link "№ 366304000" at bounding box center [307, 258] width 68 height 11
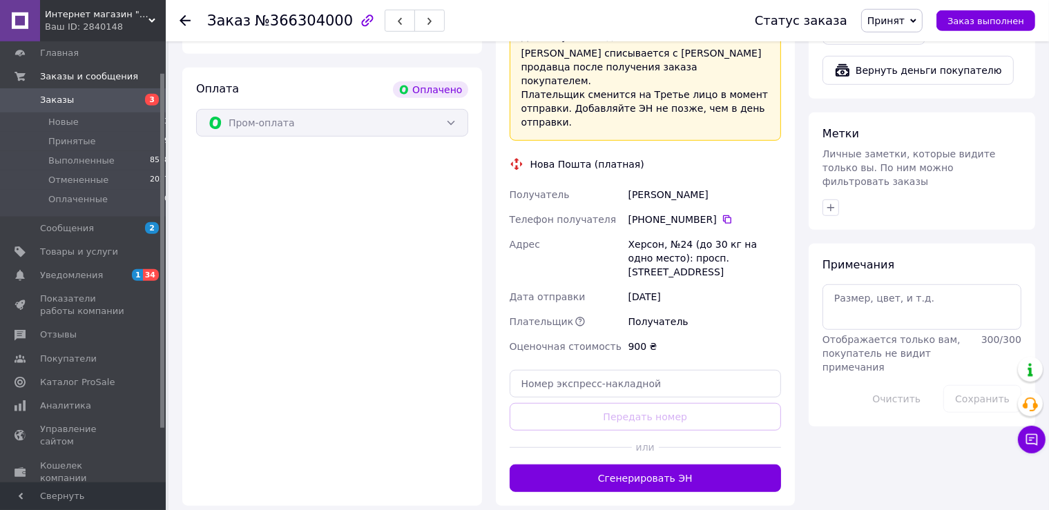
scroll to position [986, 0]
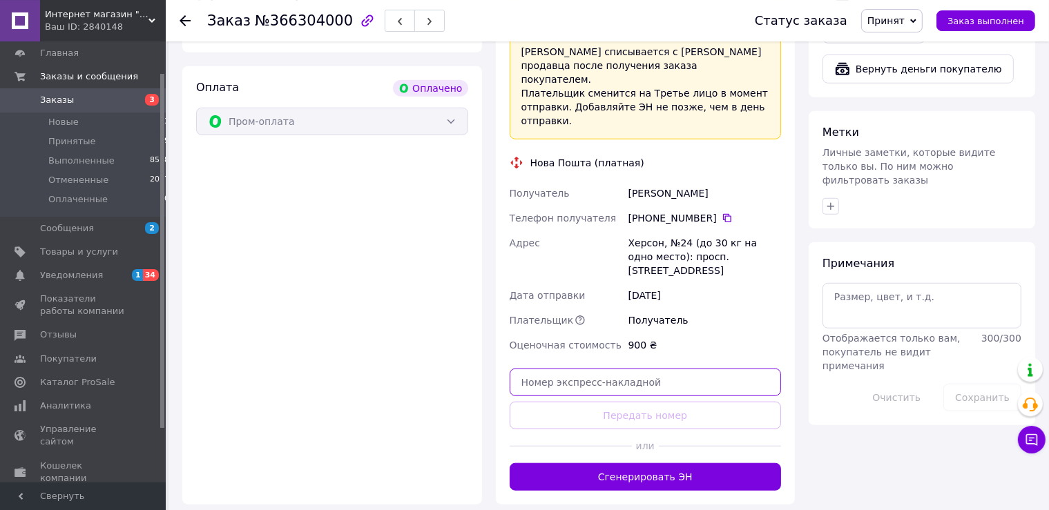
click at [633, 369] on input "text" at bounding box center [646, 383] width 272 height 28
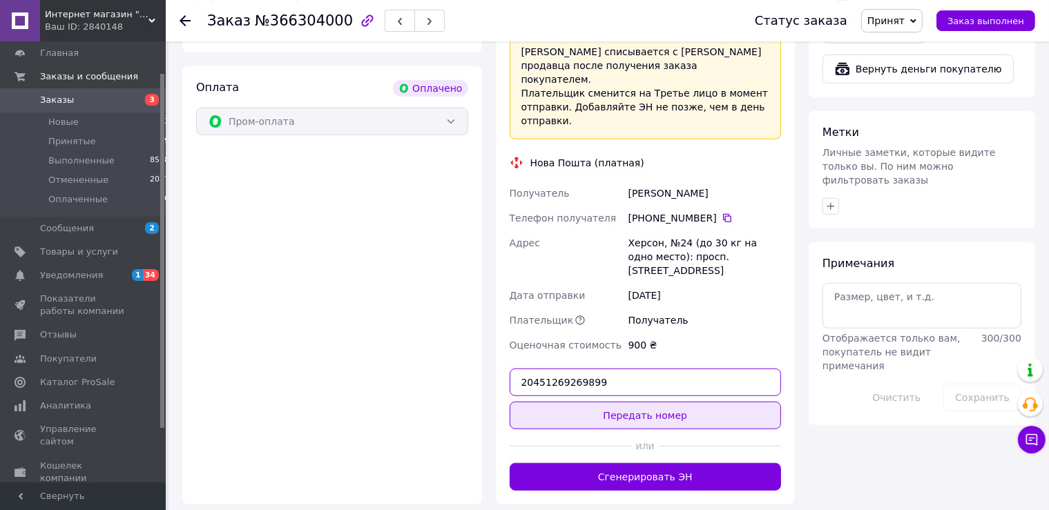
type input "20451269269899"
click at [683, 402] on button "Передать номер" at bounding box center [646, 416] width 272 height 28
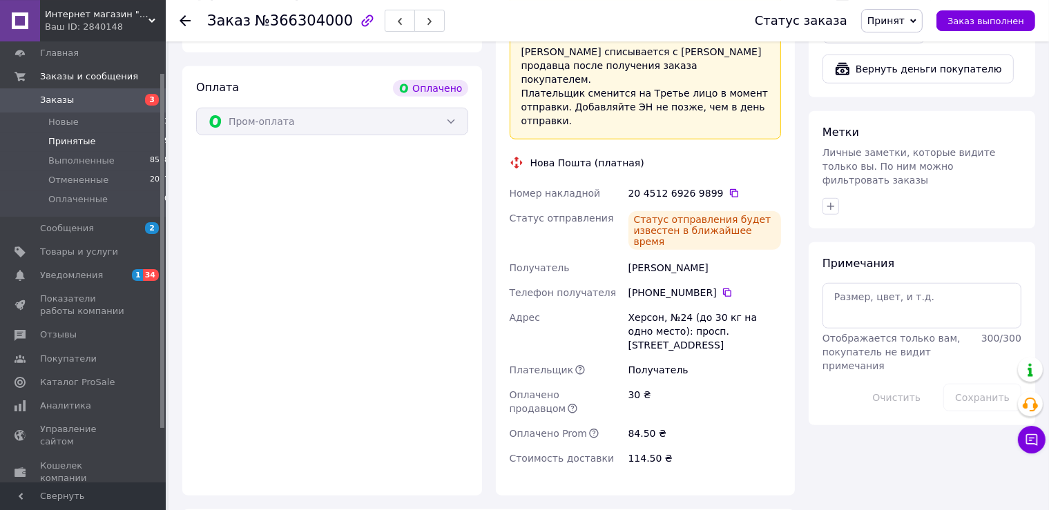
click at [61, 139] on span "Принятые" at bounding box center [72, 141] width 48 height 12
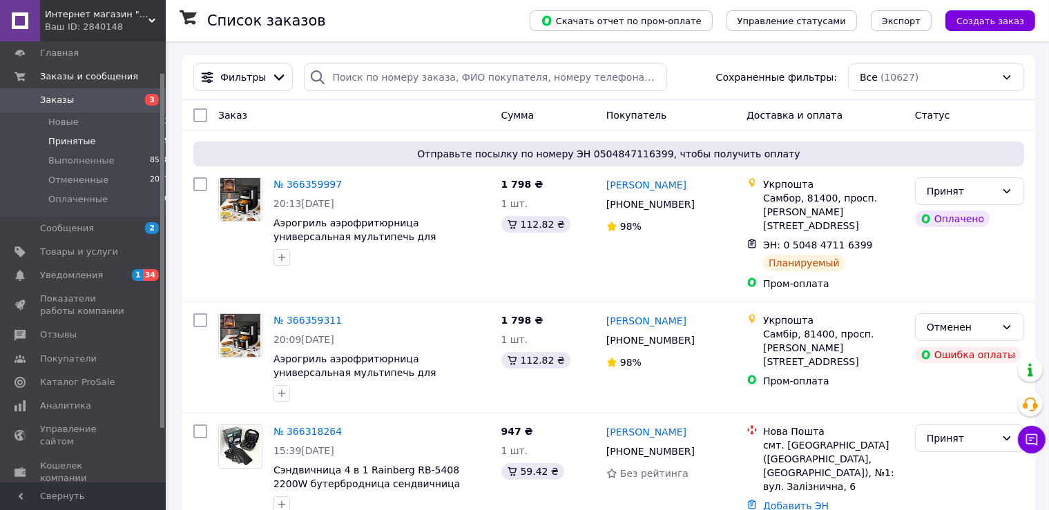
click at [98, 150] on li "Принятые 19" at bounding box center [88, 141] width 177 height 19
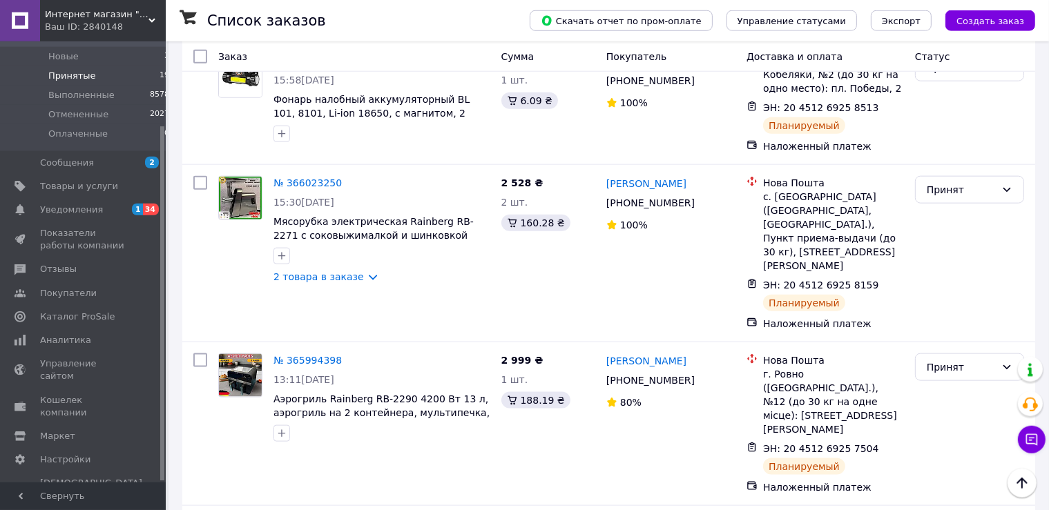
scroll to position [1645, 0]
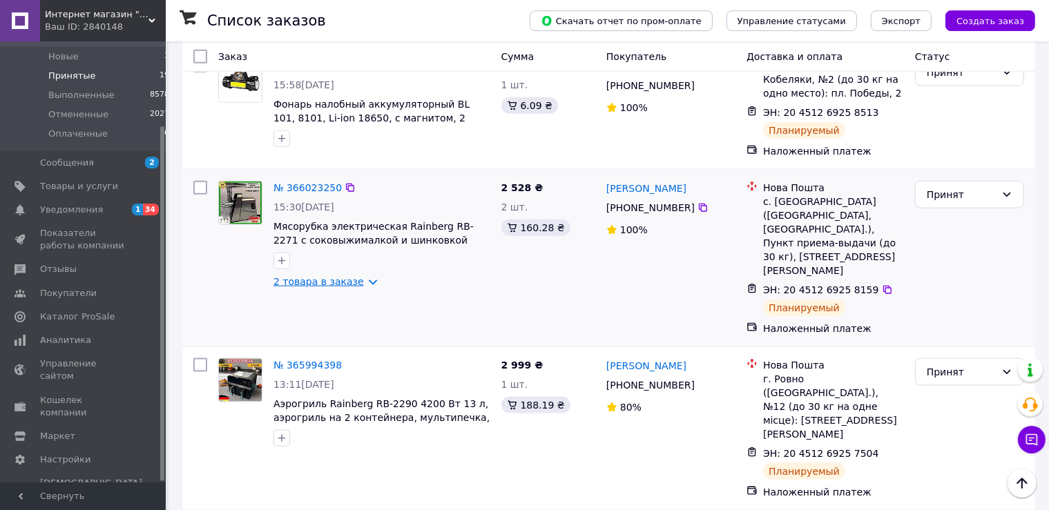
click at [316, 276] on link "2 товара в заказе" at bounding box center [318, 281] width 90 height 11
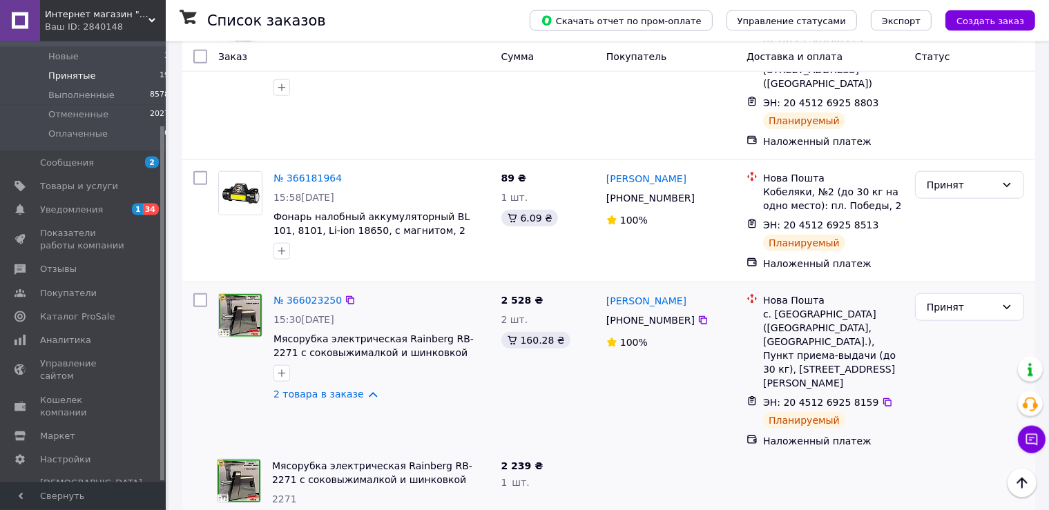
scroll to position [1529, 0]
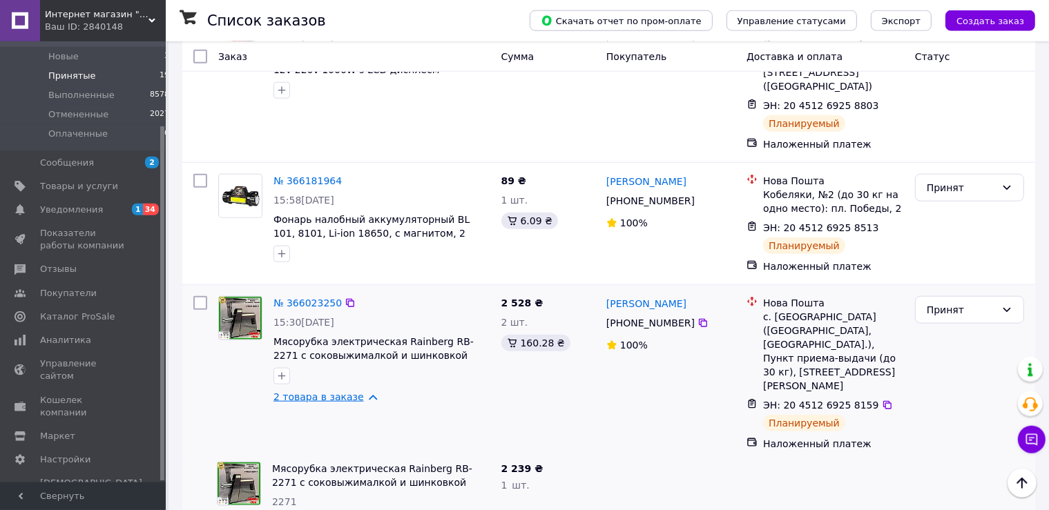
click at [323, 391] on link "2 товара в заказе" at bounding box center [318, 396] width 90 height 11
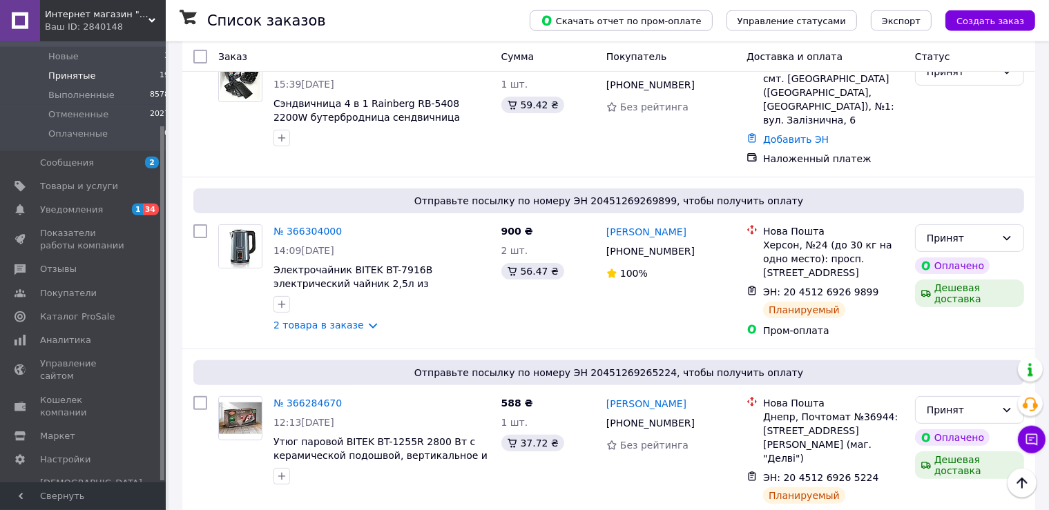
scroll to position [284, 0]
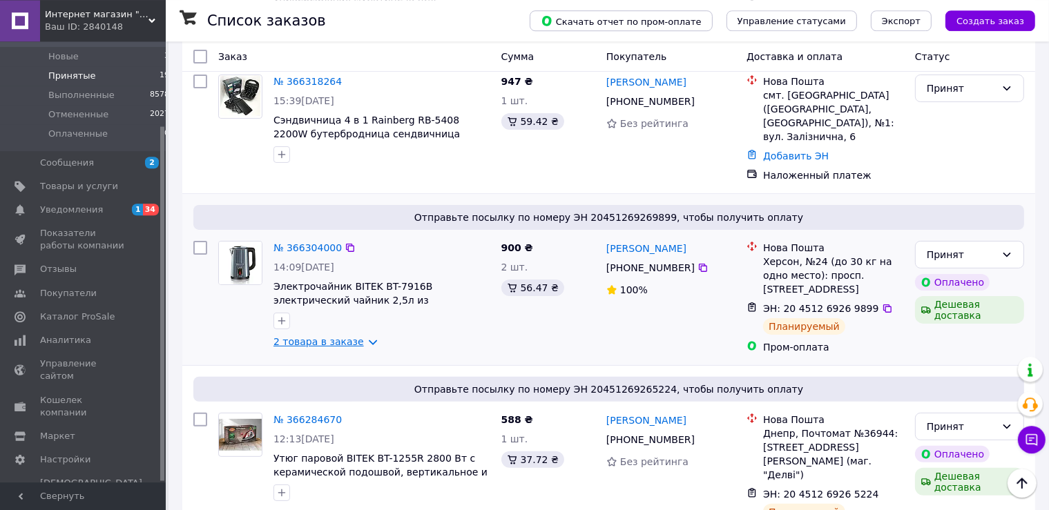
click at [298, 336] on link "2 товара в заказе" at bounding box center [318, 341] width 90 height 11
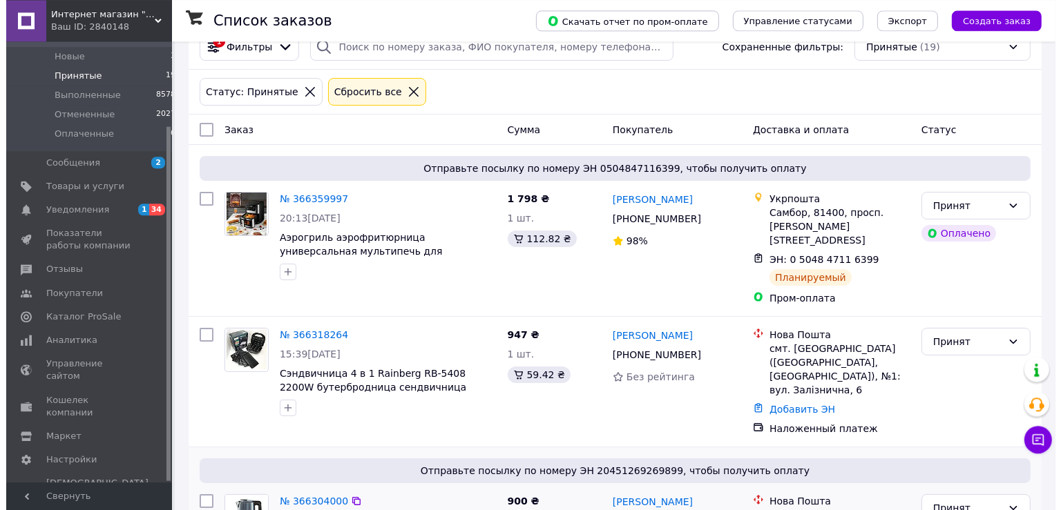
scroll to position [0, 0]
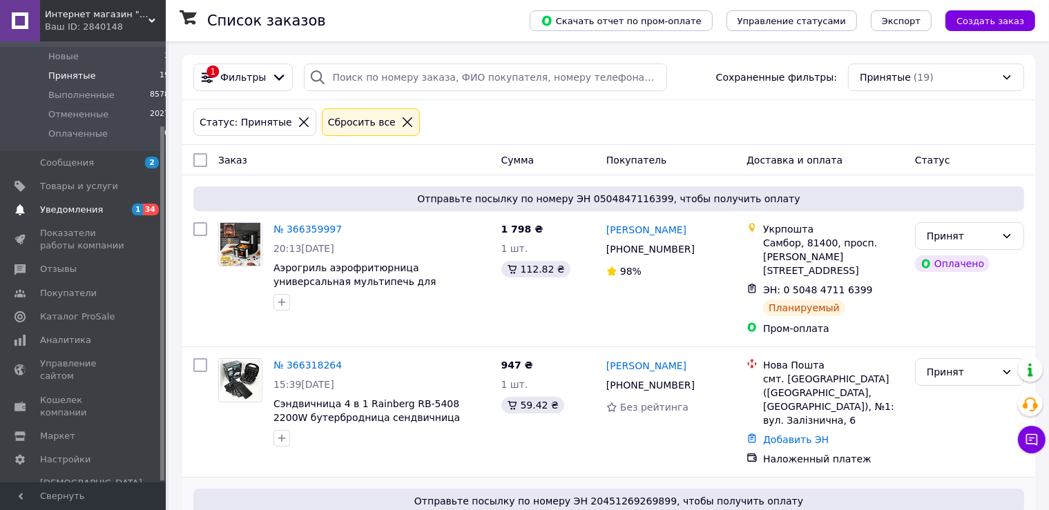
click at [93, 206] on span "Уведомления" at bounding box center [71, 210] width 63 height 12
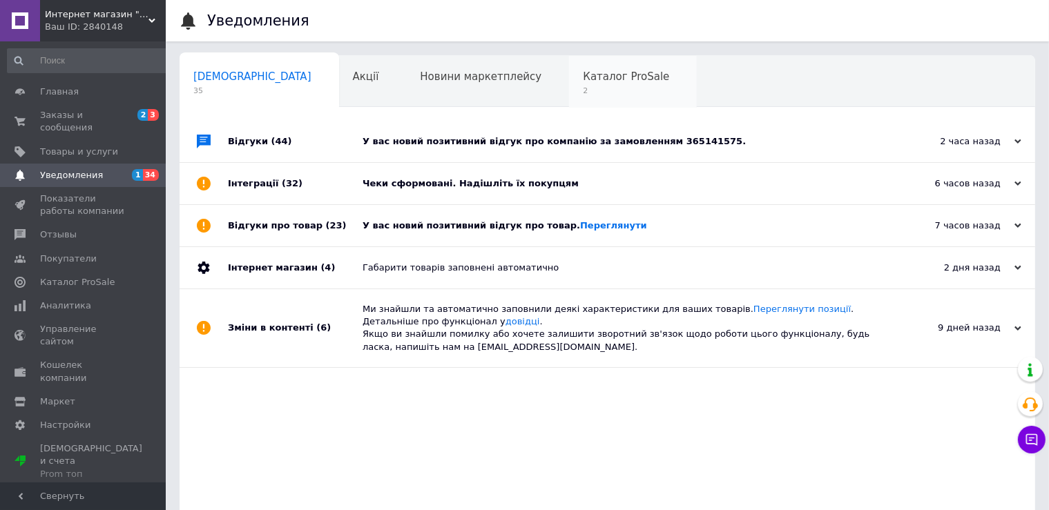
click at [583, 79] on span "Каталог ProSale" at bounding box center [626, 76] width 86 height 12
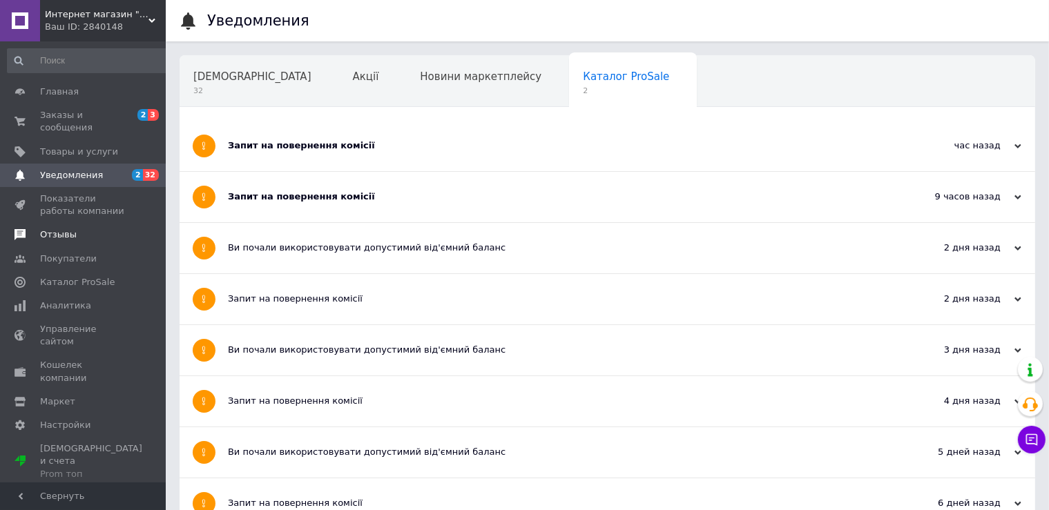
click at [59, 229] on span "Отзывы" at bounding box center [58, 235] width 37 height 12
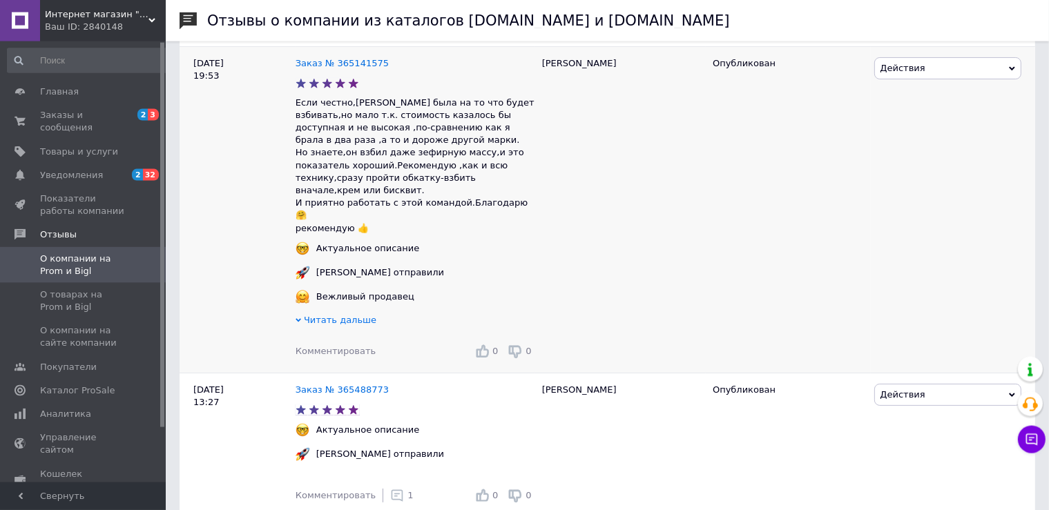
scroll to position [406, 0]
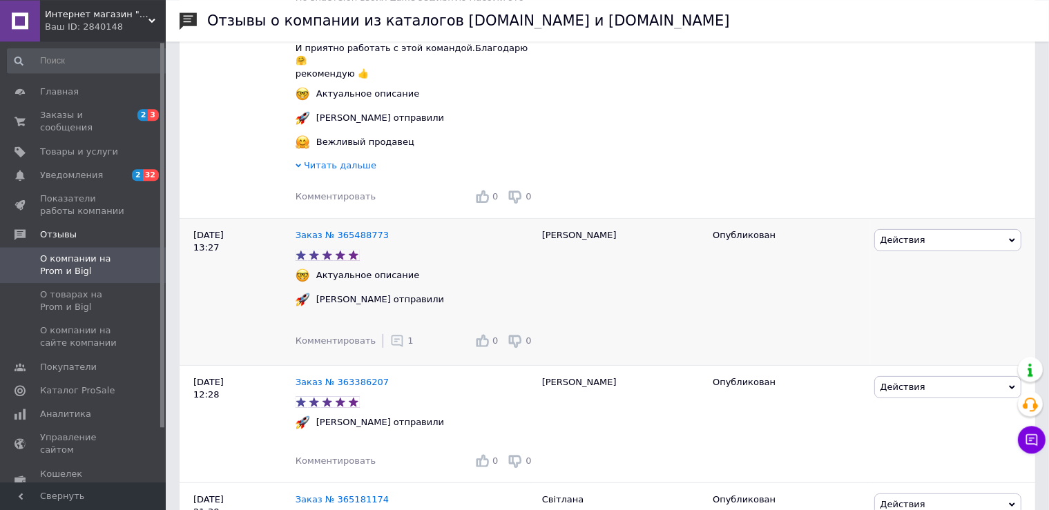
click at [391, 334] on icon at bounding box center [397, 341] width 14 height 14
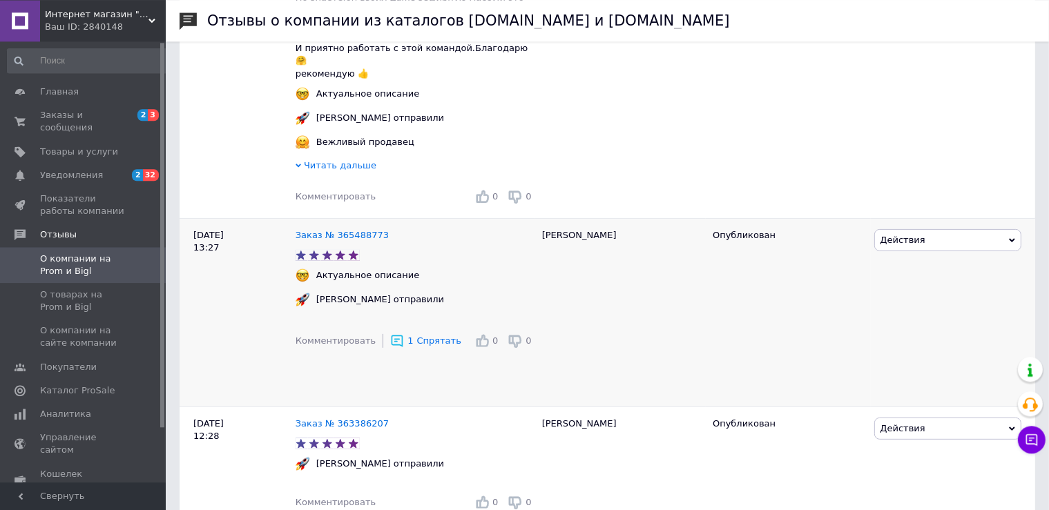
click at [391, 334] on icon at bounding box center [397, 341] width 14 height 14
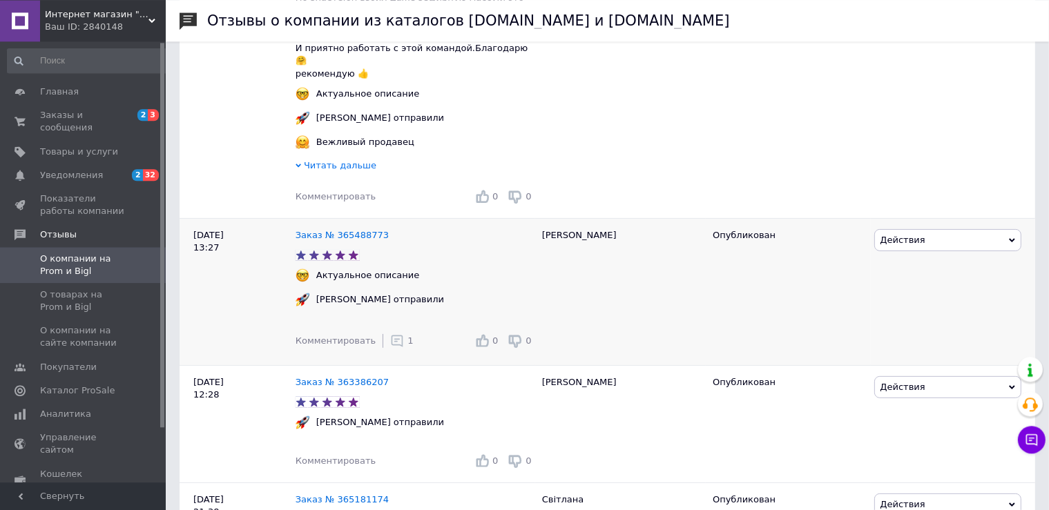
scroll to position [0, 0]
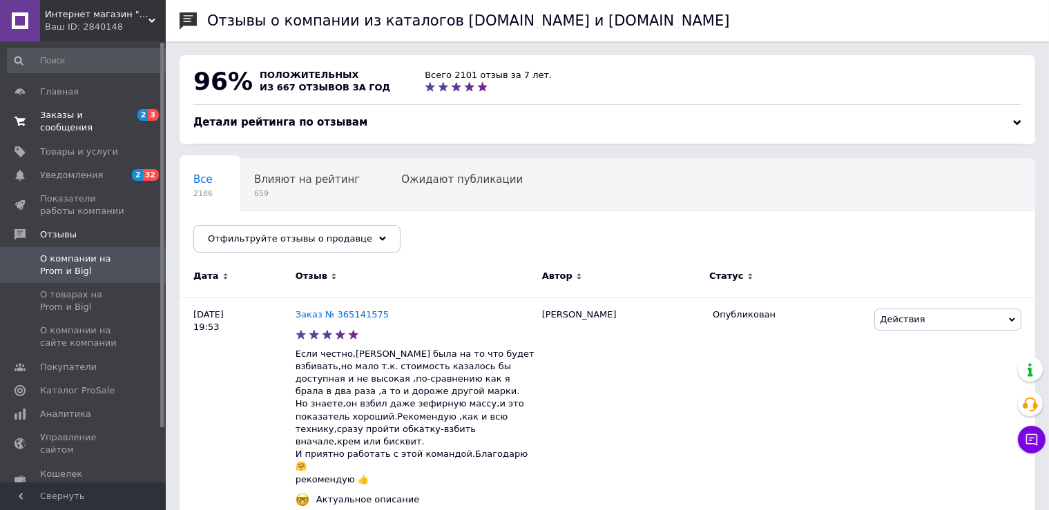
click at [95, 117] on span "Заказы и сообщения" at bounding box center [84, 121] width 88 height 25
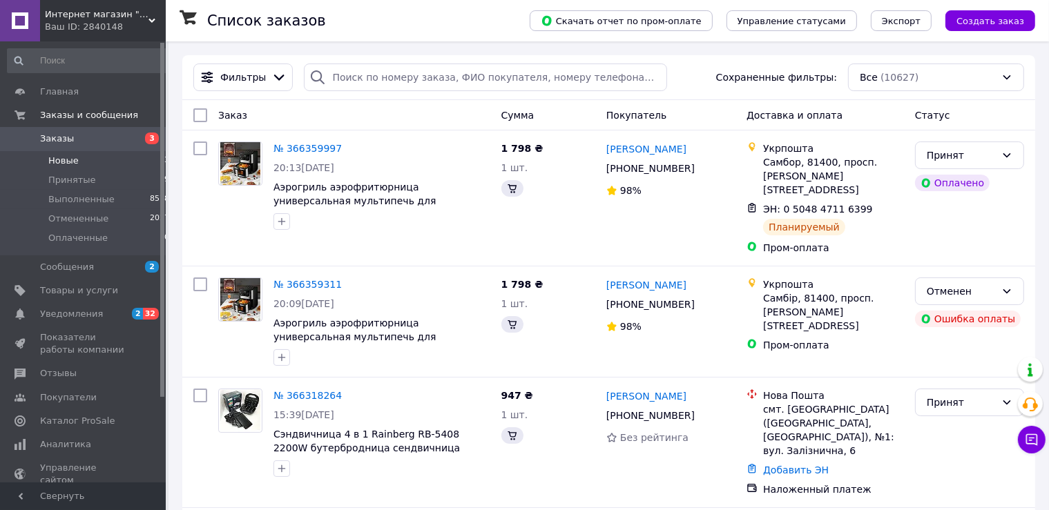
click at [95, 165] on li "Новые 3" at bounding box center [88, 160] width 177 height 19
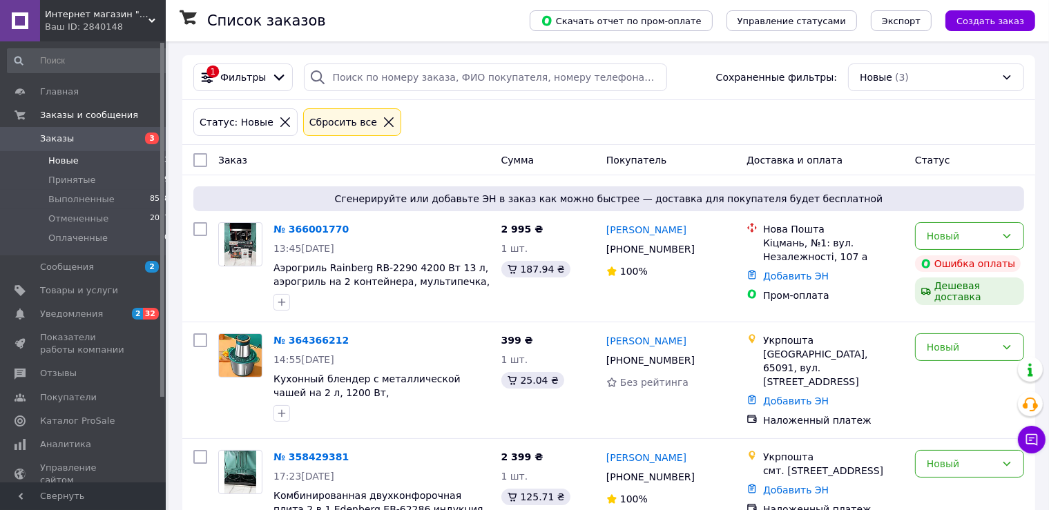
scroll to position [48, 0]
